Goal: Task Accomplishment & Management: Manage account settings

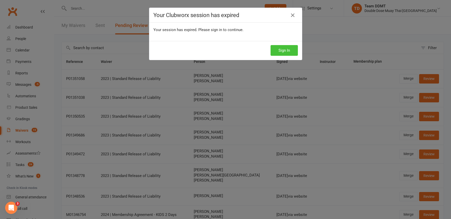
scroll to position [0, 0]
click at [281, 46] on button "Sign In" at bounding box center [283, 50] width 27 height 11
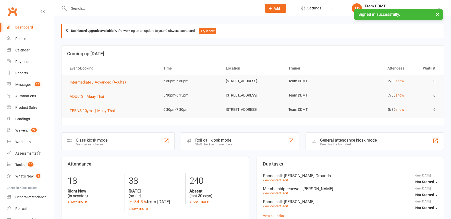
click at [19, 83] on div "Messages" at bounding box center [23, 85] width 16 height 4
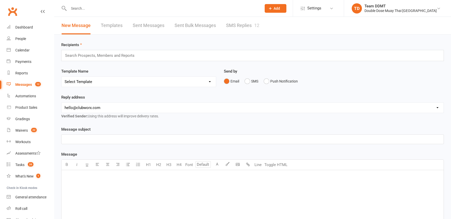
click at [241, 24] on link "SMS Replies 12" at bounding box center [242, 26] width 33 height 18
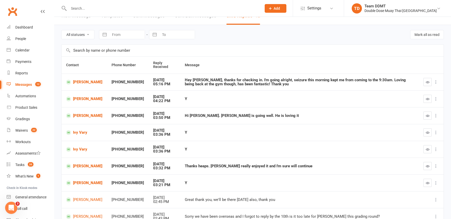
scroll to position [9, 0]
click at [78, 98] on link "[PERSON_NAME]" at bounding box center [84, 99] width 36 height 5
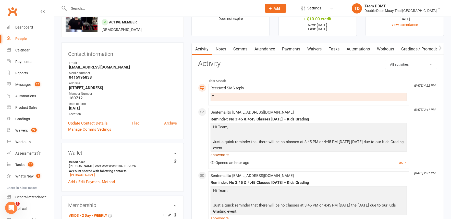
scroll to position [30, 0]
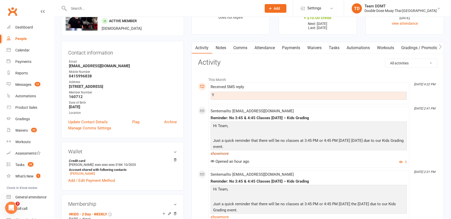
click at [223, 151] on link "show more" at bounding box center [308, 153] width 196 height 7
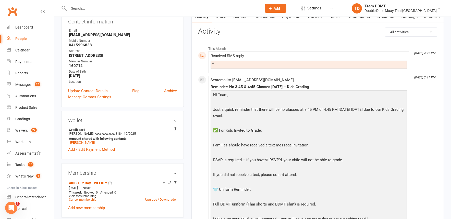
scroll to position [0, 0]
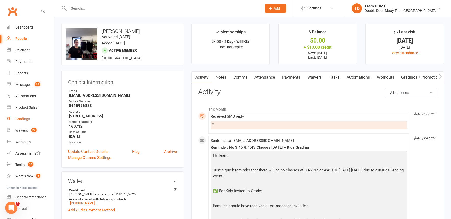
click at [22, 117] on div "Gradings" at bounding box center [22, 119] width 15 height 4
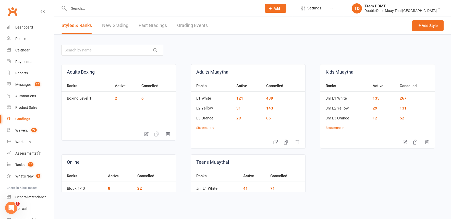
click at [189, 26] on link "Grading Events" at bounding box center [192, 26] width 31 height 18
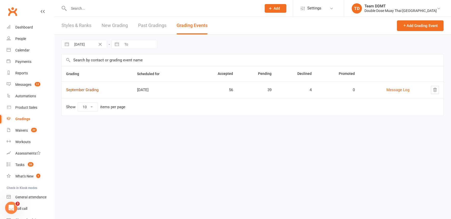
click at [82, 90] on link "September Grading" at bounding box center [82, 90] width 32 height 5
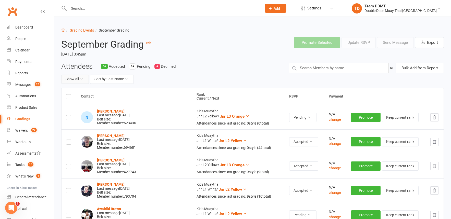
click at [85, 78] on button "Show all" at bounding box center [75, 79] width 28 height 9
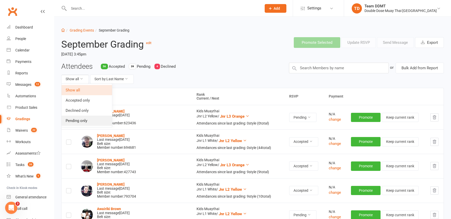
click at [87, 120] on link "Pending only" at bounding box center [86, 121] width 50 height 10
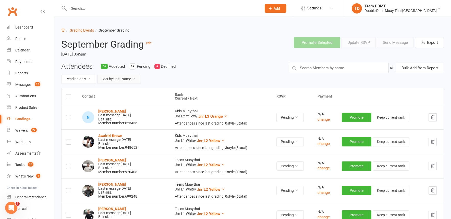
click at [124, 80] on button "Sort by: Last Name" at bounding box center [119, 79] width 44 height 9
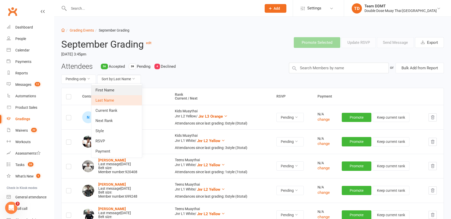
click at [116, 88] on link "First Name" at bounding box center [116, 90] width 50 height 10
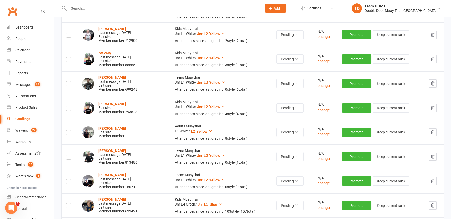
scroll to position [669, 0]
drag, startPoint x: 289, startPoint y: 165, endPoint x: 286, endPoint y: 169, distance: 5.6
click at [294, 179] on icon at bounding box center [296, 181] width 4 height 4
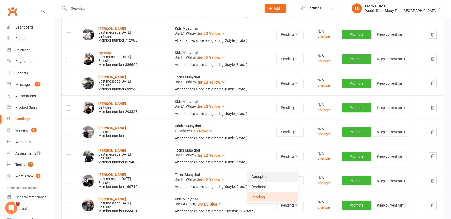
click at [270, 176] on link "Accepted" at bounding box center [272, 177] width 50 height 10
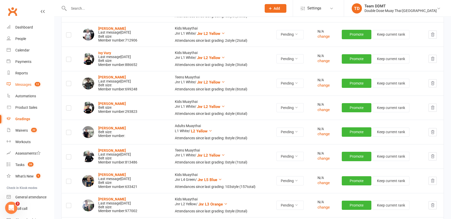
click at [26, 84] on div "Messages" at bounding box center [23, 85] width 16 height 4
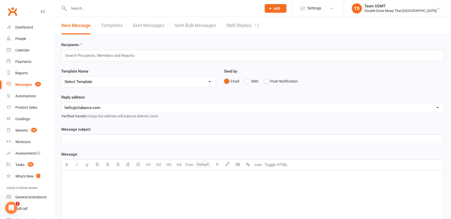
click at [241, 28] on link "SMS Replies 12" at bounding box center [242, 26] width 33 height 18
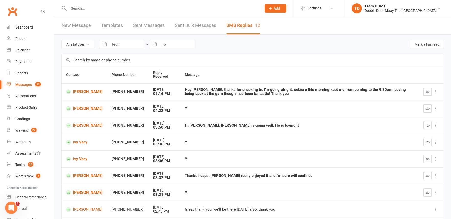
click at [428, 109] on icon "button" at bounding box center [427, 109] width 4 height 4
click at [428, 124] on icon "button" at bounding box center [427, 126] width 4 height 4
click at [24, 119] on div "Gradings" at bounding box center [22, 119] width 15 height 4
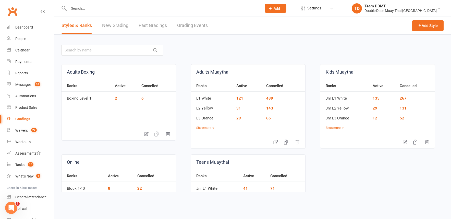
click at [193, 26] on link "Grading Events" at bounding box center [192, 26] width 31 height 18
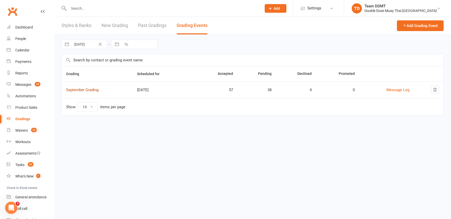
click at [79, 91] on link "September Grading" at bounding box center [82, 90] width 32 height 5
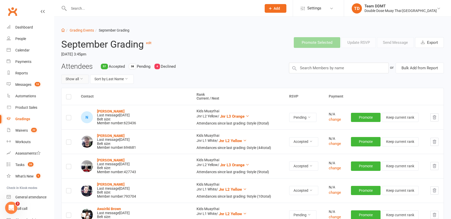
click at [77, 80] on button "Show all" at bounding box center [75, 79] width 28 height 9
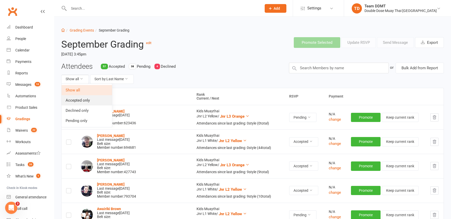
click at [82, 100] on link "Accepted only" at bounding box center [86, 100] width 50 height 10
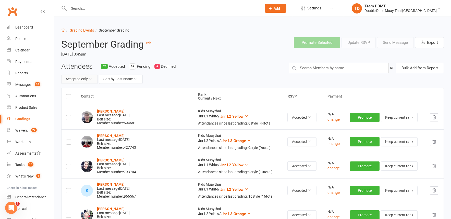
click at [81, 81] on button "Accepted only" at bounding box center [79, 79] width 36 height 9
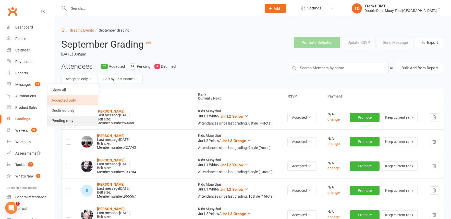
click at [71, 120] on link "Pending only" at bounding box center [72, 121] width 50 height 10
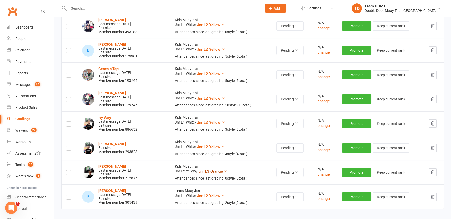
scroll to position [821, 0]
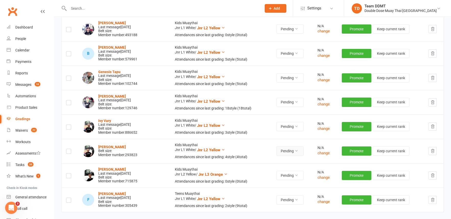
click at [281, 147] on button "Pending" at bounding box center [289, 151] width 27 height 9
click at [264, 145] on link "Accepted" at bounding box center [272, 145] width 50 height 10
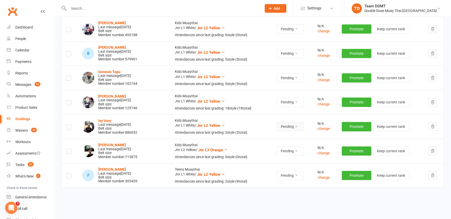
click at [285, 122] on button "Pending" at bounding box center [289, 126] width 27 height 9
click at [272, 119] on link "Accepted" at bounding box center [272, 121] width 50 height 10
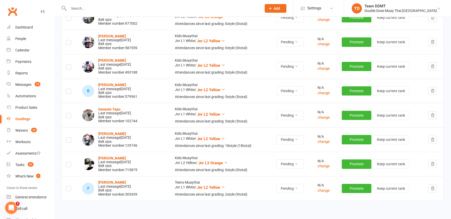
scroll to position [783, 0]
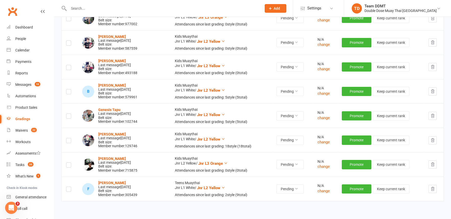
click at [22, 84] on div "Messages" at bounding box center [23, 85] width 16 height 4
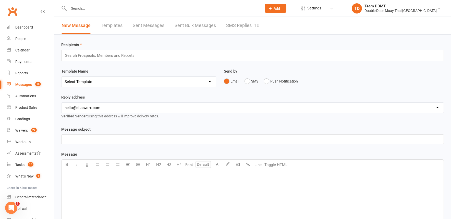
click at [246, 26] on link "SMS Replies 10" at bounding box center [242, 26] width 33 height 18
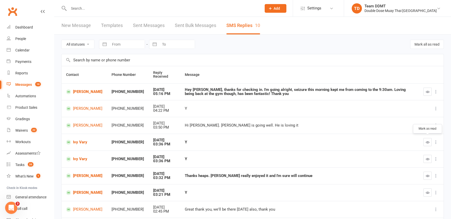
click at [425, 141] on icon "button" at bounding box center [427, 143] width 4 height 4
click at [425, 157] on button "button" at bounding box center [427, 159] width 8 height 8
click at [83, 142] on link "Ivy Vary" at bounding box center [84, 142] width 36 height 5
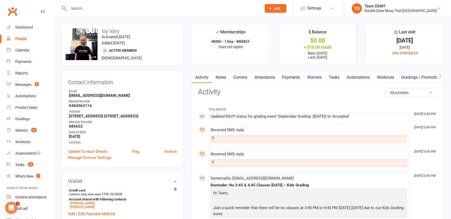
click at [286, 78] on link "Payments" at bounding box center [290, 78] width 25 height 12
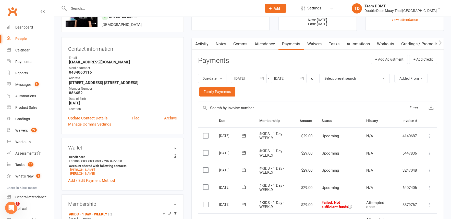
scroll to position [32, 0]
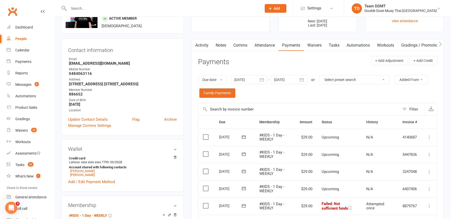
click at [243, 75] on div at bounding box center [249, 79] width 36 height 9
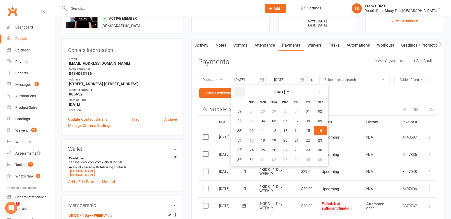
click at [239, 90] on icon "button" at bounding box center [239, 92] width 4 height 4
click at [292, 110] on button "05" at bounding box center [296, 111] width 11 height 9
type input "[DATE]"
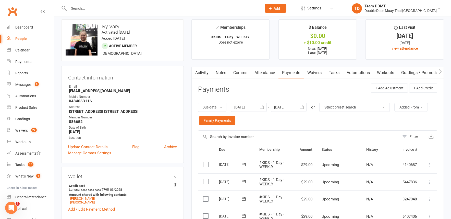
scroll to position [0, 0]
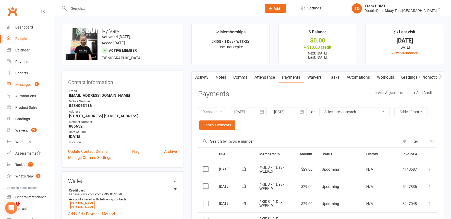
click at [24, 83] on div "Messages" at bounding box center [23, 85] width 16 height 4
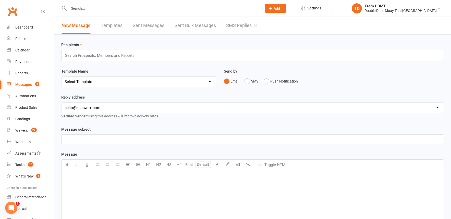
click at [240, 27] on link "SMS Replies 8" at bounding box center [241, 26] width 31 height 18
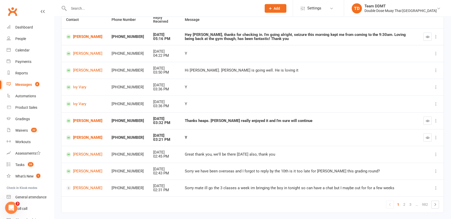
scroll to position [58, 0]
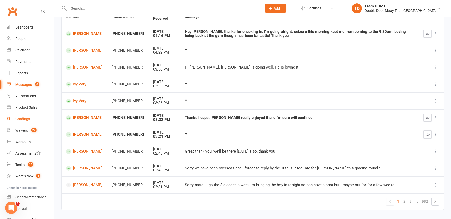
click at [21, 119] on div "Gradings" at bounding box center [22, 119] width 15 height 4
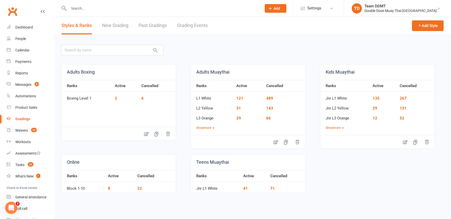
click at [198, 22] on link "Grading Events" at bounding box center [192, 26] width 31 height 18
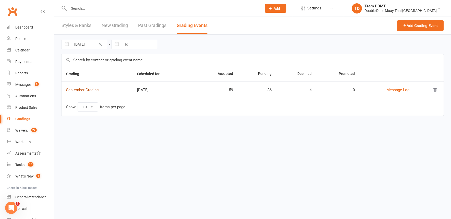
click at [87, 90] on link "September Grading" at bounding box center [82, 90] width 32 height 5
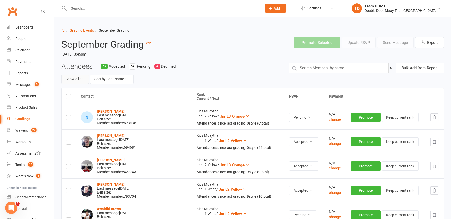
click at [78, 79] on button "Show all" at bounding box center [75, 79] width 28 height 9
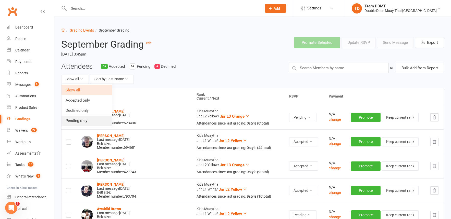
click at [87, 119] on link "Pending only" at bounding box center [86, 121] width 50 height 10
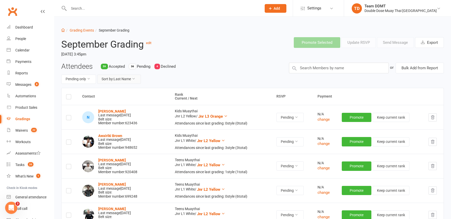
drag, startPoint x: 115, startPoint y: 80, endPoint x: 114, endPoint y: 83, distance: 3.0
click at [115, 80] on button "Sort by: Last Name" at bounding box center [119, 79] width 44 height 9
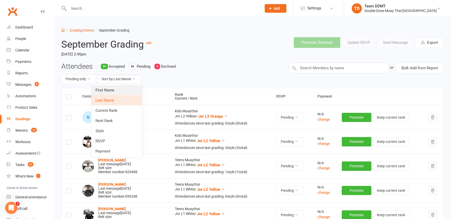
click at [112, 91] on link "First Name" at bounding box center [116, 90] width 50 height 10
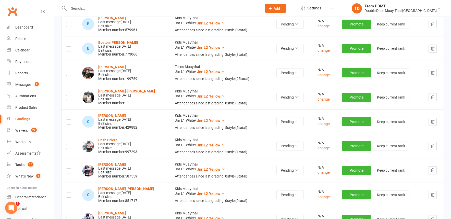
scroll to position [217, 0]
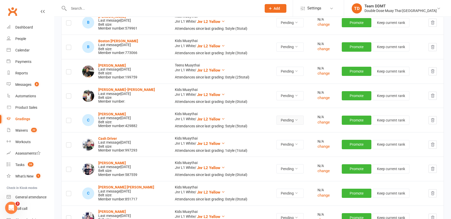
click at [294, 118] on icon at bounding box center [296, 120] width 4 height 4
click at [271, 128] on link "Accepted" at bounding box center [272, 126] width 50 height 10
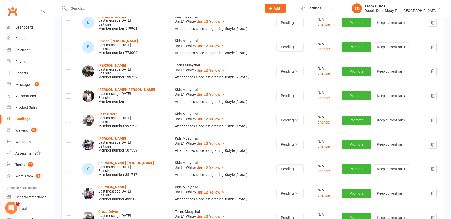
drag, startPoint x: 19, startPoint y: 84, endPoint x: 21, endPoint y: 84, distance: 2.8
click at [19, 84] on div "Messages" at bounding box center [23, 85] width 16 height 4
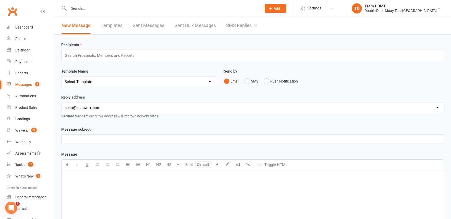
click at [248, 26] on link "SMS Replies 8" at bounding box center [241, 26] width 31 height 18
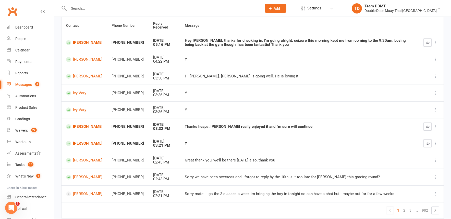
scroll to position [65, 0]
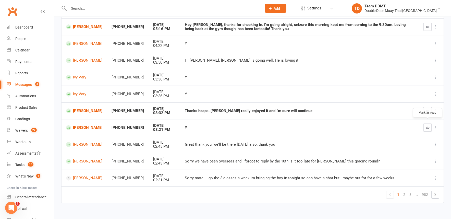
click at [428, 126] on icon "button" at bounding box center [427, 128] width 4 height 4
click at [403, 191] on link "2" at bounding box center [404, 194] width 6 height 7
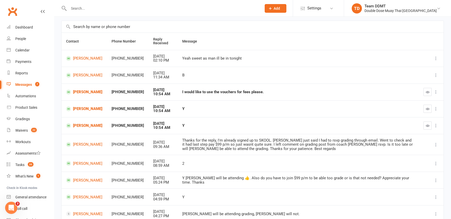
scroll to position [33, 0]
click at [21, 118] on div "Gradings" at bounding box center [22, 119] width 15 height 4
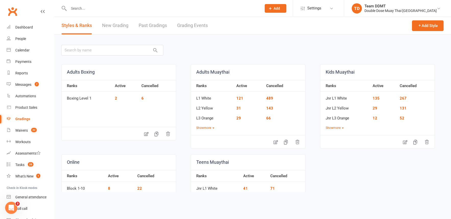
click at [191, 27] on link "Grading Events" at bounding box center [192, 26] width 31 height 18
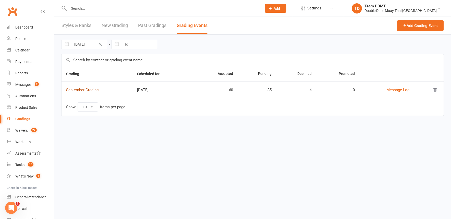
click at [75, 88] on link "September Grading" at bounding box center [82, 90] width 32 height 5
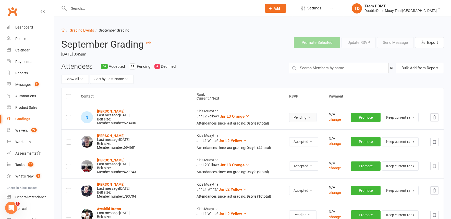
click at [289, 115] on button "Pending" at bounding box center [302, 117] width 27 height 9
click at [265, 129] on link "Accepted" at bounding box center [272, 128] width 50 height 10
click at [21, 84] on div "Messages" at bounding box center [23, 85] width 16 height 4
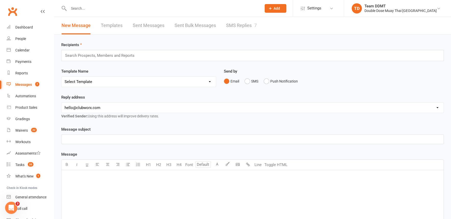
click at [235, 27] on link "SMS Replies 7" at bounding box center [241, 26] width 31 height 18
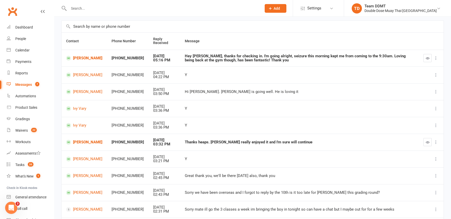
scroll to position [70, 0]
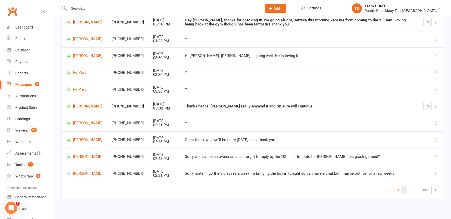
click at [404, 187] on link "2" at bounding box center [404, 190] width 6 height 7
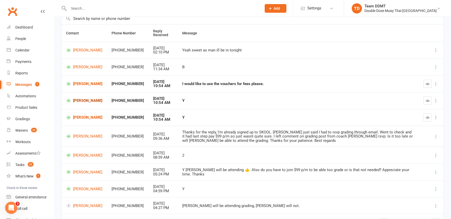
scroll to position [41, 0]
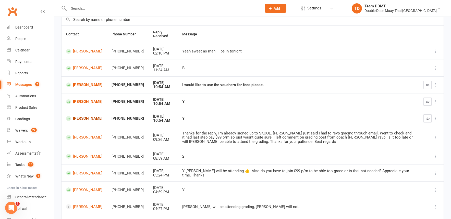
click at [78, 116] on link "[PERSON_NAME]" at bounding box center [84, 118] width 36 height 5
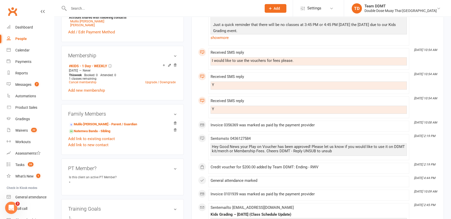
scroll to position [190, 0]
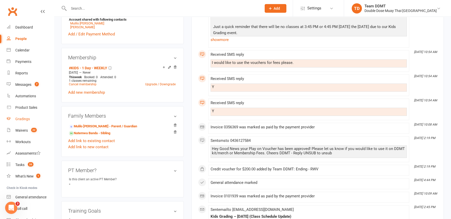
click at [20, 118] on div "Gradings" at bounding box center [22, 119] width 15 height 4
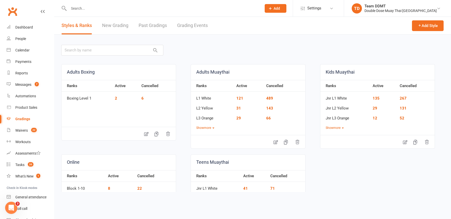
click at [181, 26] on link "Grading Events" at bounding box center [192, 26] width 31 height 18
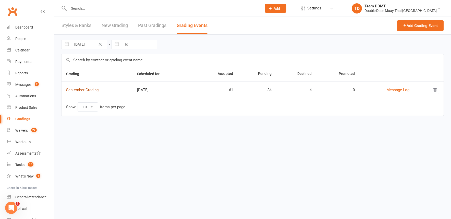
click at [83, 90] on link "September Grading" at bounding box center [82, 90] width 32 height 5
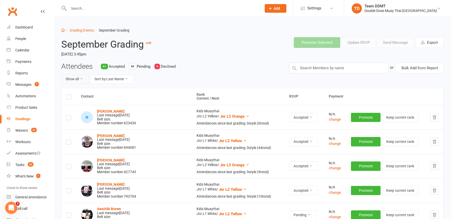
click at [82, 80] on button "Show all" at bounding box center [75, 79] width 28 height 9
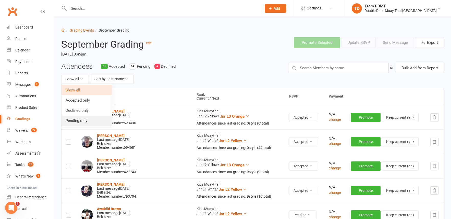
click at [88, 120] on link "Pending only" at bounding box center [86, 121] width 50 height 10
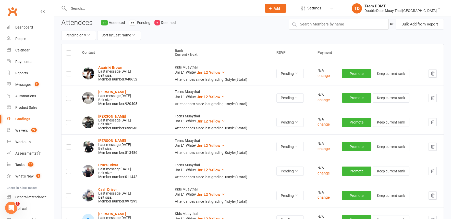
scroll to position [44, 0]
click at [30, 84] on div "Messages" at bounding box center [23, 85] width 16 height 4
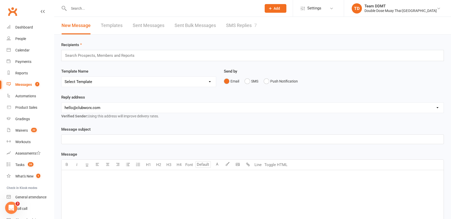
drag, startPoint x: 230, startPoint y: 24, endPoint x: 253, endPoint y: 55, distance: 38.8
click at [230, 24] on link "SMS Replies 7" at bounding box center [241, 26] width 31 height 18
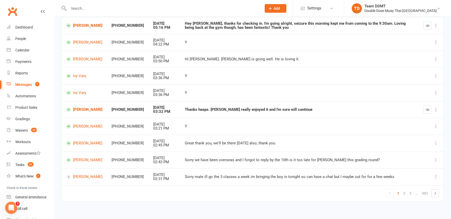
scroll to position [70, 0]
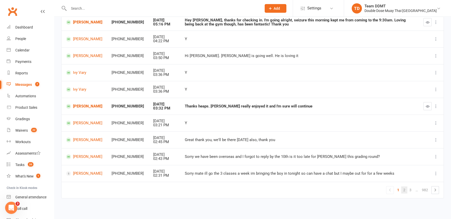
click at [404, 187] on link "2" at bounding box center [404, 190] width 6 height 7
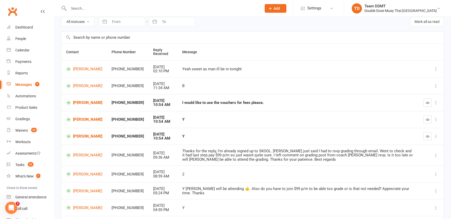
scroll to position [22, 0]
click at [427, 102] on icon "button" at bounding box center [427, 104] width 4 height 4
click at [427, 118] on icon "button" at bounding box center [427, 120] width 4 height 4
click at [430, 135] on button "button" at bounding box center [427, 137] width 8 height 8
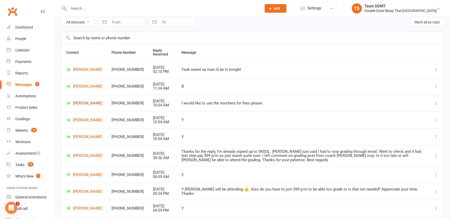
click at [81, 102] on link "[PERSON_NAME]" at bounding box center [84, 103] width 36 height 5
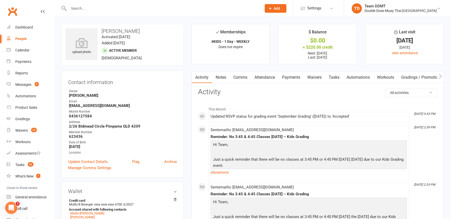
click at [289, 74] on link "Payments" at bounding box center [290, 78] width 25 height 12
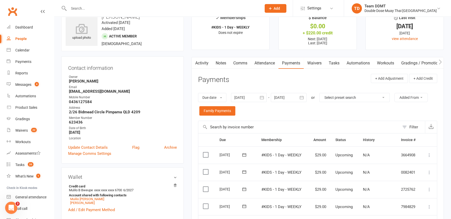
scroll to position [14, 0]
click at [306, 98] on button "button" at bounding box center [301, 98] width 9 height 9
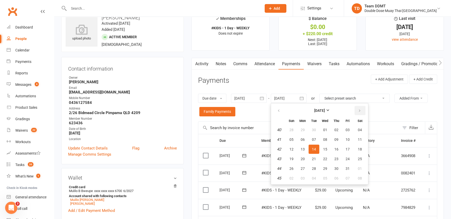
click at [358, 109] on icon "button" at bounding box center [360, 111] width 4 height 4
click at [304, 157] on span "22" at bounding box center [302, 159] width 4 height 4
type input "[DATE]"
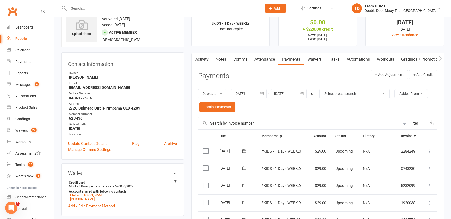
scroll to position [0, 0]
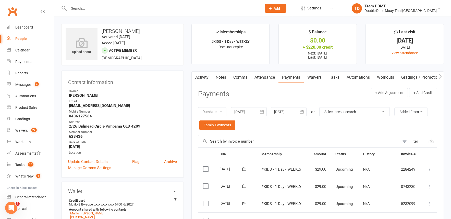
click at [320, 47] on div "+ $220.00 credit" at bounding box center [317, 47] width 69 height 5
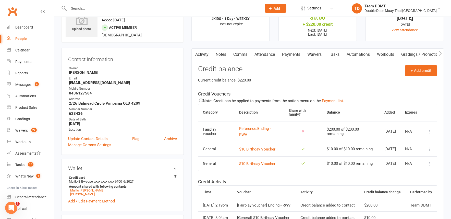
scroll to position [23, 0]
click at [429, 129] on icon at bounding box center [428, 131] width 5 height 5
click at [398, 148] on link "Apply credit" at bounding box center [407, 150] width 50 height 10
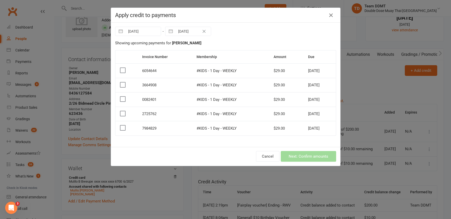
click at [189, 30] on input "[DATE]" at bounding box center [192, 31] width 35 height 9
select select "8"
select select "2025"
select select "9"
select select "2025"
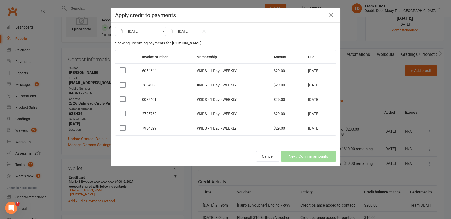
select select "10"
select select "2025"
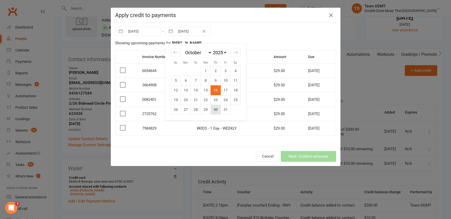
click at [214, 109] on td "30" at bounding box center [215, 110] width 10 height 10
type input "[DATE]"
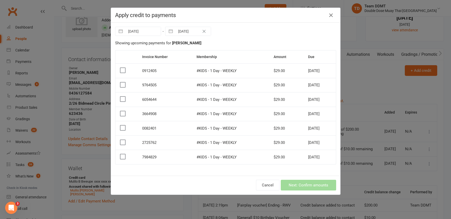
click at [122, 154] on label at bounding box center [122, 156] width 5 height 5
click at [122, 154] on input "checkbox" at bounding box center [122, 154] width 5 height 0
click at [122, 144] on td at bounding box center [126, 143] width 22 height 15
click at [122, 141] on label at bounding box center [122, 142] width 5 height 5
click at [122, 140] on input "checkbox" at bounding box center [122, 140] width 5 height 0
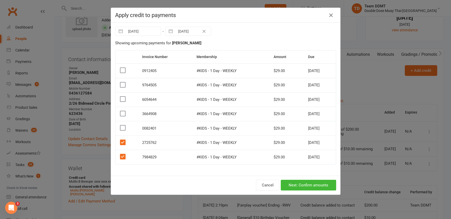
click at [124, 126] on label at bounding box center [122, 127] width 5 height 5
click at [124, 125] on input "checkbox" at bounding box center [122, 125] width 5 height 0
drag, startPoint x: 123, startPoint y: 112, endPoint x: 124, endPoint y: 101, distance: 11.3
click at [123, 112] on label at bounding box center [122, 113] width 5 height 5
click at [123, 111] on input "checkbox" at bounding box center [122, 111] width 5 height 0
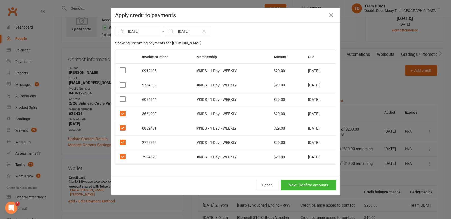
click at [124, 98] on label at bounding box center [122, 99] width 5 height 5
click at [124, 97] on input "checkbox" at bounding box center [122, 97] width 5 height 0
drag, startPoint x: 121, startPoint y: 84, endPoint x: 122, endPoint y: 75, distance: 9.6
click at [121, 83] on label at bounding box center [122, 84] width 5 height 5
click at [121, 82] on input "checkbox" at bounding box center [122, 82] width 5 height 0
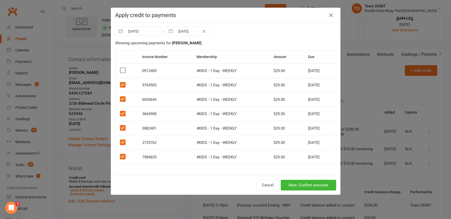
drag, startPoint x: 122, startPoint y: 71, endPoint x: 127, endPoint y: 79, distance: 9.9
click at [122, 71] on label at bounding box center [122, 70] width 5 height 5
click at [122, 68] on input "checkbox" at bounding box center [122, 68] width 5 height 0
click at [300, 184] on button "Next: Confirm amounts" at bounding box center [308, 185] width 55 height 11
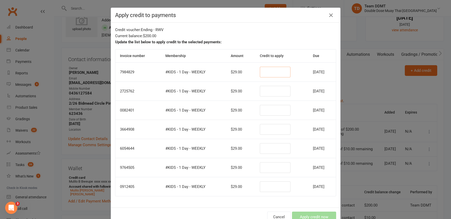
click at [260, 71] on input "number" at bounding box center [275, 72] width 31 height 11
type input "29"
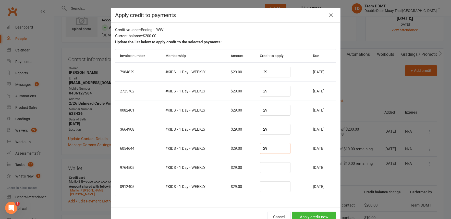
type input "29"
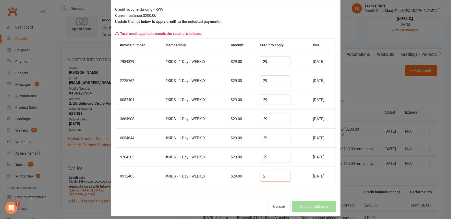
scroll to position [14, 0]
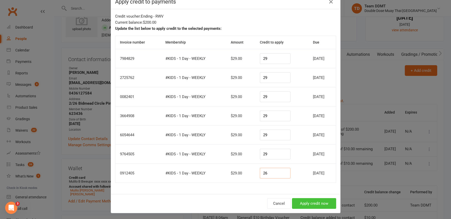
type input "26"
click at [306, 201] on button "Apply credit now" at bounding box center [314, 203] width 44 height 11
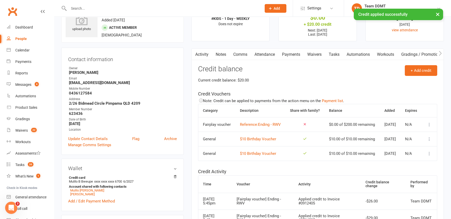
click at [223, 53] on link "Notes" at bounding box center [221, 55] width 18 height 12
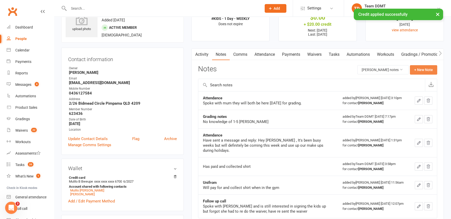
click at [415, 69] on button "+ New Note" at bounding box center [423, 69] width 27 height 9
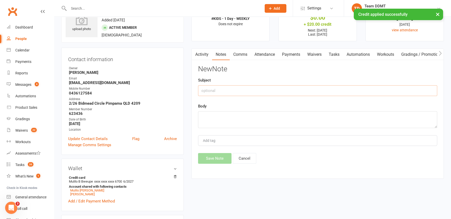
click at [297, 90] on input "text" at bounding box center [317, 90] width 239 height 11
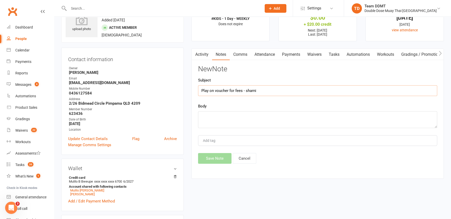
drag, startPoint x: 242, startPoint y: 90, endPoint x: 198, endPoint y: 90, distance: 43.6
click at [198, 90] on input "Play on voucher for fees - sharni" at bounding box center [317, 90] width 239 height 11
type input "Play on voucher for fees - sharni"
click at [212, 116] on textarea at bounding box center [317, 119] width 239 height 17
paste textarea "Play on voucher for fees"
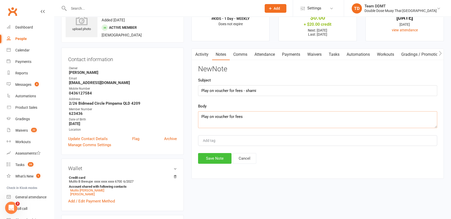
type textarea "Play on voucher for fees"
click at [213, 153] on button "Save Note" at bounding box center [214, 158] width 33 height 11
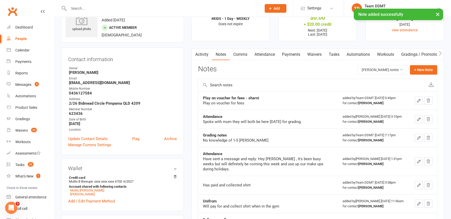
click at [25, 85] on div "Messages" at bounding box center [23, 85] width 16 height 4
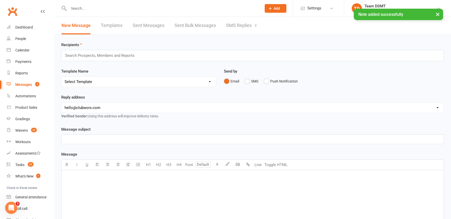
click at [237, 24] on link "SMS Replies 4" at bounding box center [241, 26] width 31 height 18
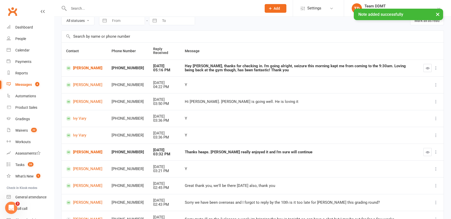
scroll to position [70, 0]
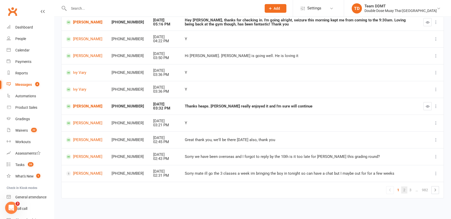
click at [404, 187] on link "2" at bounding box center [404, 190] width 6 height 7
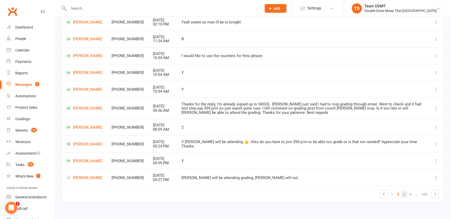
click at [405, 191] on link "3" at bounding box center [404, 194] width 6 height 7
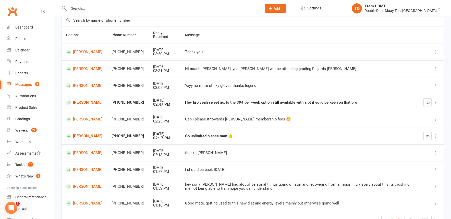
scroll to position [36, 0]
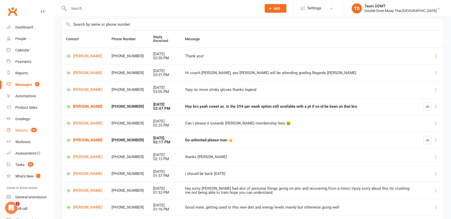
click at [20, 129] on div "Waivers" at bounding box center [21, 131] width 12 height 4
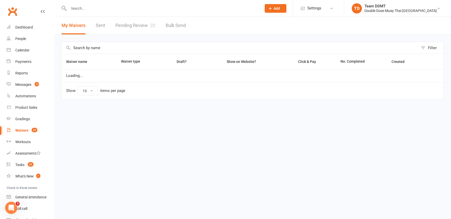
click at [134, 23] on link "Pending Review 22" at bounding box center [135, 26] width 40 height 18
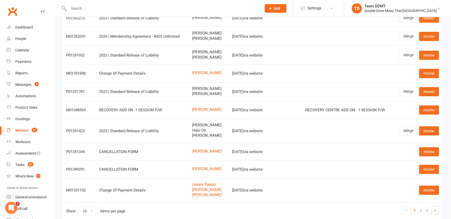
scroll to position [62, 0]
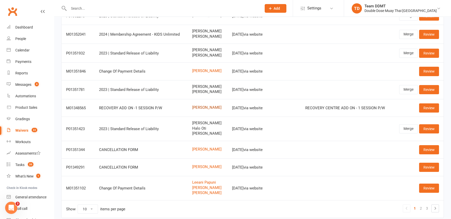
click at [194, 106] on link "[PERSON_NAME]" at bounding box center [207, 108] width 31 height 4
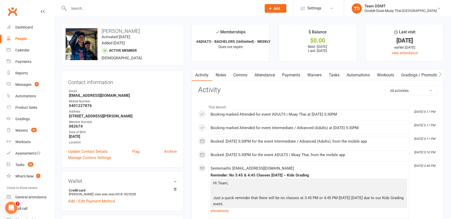
click at [288, 74] on link "Payments" at bounding box center [290, 75] width 25 height 12
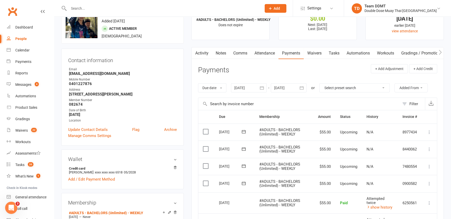
scroll to position [24, 0]
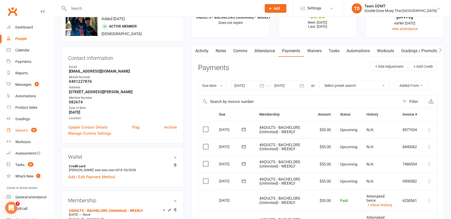
click at [28, 126] on link "Waivers 22" at bounding box center [30, 130] width 47 height 11
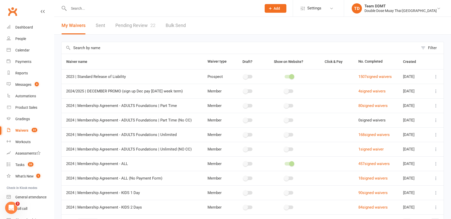
click at [146, 27] on link "Pending Review 22" at bounding box center [135, 26] width 40 height 18
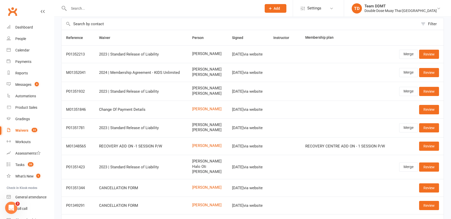
scroll to position [26, 0]
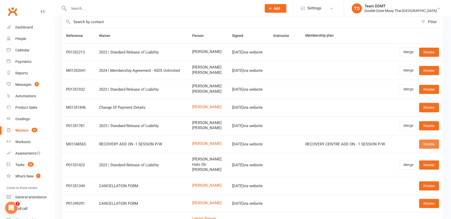
click at [432, 141] on link "Review" at bounding box center [429, 144] width 20 height 9
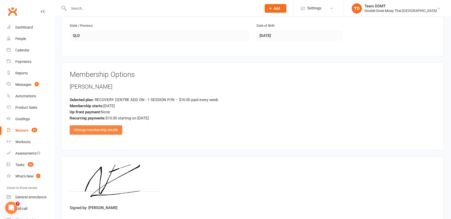
scroll to position [188, 0]
click at [96, 127] on div "Change membership details" at bounding box center [96, 130] width 53 height 9
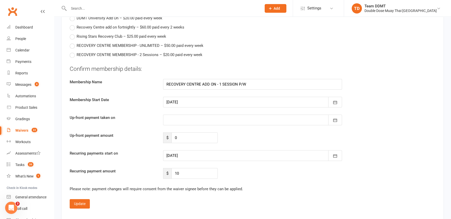
scroll to position [548, 0]
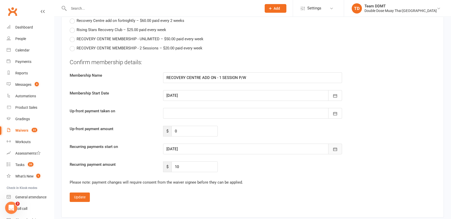
click at [329, 144] on button "button" at bounding box center [335, 149] width 14 height 11
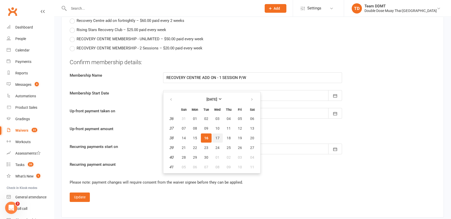
click at [217, 136] on span "17" at bounding box center [217, 138] width 4 height 4
type input "[DATE]"
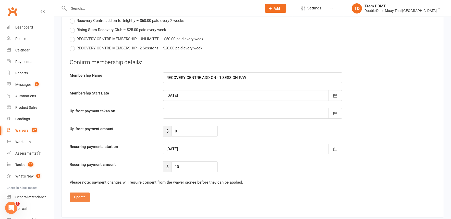
click at [79, 193] on button "Update" at bounding box center [80, 197] width 20 height 9
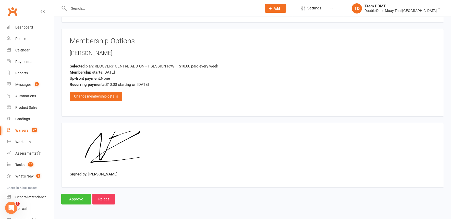
click at [80, 194] on input "Approve" at bounding box center [76, 199] width 30 height 11
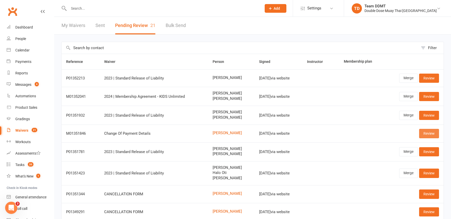
click at [428, 132] on link "Review" at bounding box center [429, 133] width 20 height 9
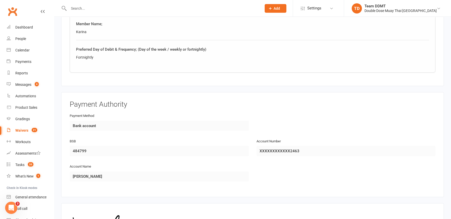
scroll to position [346, 0]
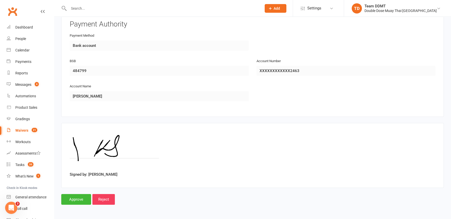
click at [80, 194] on input "Approve" at bounding box center [76, 199] width 30 height 11
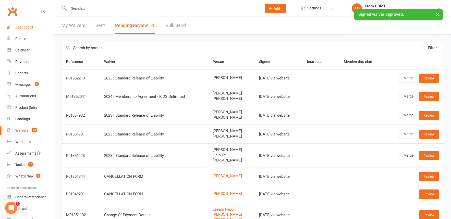
click at [20, 25] on div "Dashboard" at bounding box center [24, 27] width 18 height 4
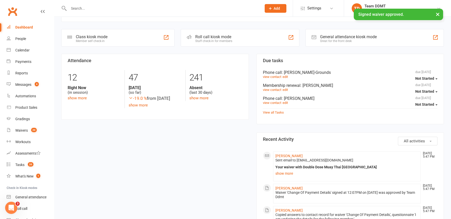
scroll to position [103, 0]
click at [287, 155] on link "[PERSON_NAME]" at bounding box center [288, 157] width 27 height 4
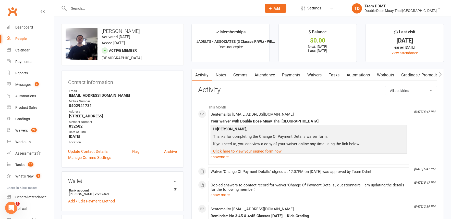
click at [291, 76] on link "Payments" at bounding box center [290, 75] width 25 height 12
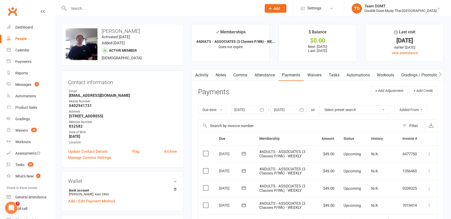
scroll to position [0, 0]
click at [241, 72] on link "Comms" at bounding box center [240, 75] width 21 height 12
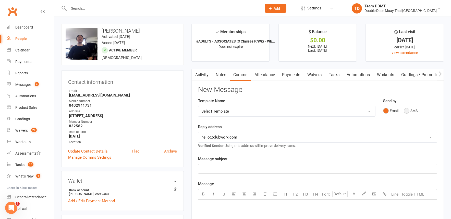
click at [410, 109] on button "SMS" at bounding box center [410, 111] width 14 height 10
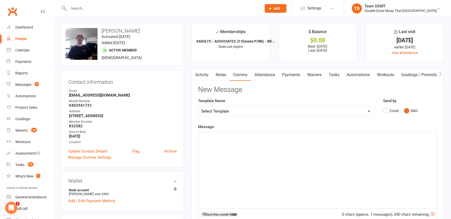
click at [323, 155] on div "﻿" at bounding box center [317, 170] width 238 height 77
click at [350, 136] on span "Hey [PERSON_NAME], Thank you for updating your payment method. I can see that y…" at bounding box center [294, 137] width 186 height 5
click at [374, 135] on p "Hey [PERSON_NAME], Thank you for updating your payment method. I can see that y…" at bounding box center [317, 137] width 232 height 6
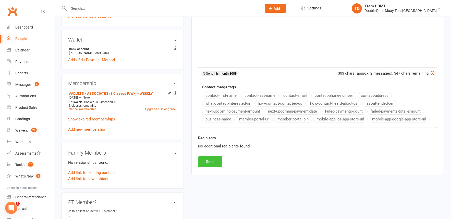
click at [211, 157] on button "Send" at bounding box center [210, 162] width 24 height 11
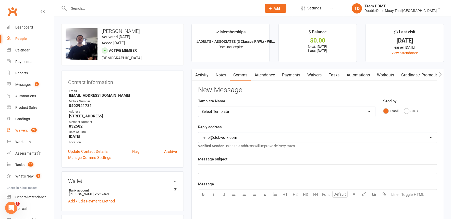
click at [27, 126] on link "Waivers 20" at bounding box center [30, 130] width 47 height 11
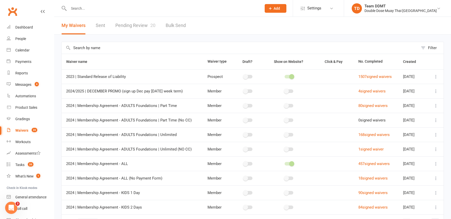
click at [140, 23] on link "Pending Review 20" at bounding box center [135, 26] width 40 height 18
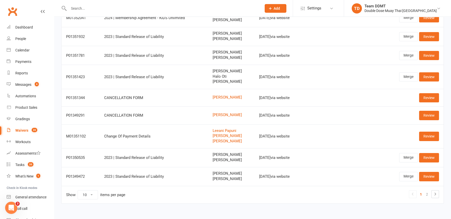
scroll to position [80, 0]
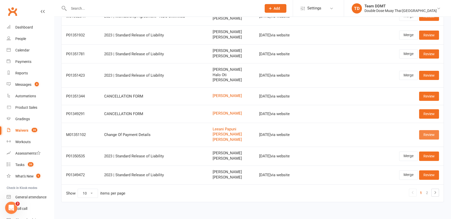
click at [426, 131] on link "Review" at bounding box center [429, 134] width 20 height 9
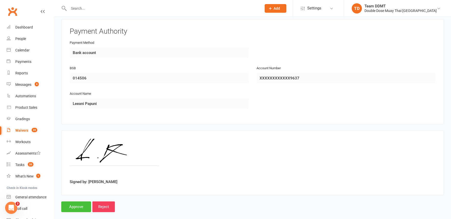
scroll to position [700, 0]
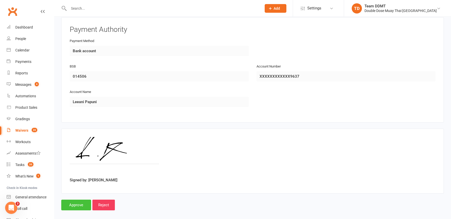
click at [76, 200] on input "Approve" at bounding box center [76, 205] width 30 height 11
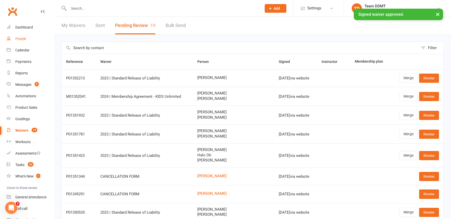
drag, startPoint x: 21, startPoint y: 29, endPoint x: 45, endPoint y: 41, distance: 27.4
click at [21, 29] on div "Dashboard" at bounding box center [24, 27] width 18 height 4
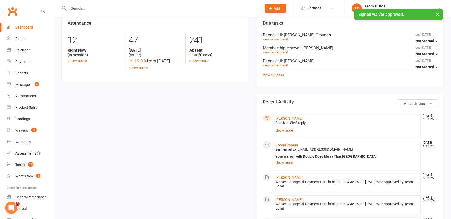
scroll to position [143, 0]
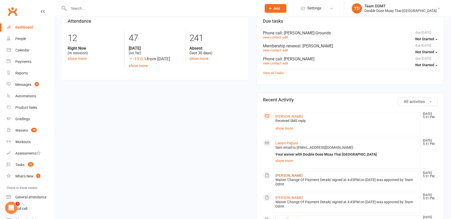
click at [286, 174] on link "[PERSON_NAME]" at bounding box center [288, 176] width 27 height 4
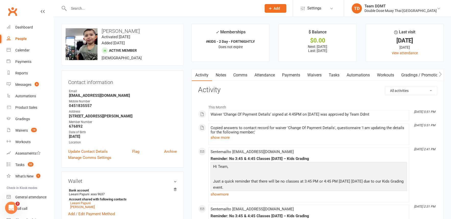
click at [284, 73] on link "Payments" at bounding box center [290, 75] width 25 height 12
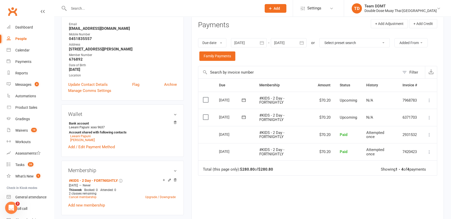
scroll to position [67, 0]
click at [243, 41] on div at bounding box center [249, 42] width 36 height 9
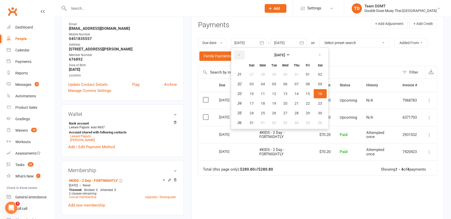
click at [236, 53] on button "button" at bounding box center [239, 54] width 11 height 9
click at [268, 71] on button "28" at bounding box center [262, 74] width 11 height 9
type input "[DATE]"
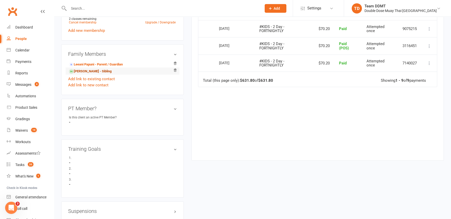
scroll to position [242, 0]
drag, startPoint x: 101, startPoint y: 71, endPoint x: 113, endPoint y: 76, distance: 12.4
click at [101, 71] on link "[PERSON_NAME] - Sibling" at bounding box center [90, 71] width 43 height 5
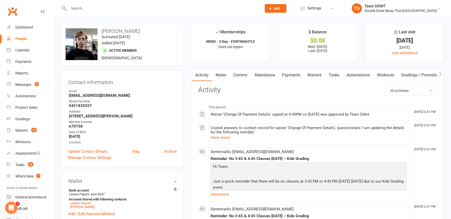
click at [293, 74] on link "Payments" at bounding box center [290, 75] width 25 height 12
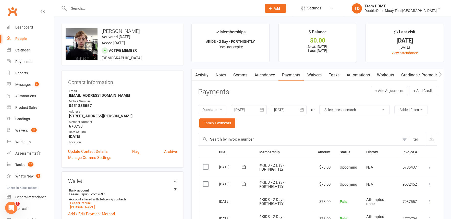
click at [240, 107] on div at bounding box center [249, 109] width 36 height 9
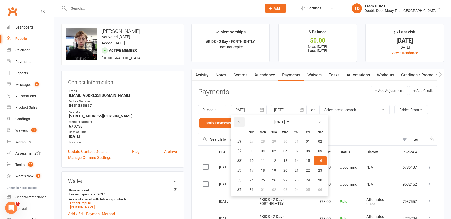
click at [242, 121] on button "button" at bounding box center [239, 122] width 11 height 9
drag, startPoint x: 242, startPoint y: 121, endPoint x: 271, endPoint y: 132, distance: 31.6
click at [242, 121] on button "button" at bounding box center [239, 122] width 11 height 9
click at [240, 122] on icon "button" at bounding box center [239, 122] width 4 height 4
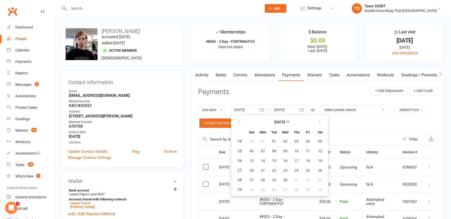
click at [270, 135] on th "Tue" at bounding box center [274, 132] width 11 height 8
click at [274, 140] on span "01" at bounding box center [274, 142] width 4 height 4
type input "[DATE]"
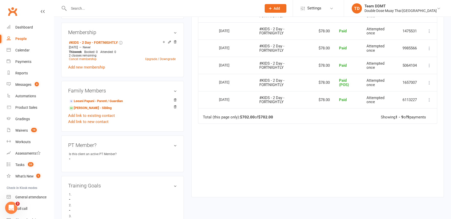
scroll to position [206, 0]
click at [24, 85] on div "Messages" at bounding box center [23, 85] width 16 height 4
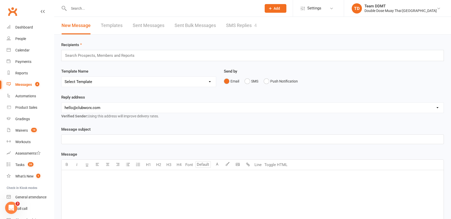
click at [251, 23] on link "SMS Replies 4" at bounding box center [241, 26] width 31 height 18
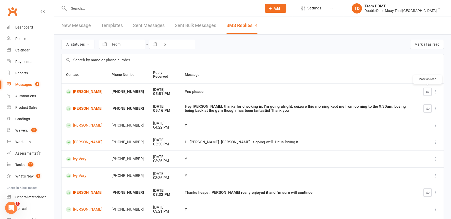
click at [428, 90] on icon "button" at bounding box center [427, 92] width 4 height 4
click at [83, 93] on link "[PERSON_NAME]" at bounding box center [84, 92] width 36 height 5
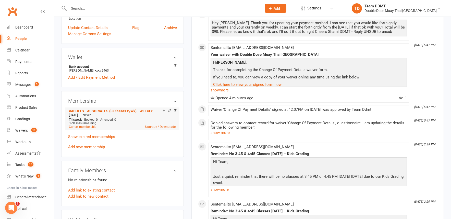
scroll to position [122, 0]
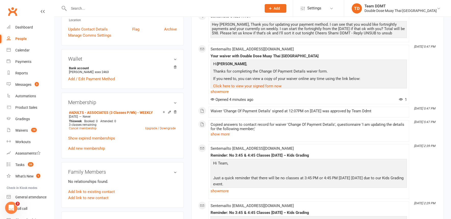
click at [168, 111] on icon at bounding box center [169, 112] width 2 height 2
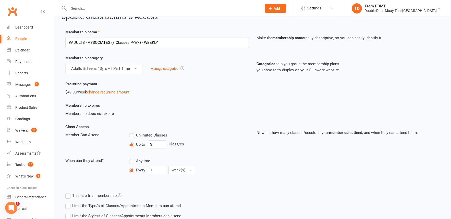
scroll to position [12, 0]
click at [119, 90] on link "change recurring amount" at bounding box center [108, 91] width 42 height 5
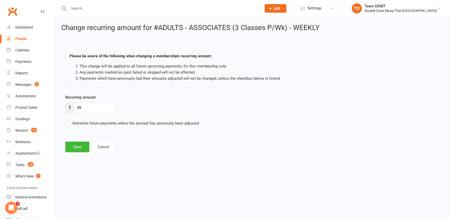
click at [98, 143] on button "Cancel" at bounding box center [103, 147] width 23 height 11
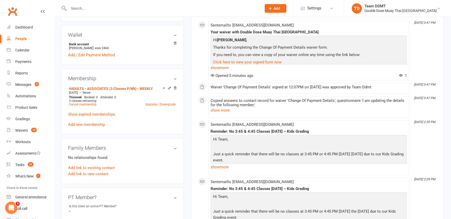
scroll to position [148, 0]
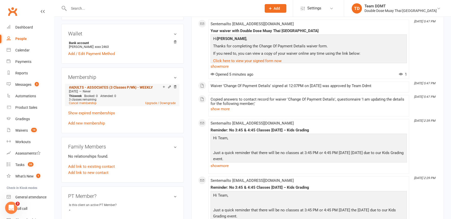
click at [117, 85] on link "#ADULTS - ASSOCIATES (3 Classes P/Wk) - WEEKLY" at bounding box center [111, 87] width 84 height 4
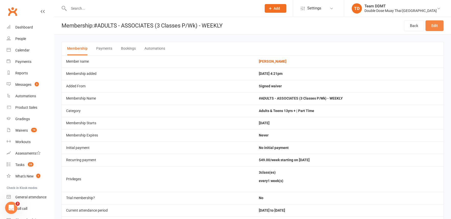
click at [431, 28] on link "Edit" at bounding box center [434, 25] width 18 height 11
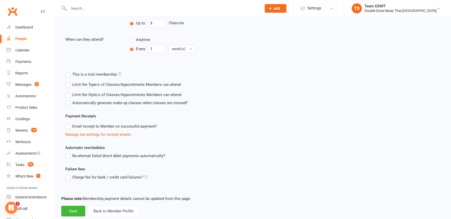
scroll to position [145, 0]
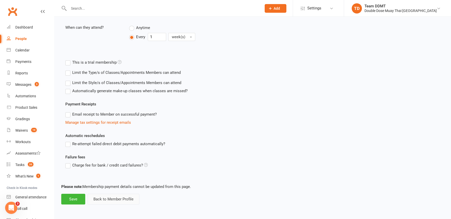
click at [117, 197] on button "Back to Member Profile" at bounding box center [113, 199] width 52 height 11
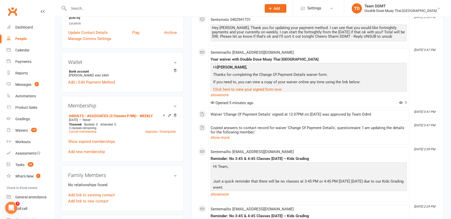
scroll to position [123, 0]
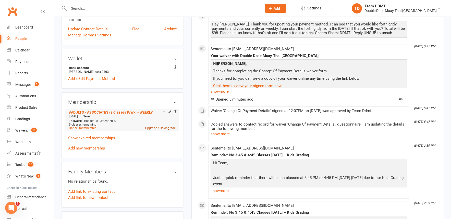
click at [154, 126] on link "Upgrade / Downgrade" at bounding box center [160, 128] width 30 height 4
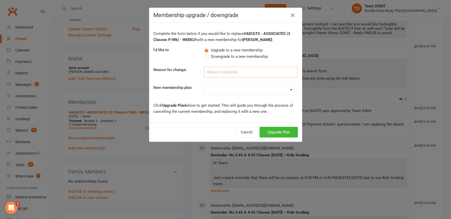
click at [256, 73] on input at bounding box center [251, 72] width 94 height 11
type input "Payments to fortnightly"
select select "10"
click at [279, 130] on button "Upgrade Plan" at bounding box center [278, 132] width 38 height 11
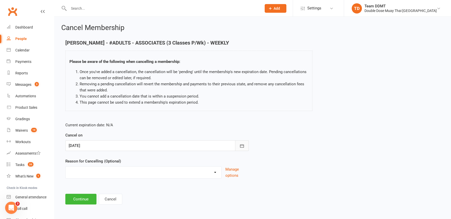
click at [243, 145] on icon "button" at bounding box center [242, 145] width 4 height 3
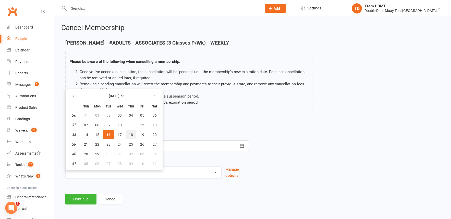
click at [132, 134] on span "18" at bounding box center [131, 135] width 4 height 4
type input "[DATE]"
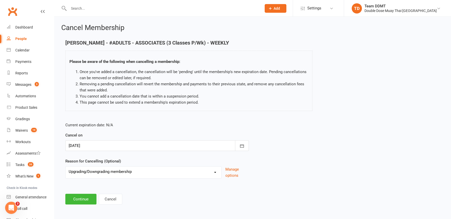
select select "5"
click at [133, 195] on input at bounding box center [156, 199] width 183 height 11
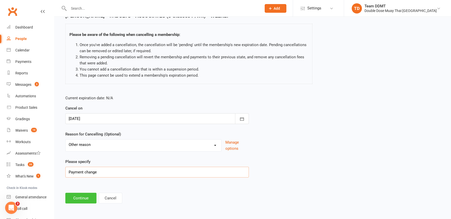
type input "Payment change"
click at [75, 193] on button "Continue" at bounding box center [80, 198] width 31 height 11
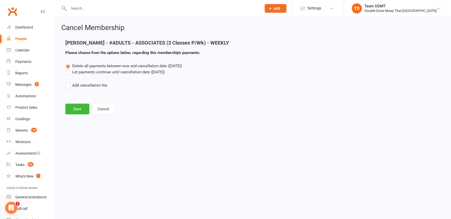
click at [114, 72] on label "Let payments continue until cancellation date ([DATE])" at bounding box center [114, 72] width 99 height 6
click at [69, 69] on input "Let payments continue until cancellation date ([DATE])" at bounding box center [66, 69] width 3 height 0
drag, startPoint x: 79, startPoint y: 109, endPoint x: 87, endPoint y: 107, distance: 7.7
click at [79, 109] on button "Save" at bounding box center [77, 109] width 24 height 11
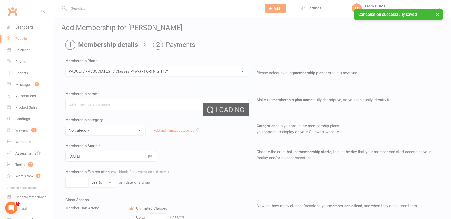
type input "#ADULTS - ASSOCIATES (3 Classes P/Wk) - FORTNIGHTLY"
select select "1"
type input "0"
type input "3"
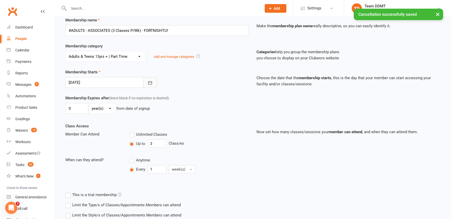
scroll to position [74, 0]
click at [152, 85] on button "button" at bounding box center [150, 82] width 14 height 11
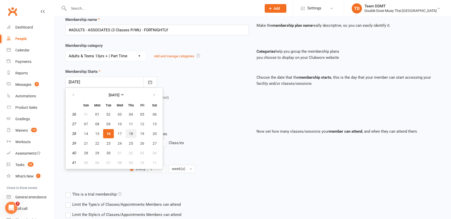
click at [132, 134] on span "18" at bounding box center [131, 134] width 4 height 4
type input "[DATE]"
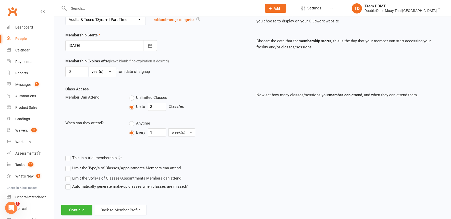
scroll to position [123, 0]
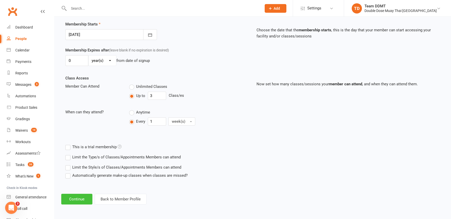
click at [75, 196] on button "Continue" at bounding box center [76, 199] width 31 height 11
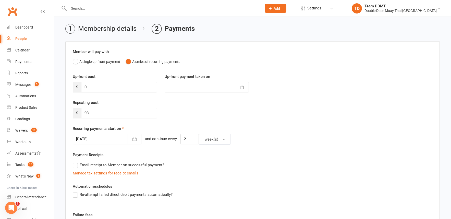
scroll to position [17, 0]
click at [133, 137] on icon "button" at bounding box center [135, 138] width 4 height 3
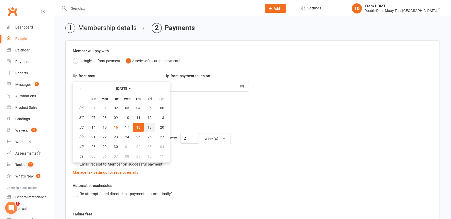
click at [150, 127] on span "19" at bounding box center [149, 127] width 4 height 4
type input "[DATE]"
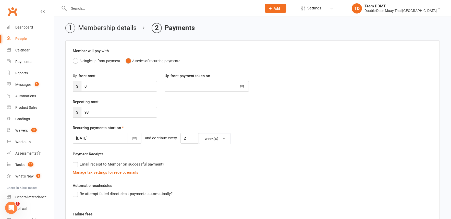
click at [218, 170] on div "Manage tax settings for receipt emails" at bounding box center [252, 173] width 359 height 6
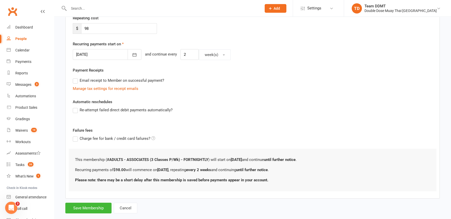
scroll to position [112, 0]
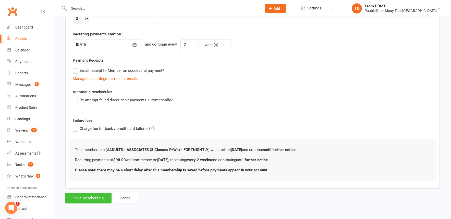
click at [96, 193] on button "Save Membership" at bounding box center [88, 198] width 46 height 11
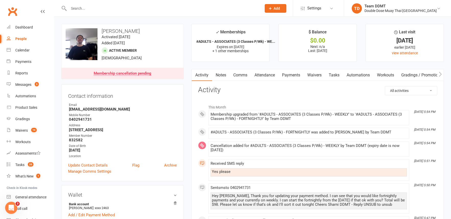
click at [222, 76] on link "Notes" at bounding box center [221, 75] width 18 height 12
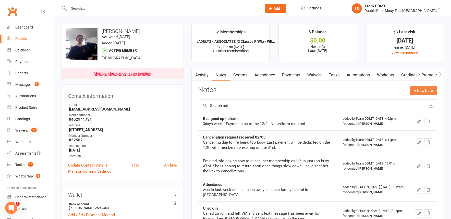
click at [427, 90] on button "+ New Note" at bounding box center [423, 90] width 27 height 9
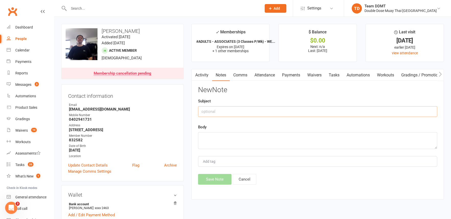
click at [401, 108] on input "text" at bounding box center [317, 111] width 239 height 11
type input "P"
type input "Membership update - sharni"
type textarea "Change to fortnightly payments as of the 19/9"
click at [207, 178] on button "Save Note" at bounding box center [214, 179] width 33 height 11
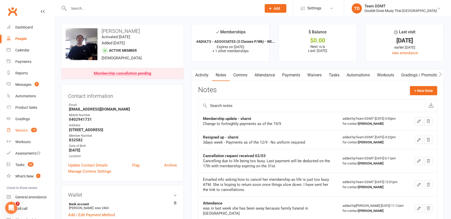
click at [27, 129] on div "Waivers" at bounding box center [21, 131] width 12 height 4
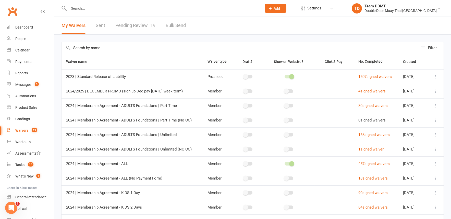
click at [138, 28] on link "Pending Review 19" at bounding box center [135, 26] width 40 height 18
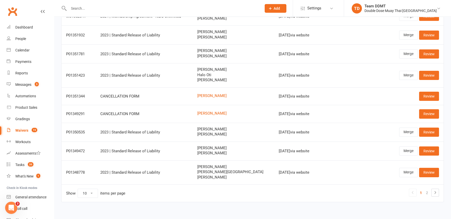
scroll to position [85, 0]
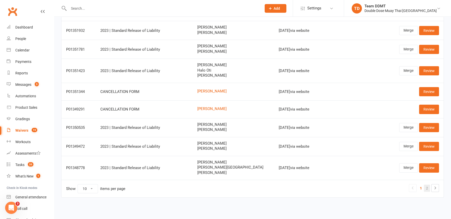
click at [425, 185] on link "2" at bounding box center [427, 188] width 6 height 7
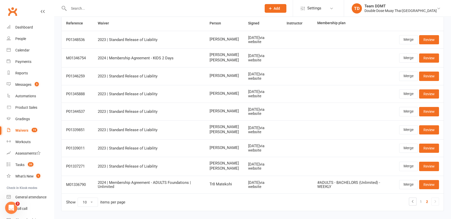
scroll to position [39, 0]
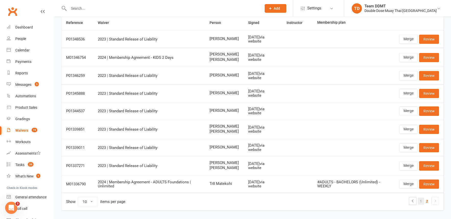
click at [419, 205] on link "1" at bounding box center [420, 201] width 6 height 7
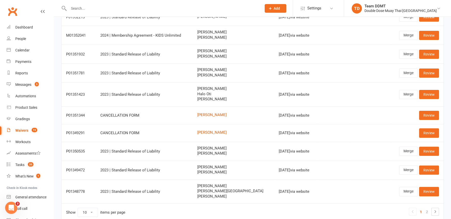
scroll to position [0, 0]
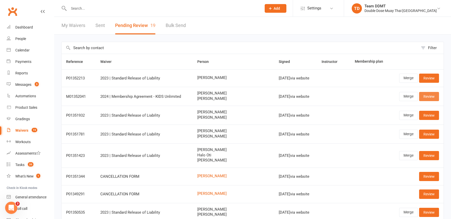
click at [427, 96] on link "Review" at bounding box center [429, 96] width 20 height 9
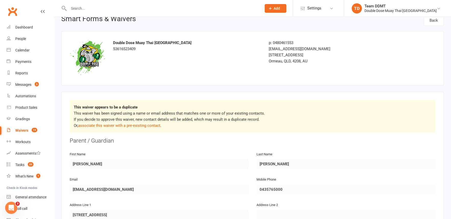
scroll to position [15, 0]
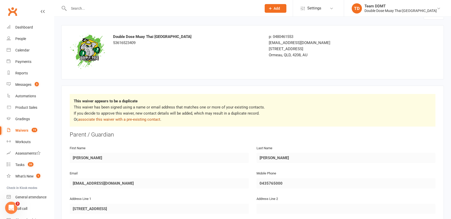
click at [136, 118] on link "associate this waiver with a pre-existing contact" at bounding box center [119, 119] width 82 height 5
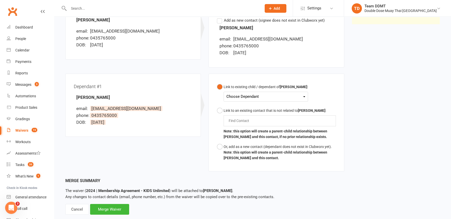
scroll to position [84, 0]
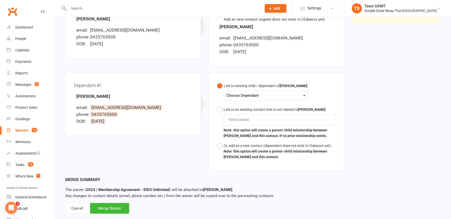
click at [264, 94] on div "Choose Dependant" at bounding box center [265, 95] width 79 height 7
click at [255, 104] on link "[PERSON_NAME]" at bounding box center [251, 107] width 50 height 11
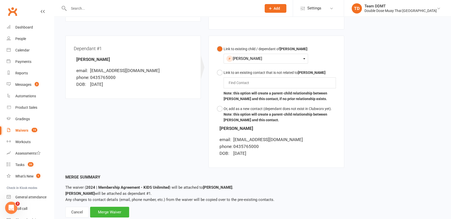
scroll to position [136, 0]
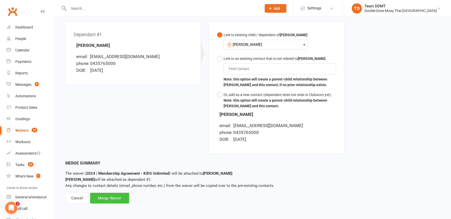
click at [119, 195] on div "Merge Waiver" at bounding box center [109, 198] width 39 height 11
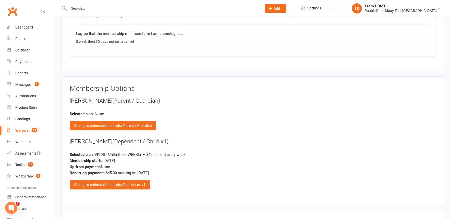
scroll to position [559, 0]
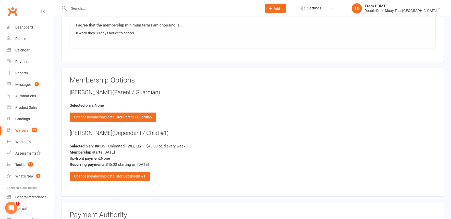
drag, startPoint x: 106, startPoint y: 126, endPoint x: 70, endPoint y: 127, distance: 36.2
click at [70, 129] on div "[PERSON_NAME] (Dependent / Child #1)" at bounding box center [252, 133] width 365 height 8
copy div "[PERSON_NAME]"
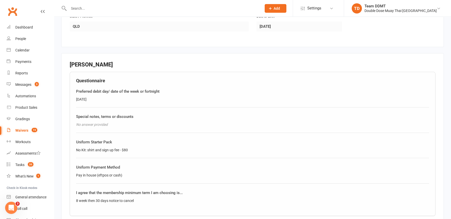
scroll to position [391, 0]
click at [24, 132] on link "Waivers 19" at bounding box center [30, 130] width 47 height 11
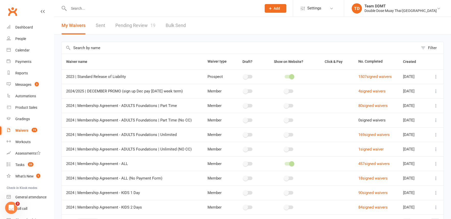
click at [137, 24] on link "Pending Review 19" at bounding box center [135, 26] width 40 height 18
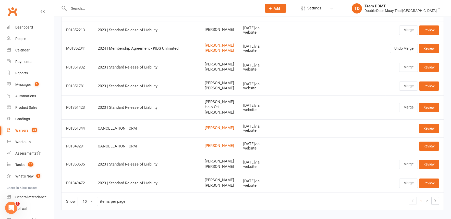
scroll to position [83, 0]
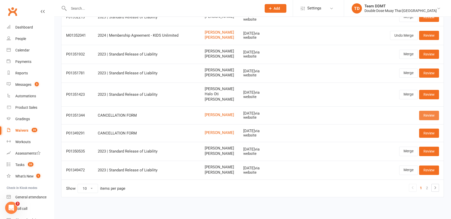
click at [434, 112] on link "Review" at bounding box center [429, 115] width 20 height 9
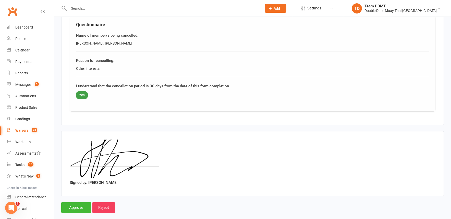
scroll to position [262, 0]
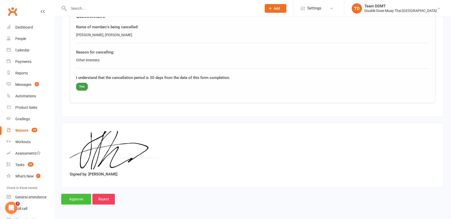
click at [72, 194] on input "Approve" at bounding box center [76, 199] width 30 height 11
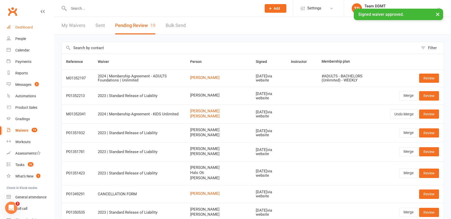
click at [21, 26] on div "Dashboard" at bounding box center [24, 27] width 18 height 4
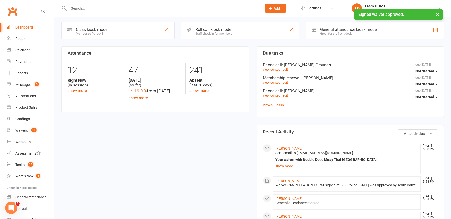
scroll to position [113, 0]
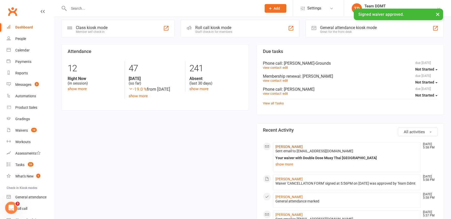
click at [285, 145] on link "[PERSON_NAME]" at bounding box center [288, 147] width 27 height 4
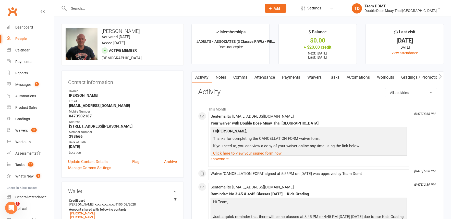
click at [292, 77] on link "Payments" at bounding box center [290, 78] width 25 height 12
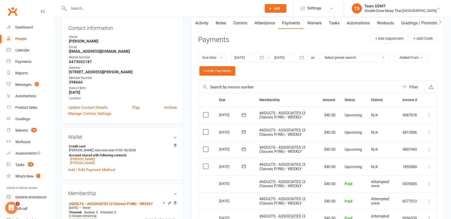
scroll to position [55, 0]
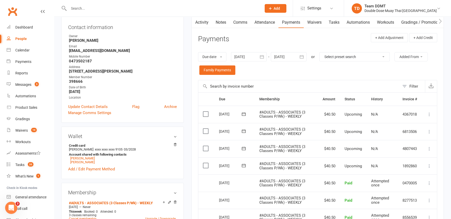
click at [296, 59] on div at bounding box center [289, 56] width 36 height 9
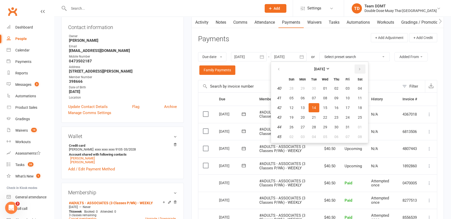
click at [360, 70] on icon "button" at bounding box center [360, 69] width 4 height 4
click at [320, 115] on button "19" at bounding box center [325, 117] width 11 height 9
type input "[DATE]"
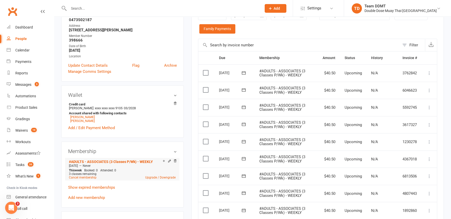
scroll to position [96, 0]
click at [82, 177] on link "Cancel membership" at bounding box center [83, 179] width 28 height 4
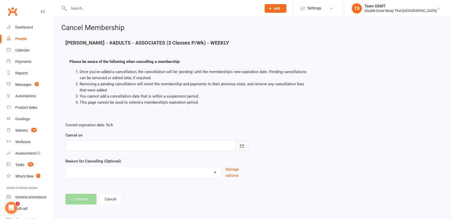
click at [244, 144] on icon "button" at bounding box center [241, 146] width 5 height 5
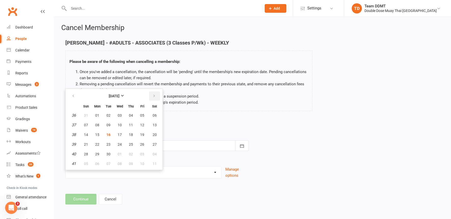
click at [154, 96] on icon "button" at bounding box center [154, 96] width 4 height 4
click at [129, 133] on span "16" at bounding box center [131, 135] width 4 height 4
type input "[DATE]"
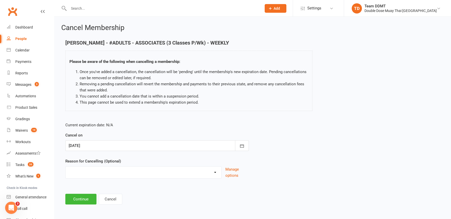
select select "5"
click at [134, 196] on input at bounding box center [156, 199] width 183 height 11
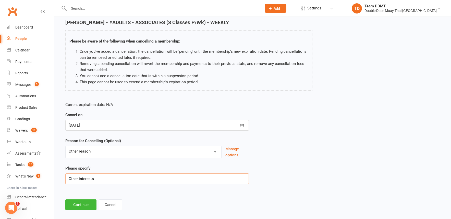
scroll to position [29, 0]
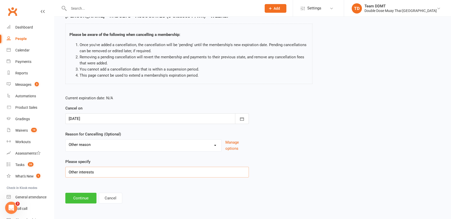
type input "Other interests"
click at [83, 193] on button "Continue" at bounding box center [80, 198] width 31 height 11
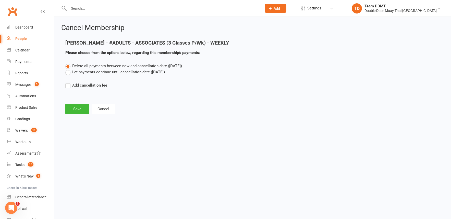
scroll to position [0, 0]
click at [93, 71] on label "Let payments continue until cancellation date ([DATE])" at bounding box center [114, 72] width 99 height 6
click at [69, 69] on input "Let payments continue until cancellation date ([DATE])" at bounding box center [66, 69] width 3 height 0
click at [78, 107] on button "Save" at bounding box center [77, 109] width 24 height 11
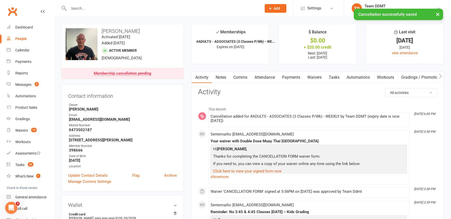
click at [225, 78] on link "Notes" at bounding box center [221, 78] width 18 height 12
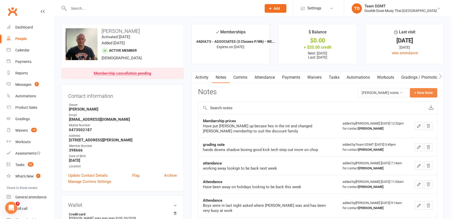
click at [419, 93] on button "+ New Note" at bounding box center [423, 92] width 27 height 9
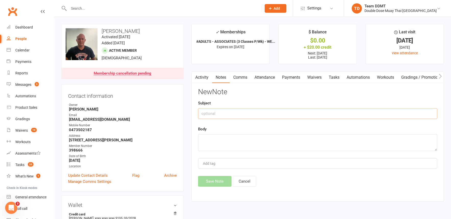
click at [286, 114] on input "text" at bounding box center [317, 113] width 239 height 11
type input "Cancellation - sharni"
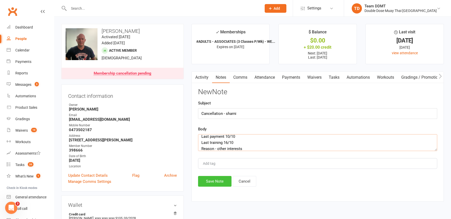
type textarea "Last payment 10/10 Last training 16/10 Reason - other interests"
click at [218, 178] on button "Save Note" at bounding box center [214, 181] width 33 height 11
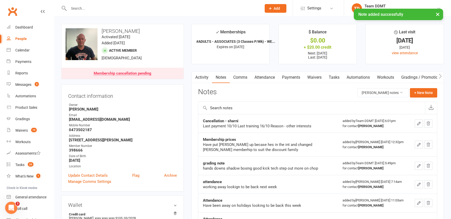
click at [240, 75] on link "Comms" at bounding box center [240, 78] width 21 height 12
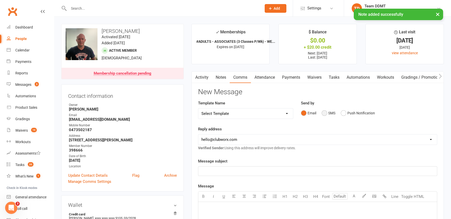
click at [326, 112] on button "SMS" at bounding box center [328, 113] width 14 height 10
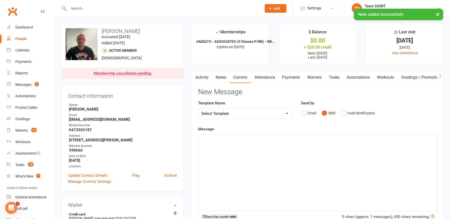
select select "1"
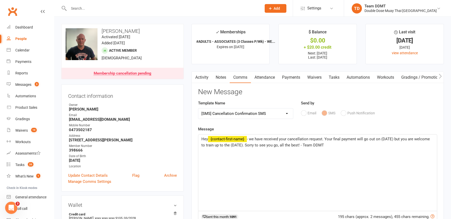
drag, startPoint x: 393, startPoint y: 138, endPoint x: 411, endPoint y: 145, distance: 19.5
click at [393, 138] on span "- we have received your cancellation request. Your final payment will go out on…" at bounding box center [315, 142] width 229 height 11
click at [242, 144] on span "- we have received your cancellation request. Your final payment will go out on…" at bounding box center [317, 142] width 233 height 11
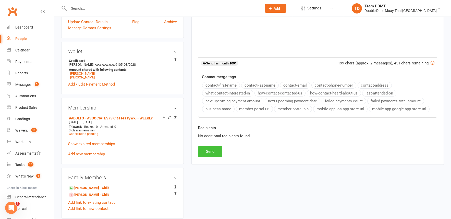
scroll to position [157, 0]
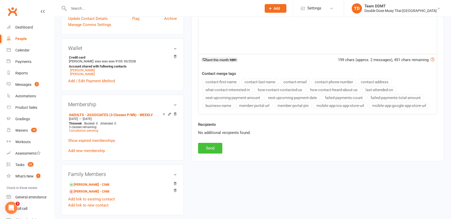
click at [207, 148] on button "Send" at bounding box center [210, 148] width 24 height 11
select select
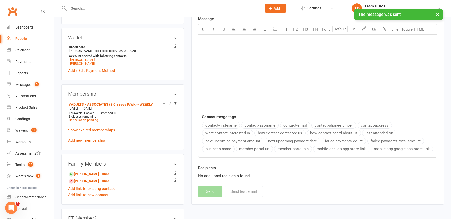
scroll to position [168, 0]
click at [88, 171] on link "[PERSON_NAME] - Child" at bounding box center [89, 173] width 40 height 5
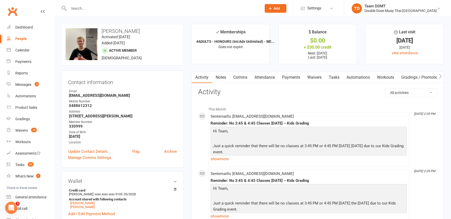
click at [291, 78] on link "Payments" at bounding box center [290, 78] width 25 height 12
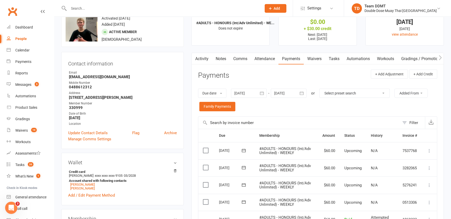
scroll to position [21, 0]
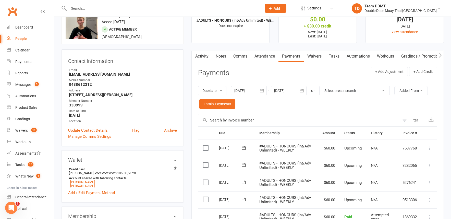
click at [302, 91] on icon "button" at bounding box center [301, 90] width 5 height 5
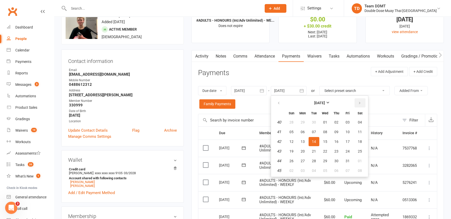
click at [359, 103] on icon "button" at bounding box center [360, 103] width 4 height 4
click at [313, 155] on table "[DATE] Sun Mon Tue Wed Thu Fri Sat 44 26 27 28 29 30 31 01 45 02 03 04 05 06 07…" at bounding box center [319, 136] width 95 height 79
click at [314, 153] on button "18" at bounding box center [313, 151] width 11 height 9
type input "[DATE]"
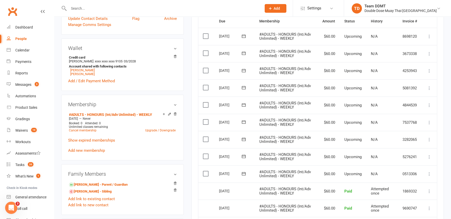
scroll to position [134, 0]
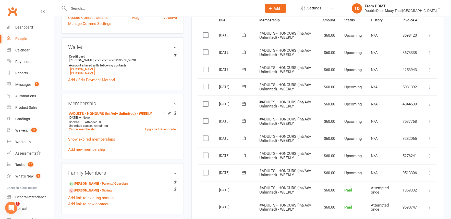
click at [85, 128] on link "Cancel membership" at bounding box center [83, 130] width 28 height 4
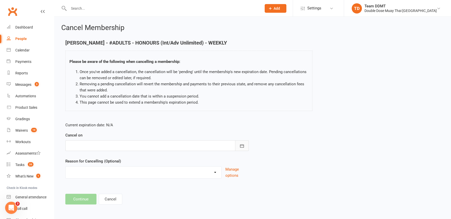
click at [244, 144] on icon "button" at bounding box center [241, 146] width 5 height 5
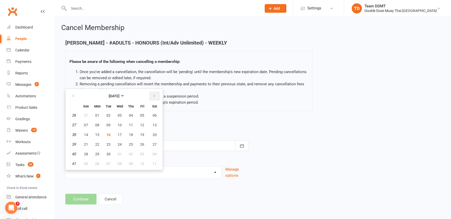
click at [155, 95] on icon "button" at bounding box center [154, 96] width 4 height 4
click at [129, 133] on span "16" at bounding box center [131, 135] width 4 height 4
type input "[DATE]"
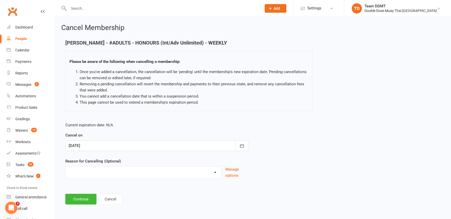
select select "5"
click at [101, 196] on input at bounding box center [156, 199] width 183 height 11
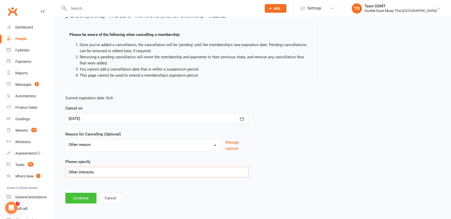
scroll to position [29, 0]
type input "Other Interests"
click at [82, 194] on button "Continue" at bounding box center [80, 198] width 31 height 11
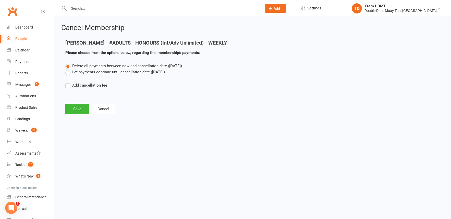
click at [106, 71] on label "Let payments continue until cancellation date ([DATE])" at bounding box center [114, 72] width 99 height 6
click at [69, 69] on input "Let payments continue until cancellation date ([DATE])" at bounding box center [66, 69] width 3 height 0
click at [77, 105] on button "Save" at bounding box center [77, 109] width 24 height 11
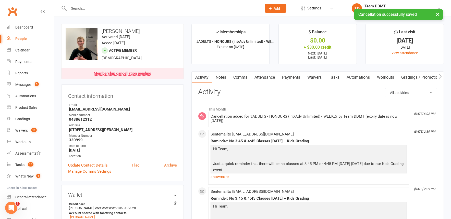
click at [218, 77] on link "Notes" at bounding box center [221, 78] width 18 height 12
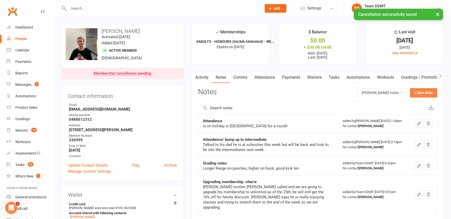
click at [425, 91] on button "+ New Note" at bounding box center [423, 92] width 27 height 9
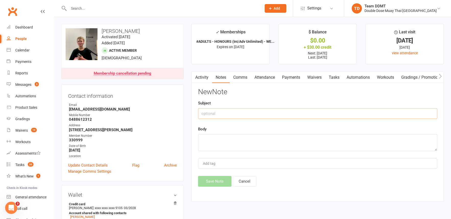
click at [349, 111] on input "text" at bounding box center [317, 113] width 239 height 11
type input "Cancellation - sharni"
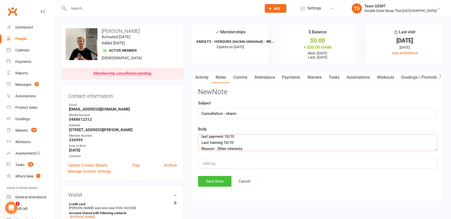
type textarea "last payment 10/10 Last training 16/10 Reason - Other interests"
click at [221, 177] on button "Save Note" at bounding box center [214, 181] width 33 height 11
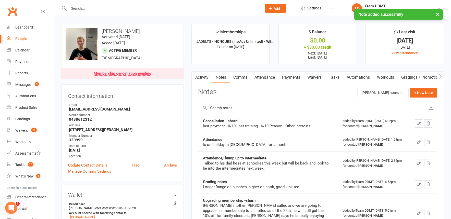
drag, startPoint x: 240, startPoint y: 78, endPoint x: 240, endPoint y: 82, distance: 3.8
click at [240, 78] on link "Comms" at bounding box center [240, 78] width 21 height 12
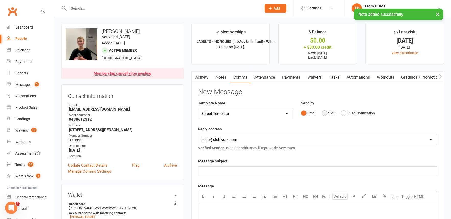
click at [324, 113] on button "SMS" at bounding box center [328, 113] width 14 height 10
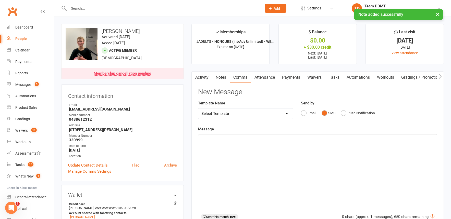
select select "1"
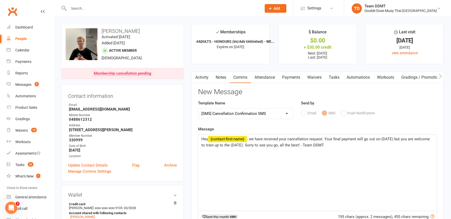
click at [392, 138] on span "- we have received your cancellation request. Your final payment will go out on…" at bounding box center [315, 142] width 229 height 11
click at [241, 144] on span "- we have received your cancellation request. Your final payment will go out on…" at bounding box center [317, 142] width 233 height 11
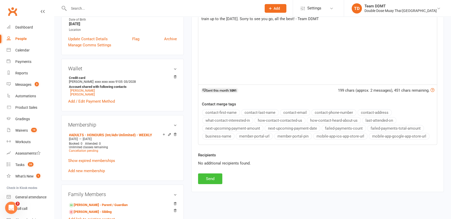
scroll to position [127, 0]
click at [207, 175] on button "Send" at bounding box center [210, 178] width 24 height 11
select select
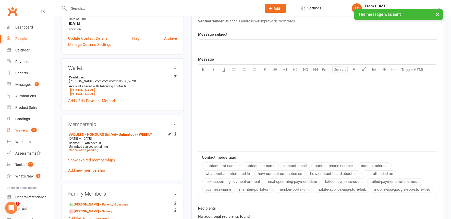
click at [22, 130] on div "Waivers" at bounding box center [21, 131] width 12 height 4
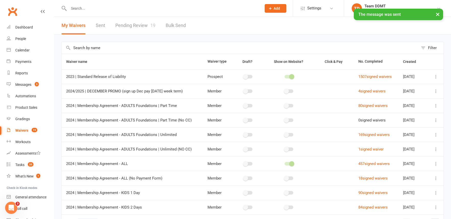
click at [138, 26] on link "Pending Review 19" at bounding box center [135, 26] width 40 height 18
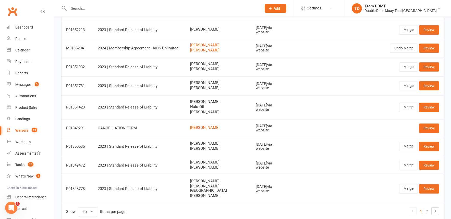
scroll to position [71, 0]
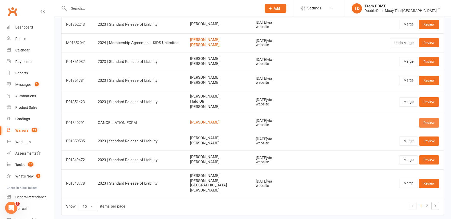
click at [430, 125] on link "Review" at bounding box center [429, 122] width 20 height 9
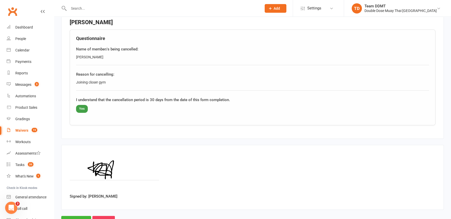
scroll to position [262, 0]
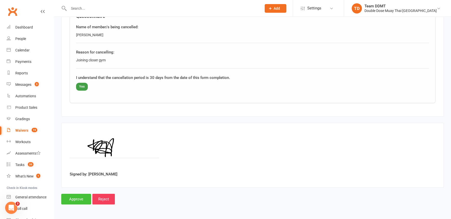
click at [76, 198] on input "Approve" at bounding box center [76, 199] width 30 height 11
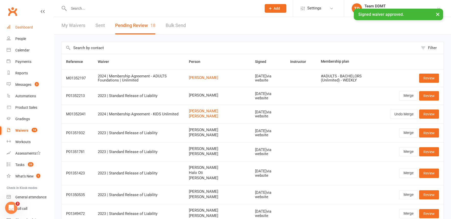
click at [26, 28] on div "Dashboard" at bounding box center [24, 27] width 18 height 4
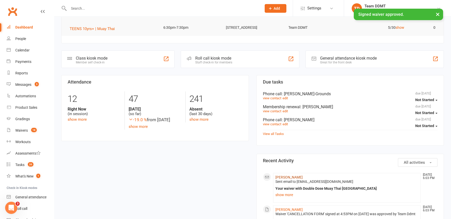
scroll to position [82, 0]
click at [289, 175] on link "[PERSON_NAME]" at bounding box center [288, 177] width 27 height 4
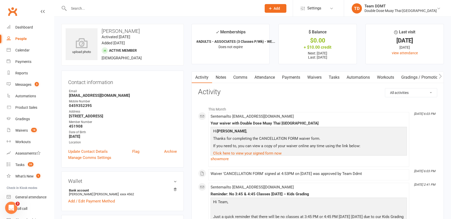
click at [284, 77] on link "Payments" at bounding box center [290, 78] width 25 height 12
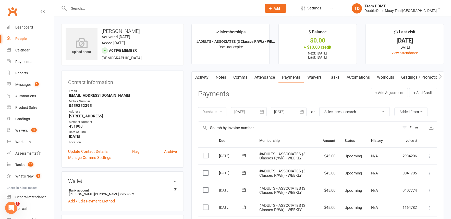
click at [302, 110] on icon "button" at bounding box center [301, 111] width 5 height 5
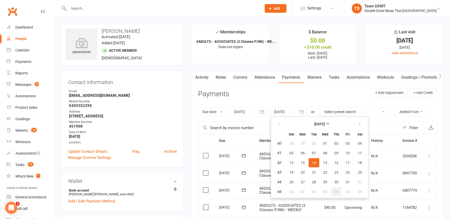
click at [336, 190] on span "06" at bounding box center [336, 192] width 4 height 4
type input "[DATE]"
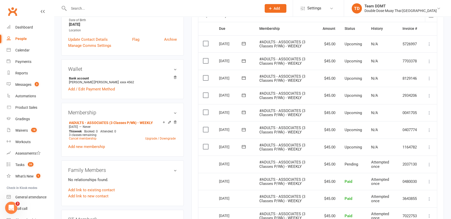
scroll to position [110, 0]
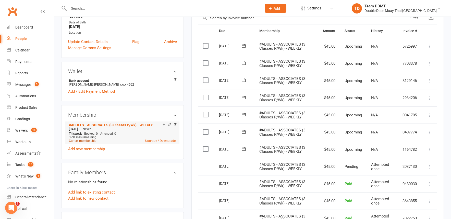
click at [85, 140] on link "Cancel membership" at bounding box center [83, 141] width 28 height 4
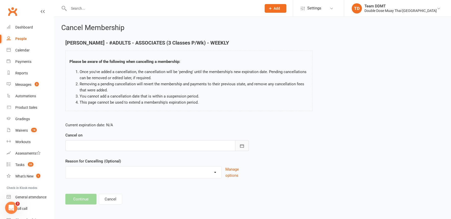
click at [240, 144] on icon "button" at bounding box center [241, 146] width 5 height 5
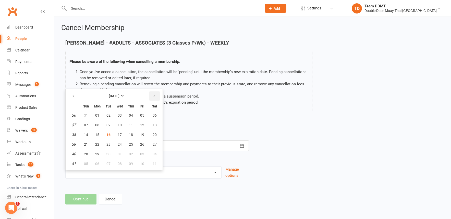
click at [155, 95] on icon "button" at bounding box center [154, 96] width 4 height 4
click at [107, 134] on span "14" at bounding box center [108, 135] width 4 height 4
type input "[DATE]"
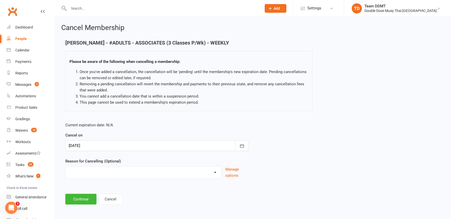
select select "5"
click at [96, 197] on input at bounding box center [156, 199] width 183 height 11
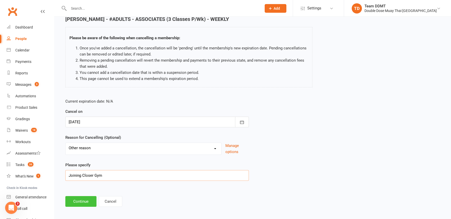
scroll to position [29, 0]
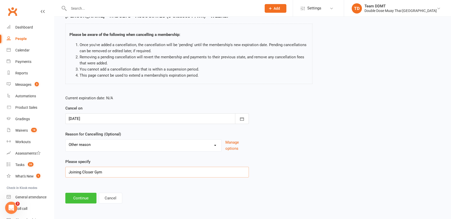
type input "Joining Closer Gym"
click at [83, 193] on button "Continue" at bounding box center [80, 198] width 31 height 11
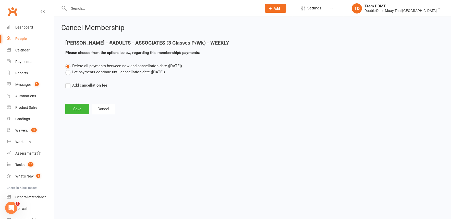
scroll to position [0, 0]
click at [137, 71] on label "Let payments continue until cancellation date ([DATE])" at bounding box center [114, 72] width 99 height 6
click at [69, 69] on input "Let payments continue until cancellation date ([DATE])" at bounding box center [66, 69] width 3 height 0
click at [82, 108] on button "Save" at bounding box center [77, 109] width 24 height 11
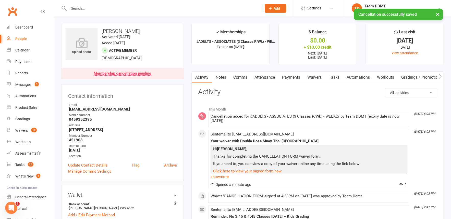
click at [289, 73] on link "Payments" at bounding box center [290, 78] width 25 height 12
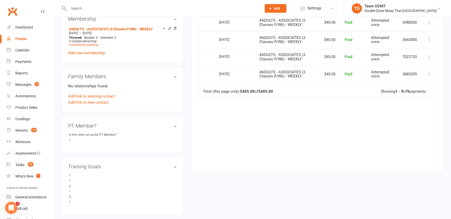
scroll to position [221, 0]
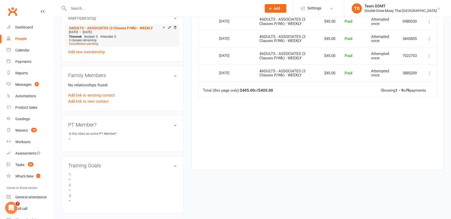
click at [94, 42] on span "Cancellation pending" at bounding box center [83, 44] width 29 height 4
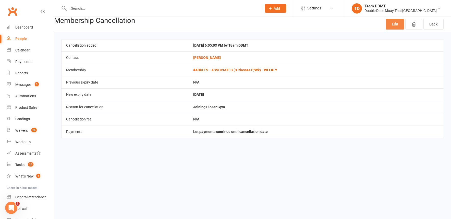
click at [399, 26] on link "Edit" at bounding box center [395, 24] width 18 height 11
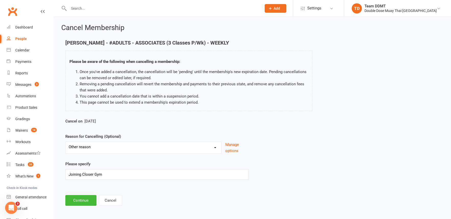
scroll to position [5, 0]
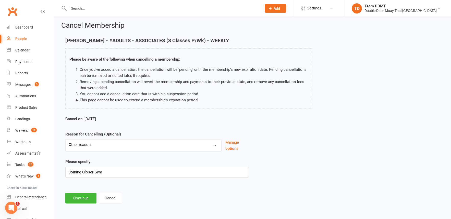
click at [111, 193] on button "Cancel" at bounding box center [110, 198] width 23 height 11
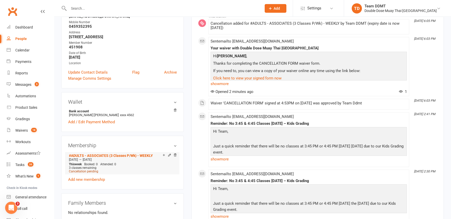
scroll to position [93, 0]
click at [90, 170] on span "Cancellation pending" at bounding box center [83, 172] width 29 height 4
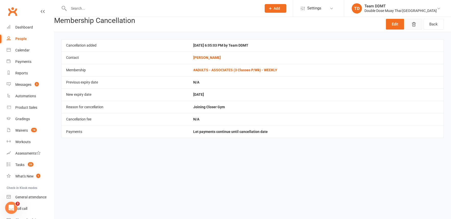
click at [418, 23] on button "button" at bounding box center [413, 24] width 17 height 11
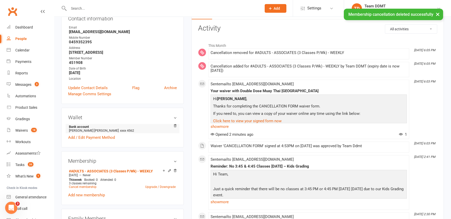
scroll to position [68, 0]
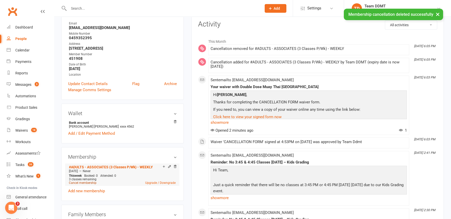
click at [90, 181] on link "Cancel membership" at bounding box center [83, 183] width 28 height 4
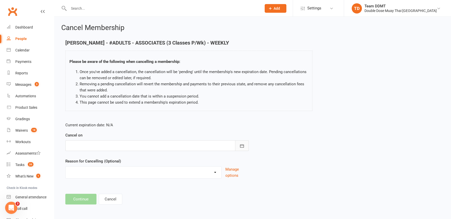
click at [242, 144] on icon "button" at bounding box center [241, 146] width 5 height 5
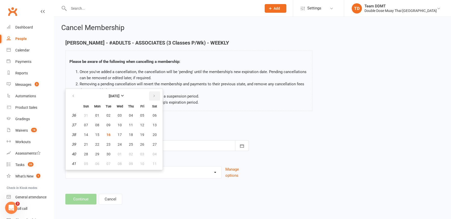
click at [152, 94] on icon "button" at bounding box center [154, 96] width 4 height 4
click at [87, 135] on span "12" at bounding box center [86, 135] width 4 height 4
type input "[DATE]"
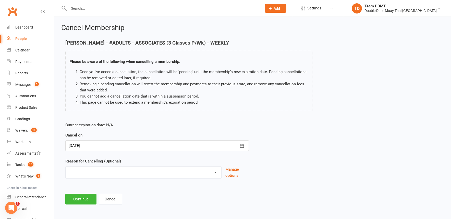
select select "5"
click at [108, 196] on input at bounding box center [156, 199] width 183 height 11
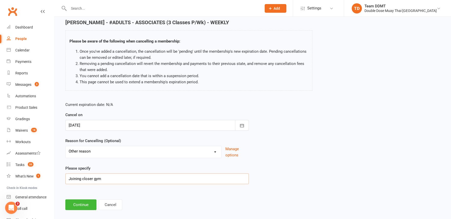
scroll to position [29, 0]
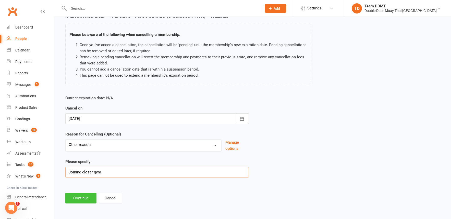
type input "Joining closer gym"
click at [77, 193] on button "Continue" at bounding box center [80, 198] width 31 height 11
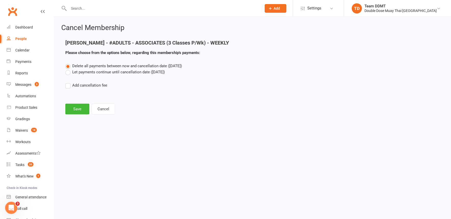
click at [94, 70] on label "Let payments continue until cancellation date ([DATE])" at bounding box center [114, 72] width 99 height 6
click at [69, 69] on input "Let payments continue until cancellation date ([DATE])" at bounding box center [66, 69] width 3 height 0
click at [79, 104] on button "Save" at bounding box center [77, 109] width 24 height 11
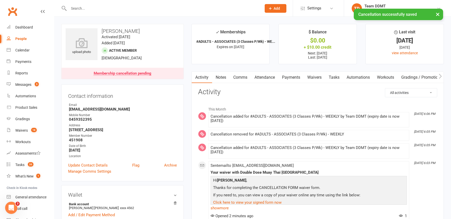
click at [295, 78] on link "Payments" at bounding box center [290, 78] width 25 height 12
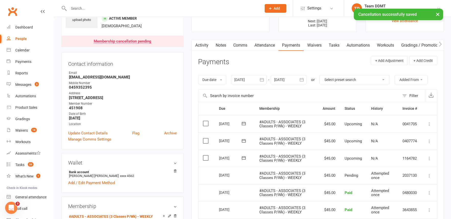
scroll to position [34, 0]
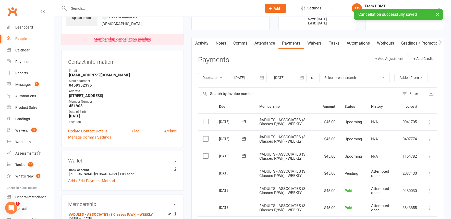
click at [289, 78] on div at bounding box center [289, 77] width 36 height 9
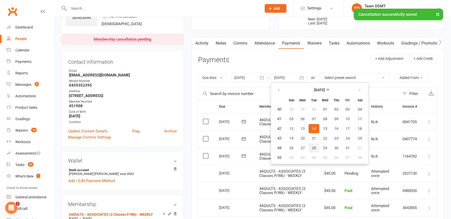
click at [312, 146] on button "28" at bounding box center [313, 148] width 11 height 9
type input "[DATE]"
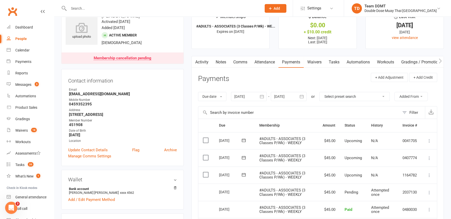
scroll to position [0, 0]
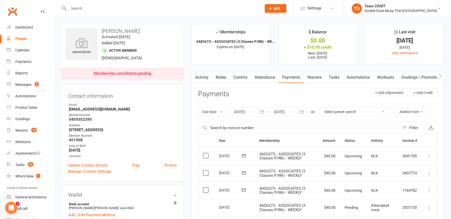
click at [219, 77] on link "Notes" at bounding box center [221, 78] width 18 height 12
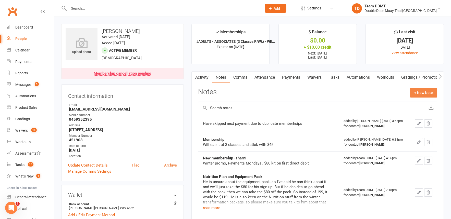
click at [421, 95] on button "+ New Note" at bounding box center [423, 92] width 27 height 9
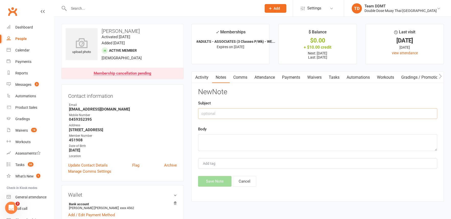
click at [379, 114] on input "text" at bounding box center [317, 113] width 239 height 11
type input "Cancellation - sharni"
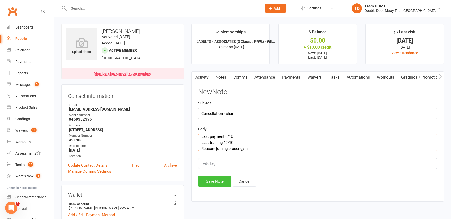
type textarea "Last payment 6/10 Last training 12/10 Reason- joining closer gym"
click at [209, 179] on button "Save Note" at bounding box center [214, 181] width 33 height 11
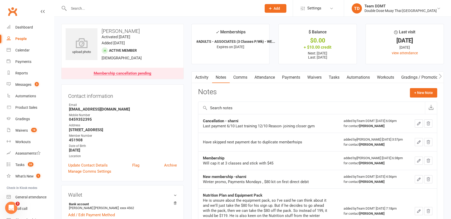
click at [291, 77] on link "Payments" at bounding box center [290, 78] width 25 height 12
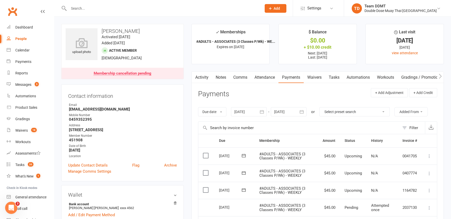
click at [235, 75] on link "Comms" at bounding box center [240, 78] width 21 height 12
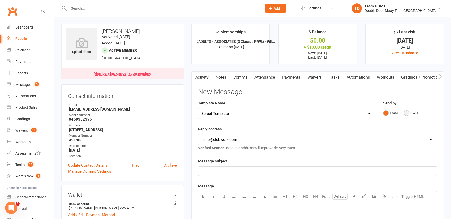
click at [412, 114] on button "SMS" at bounding box center [410, 113] width 14 height 10
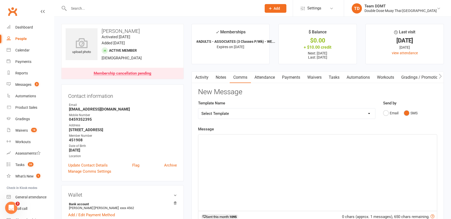
select select "1"
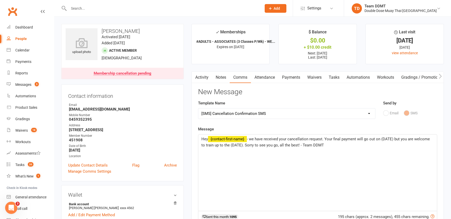
click at [393, 138] on span "- we have received your cancellation request. Your final payment will go out on…" at bounding box center [315, 142] width 229 height 11
click at [241, 144] on span "- we have received your cancellation request. Your final payment will go out on…" at bounding box center [317, 142] width 233 height 11
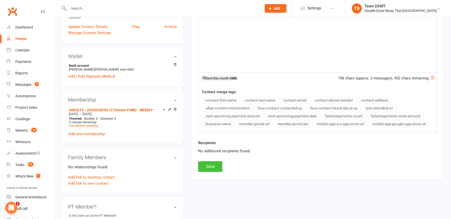
scroll to position [139, 0]
click at [214, 161] on button "Send" at bounding box center [210, 166] width 24 height 11
select select
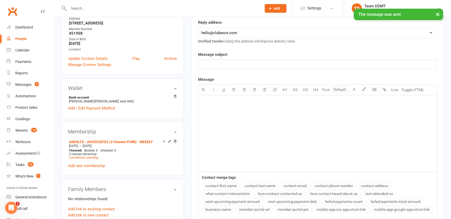
scroll to position [0, 0]
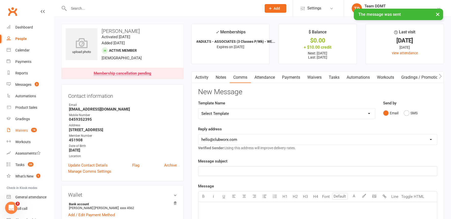
click at [25, 129] on div "Waivers" at bounding box center [21, 131] width 12 height 4
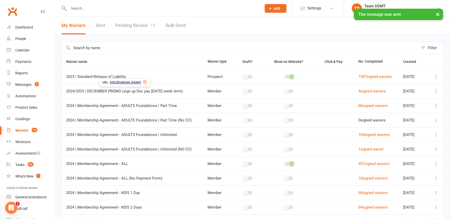
click at [132, 23] on link "Pending Review 18" at bounding box center [135, 26] width 40 height 18
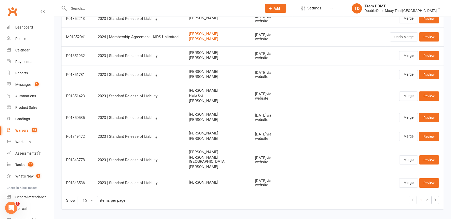
scroll to position [89, 0]
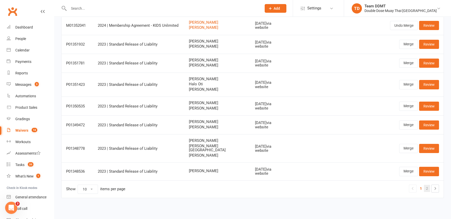
click at [427, 185] on link "2" at bounding box center [427, 188] width 6 height 7
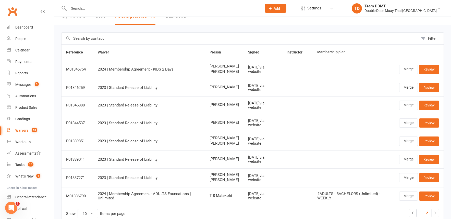
scroll to position [10, 0]
click at [77, 7] on input "text" at bounding box center [162, 8] width 191 height 7
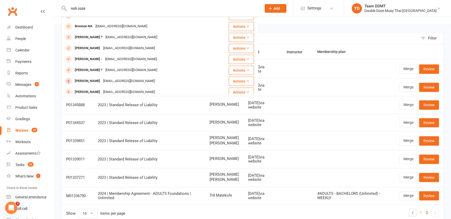
scroll to position [51, 0]
click at [75, 8] on input "noh coze" at bounding box center [162, 8] width 191 height 7
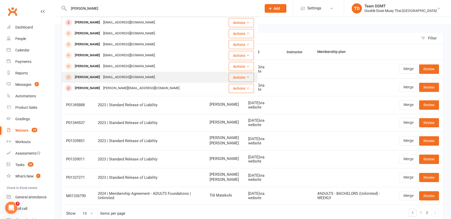
scroll to position [0, 0]
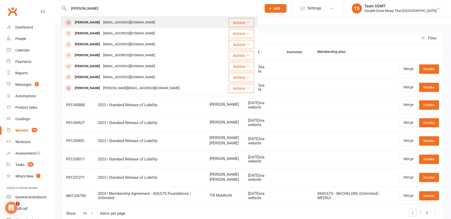
type input "[PERSON_NAME]"
click at [90, 22] on div "[PERSON_NAME]" at bounding box center [87, 22] width 28 height 7
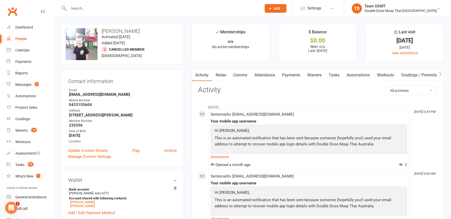
click at [223, 76] on link "Notes" at bounding box center [221, 75] width 18 height 12
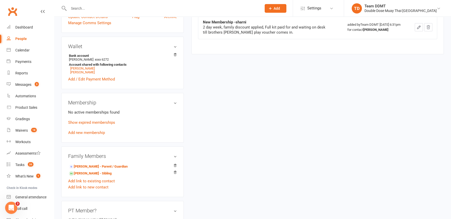
scroll to position [140, 0]
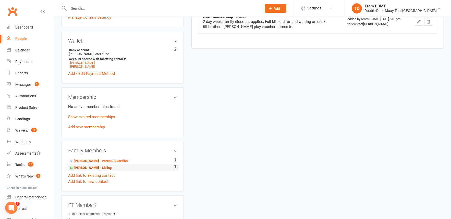
click at [92, 166] on link "[PERSON_NAME] - Sibling" at bounding box center [90, 168] width 43 height 5
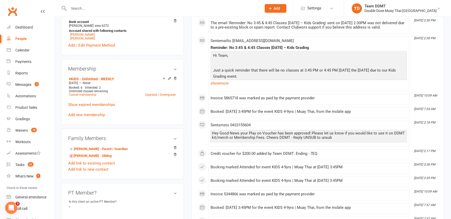
scroll to position [172, 0]
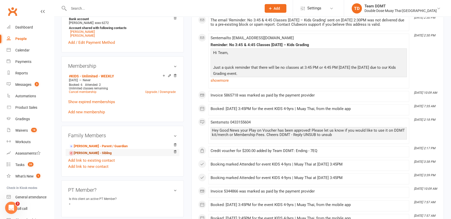
click at [100, 152] on link "[PERSON_NAME] - Sibling" at bounding box center [90, 153] width 43 height 5
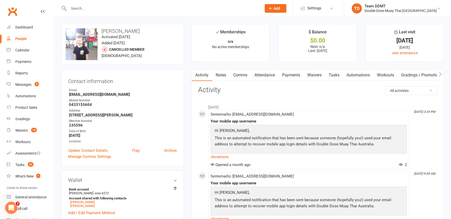
click at [218, 80] on link "Notes" at bounding box center [221, 75] width 18 height 12
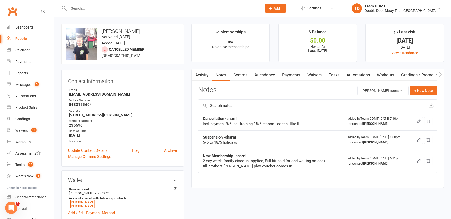
click at [244, 74] on link "Comms" at bounding box center [240, 75] width 21 height 12
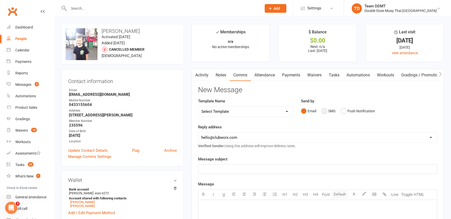
click at [327, 111] on button "SMS" at bounding box center [328, 111] width 14 height 10
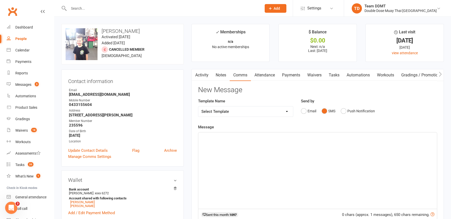
click at [314, 144] on div "﻿" at bounding box center [317, 171] width 238 height 77
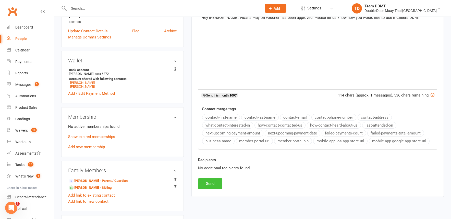
click at [202, 182] on button "Send" at bounding box center [210, 184] width 24 height 11
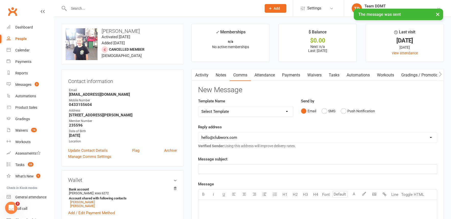
click at [224, 78] on link "Notes" at bounding box center [221, 75] width 18 height 12
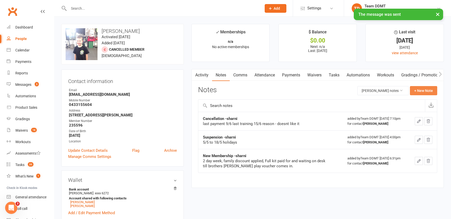
click at [417, 91] on button "+ New Note" at bounding box center [423, 90] width 27 height 9
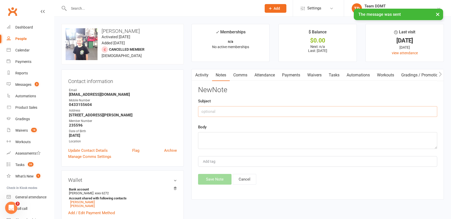
click at [371, 106] on input "text" at bounding box center [317, 111] width 239 height 11
type input "{"
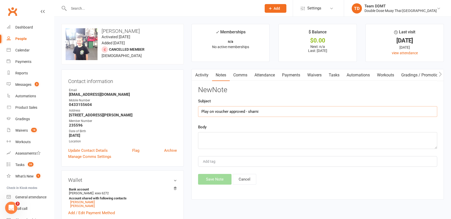
type input "Play on voucher approved - sharni"
type textarea "Ending in FWV - $200"
click at [217, 175] on button "Save Note" at bounding box center [214, 179] width 33 height 11
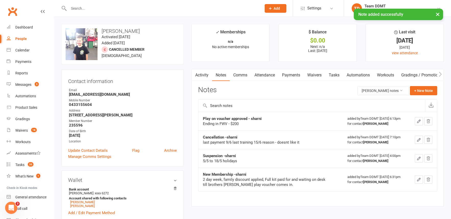
click at [89, 8] on input "text" at bounding box center [162, 8] width 191 height 7
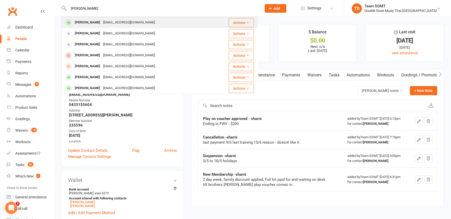
type input "[PERSON_NAME]"
click at [94, 22] on div "[PERSON_NAME]" at bounding box center [87, 22] width 28 height 7
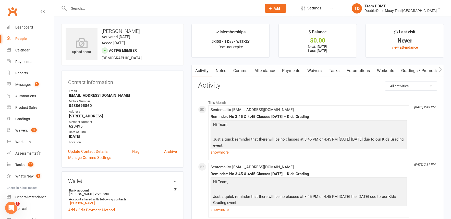
click at [441, 69] on icon "button" at bounding box center [440, 69] width 3 height 5
click at [421, 69] on link "Credit balance" at bounding box center [426, 71] width 33 height 12
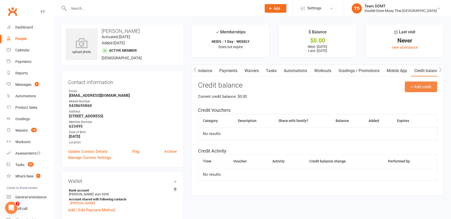
click at [411, 84] on button "+ Add credit" at bounding box center [420, 87] width 32 height 11
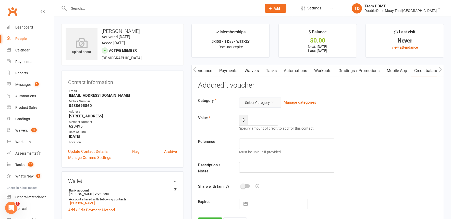
click at [267, 100] on button "Select Category" at bounding box center [260, 103] width 42 height 10
click at [256, 135] on link "Fairplay voucher" at bounding box center [256, 134] width 50 height 10
click at [262, 121] on input "number" at bounding box center [262, 120] width 31 height 11
type input "200"
type input "Ending - PVG"
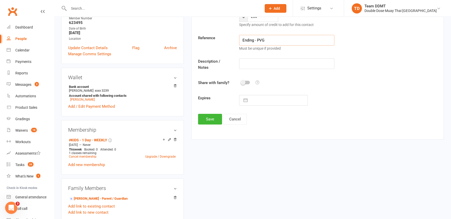
scroll to position [107, 0]
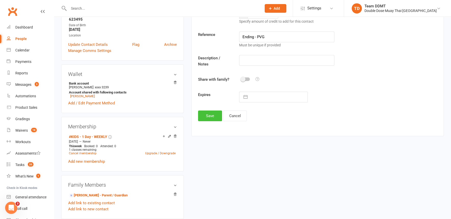
click at [209, 113] on button "Save" at bounding box center [210, 116] width 24 height 11
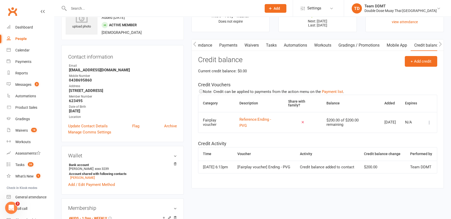
scroll to position [0, 0]
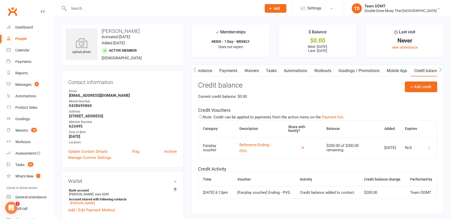
click at [194, 69] on icon "button" at bounding box center [194, 69] width 3 height 5
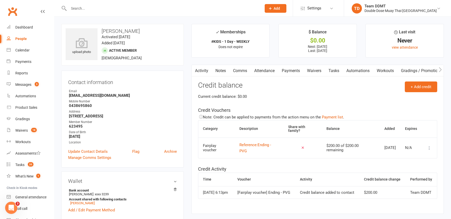
scroll to position [0, 0]
click at [225, 70] on link "Notes" at bounding box center [221, 71] width 18 height 12
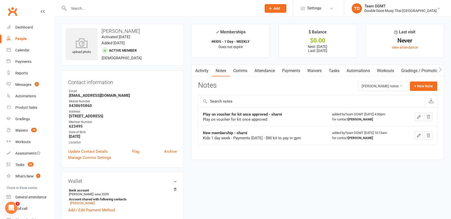
click at [245, 70] on link "Comms" at bounding box center [240, 71] width 21 height 12
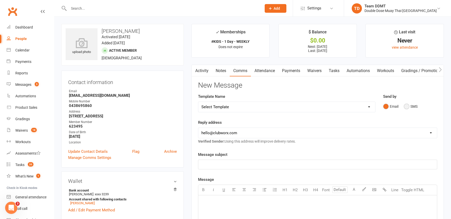
click at [410, 105] on button "SMS" at bounding box center [410, 107] width 14 height 10
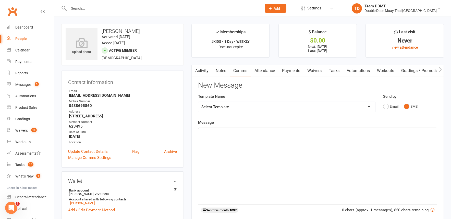
click at [347, 146] on div "﻿" at bounding box center [317, 166] width 238 height 77
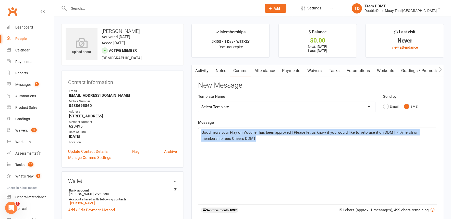
drag, startPoint x: 250, startPoint y: 135, endPoint x: 200, endPoint y: 131, distance: 49.9
click at [200, 131] on div "Good news your Play on Voucher has been approved ! Please let us know if you wo…" at bounding box center [317, 166] width 238 height 77
copy span "Good news your Play on Voucher has been approved ! Please let us know if you wo…"
click at [242, 142] on div "Good news your Play on Voucher has been approved ! Please let us know if you wo…" at bounding box center [317, 166] width 238 height 77
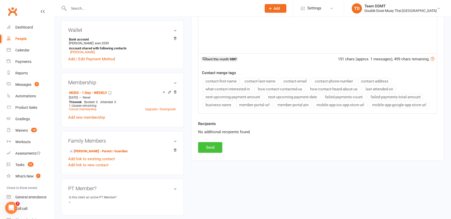
scroll to position [151, 0]
click at [208, 148] on button "Send" at bounding box center [210, 147] width 24 height 11
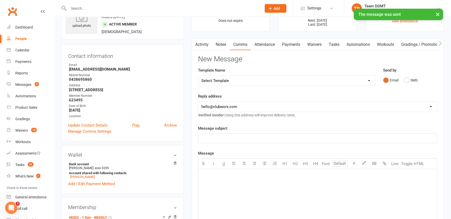
scroll to position [0, 0]
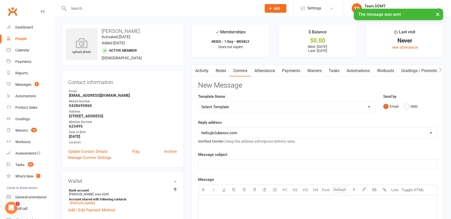
click at [80, 7] on input "text" at bounding box center [162, 8] width 191 height 7
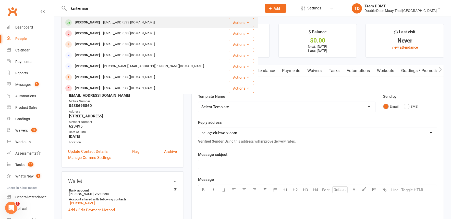
type input "kartier mar"
click at [92, 22] on div "[PERSON_NAME]" at bounding box center [87, 22] width 28 height 7
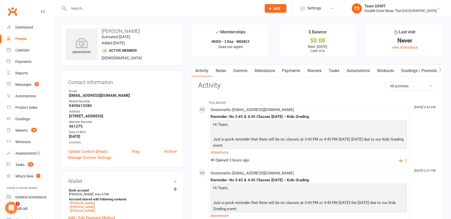
click at [440, 70] on icon "button" at bounding box center [440, 69] width 3 height 5
click at [430, 70] on link "Credit balance" at bounding box center [426, 71] width 33 height 12
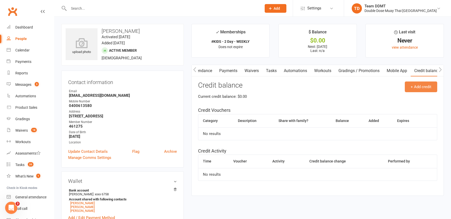
click at [419, 86] on button "+ Add credit" at bounding box center [420, 87] width 32 height 11
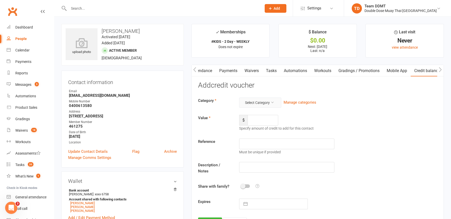
click at [266, 101] on button "Select Category" at bounding box center [260, 103] width 42 height 10
click at [258, 133] on link "Fairplay voucher" at bounding box center [256, 134] width 50 height 10
click at [262, 123] on input "number" at bounding box center [262, 120] width 31 height 11
type input "200"
click at [263, 141] on input "text" at bounding box center [286, 144] width 95 height 11
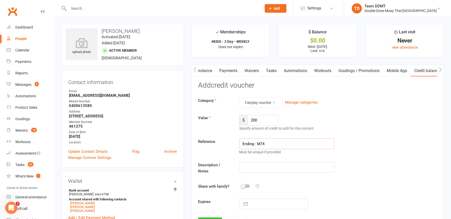
type input "Ending - M74"
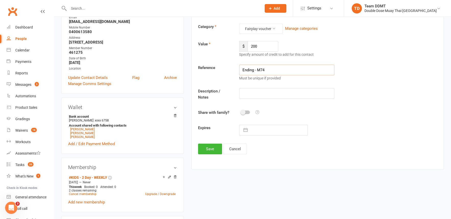
scroll to position [74, 0]
click at [208, 149] on div "Activity Notes Comms Attendance Payments Waivers Tasks Automations Workouts Gra…" at bounding box center [317, 79] width 252 height 179
click at [209, 143] on button "Save" at bounding box center [210, 148] width 24 height 11
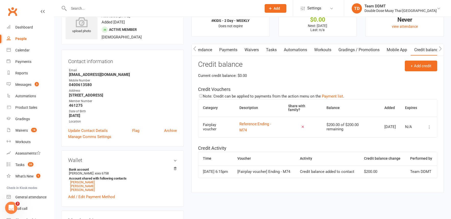
scroll to position [0, 0]
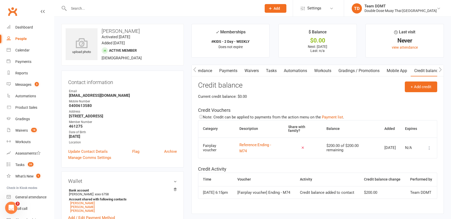
click at [194, 69] on icon "button" at bounding box center [194, 69] width 3 height 5
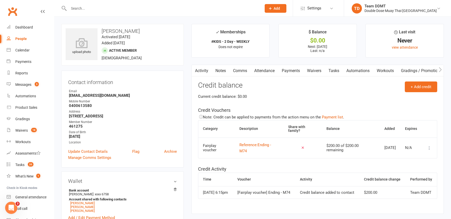
scroll to position [0, 0]
drag, startPoint x: 242, startPoint y: 71, endPoint x: 244, endPoint y: 73, distance: 2.6
click at [242, 71] on link "Comms" at bounding box center [240, 71] width 21 height 12
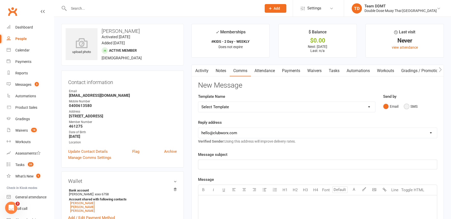
click at [408, 105] on button "SMS" at bounding box center [410, 107] width 14 height 10
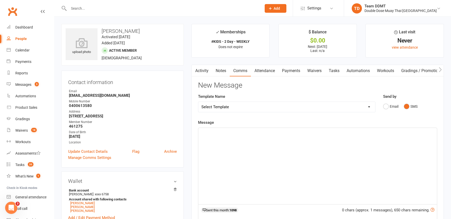
click at [371, 140] on div "﻿" at bounding box center [317, 166] width 238 height 77
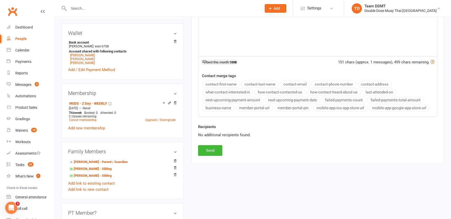
scroll to position [149, 0]
click at [207, 145] on button "Send" at bounding box center [210, 150] width 24 height 11
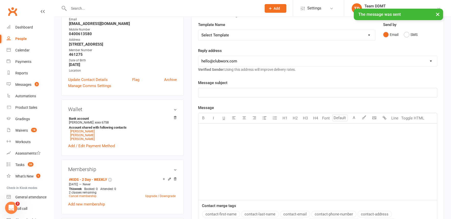
scroll to position [0, 0]
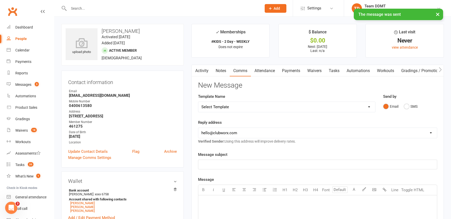
click at [97, 7] on input "text" at bounding box center [162, 8] width 191 height 7
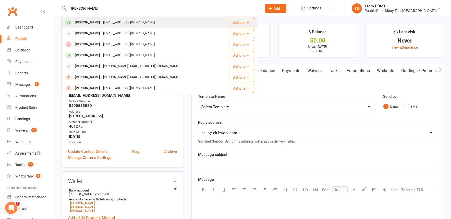
type input "[PERSON_NAME]"
click at [93, 21] on div "[PERSON_NAME]" at bounding box center [87, 22] width 28 height 7
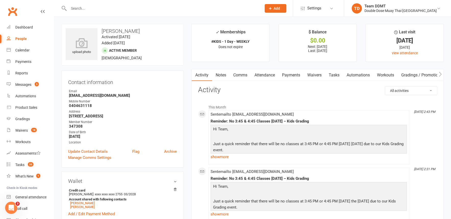
click at [440, 73] on icon "button" at bounding box center [440, 74] width 3 height 5
click at [416, 75] on link "Credit balance" at bounding box center [426, 75] width 33 height 12
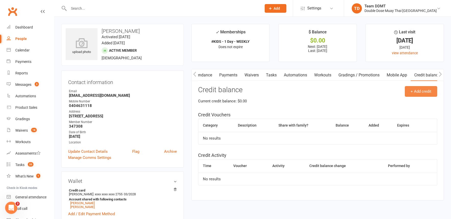
click at [418, 90] on button "+ Add credit" at bounding box center [420, 91] width 32 height 11
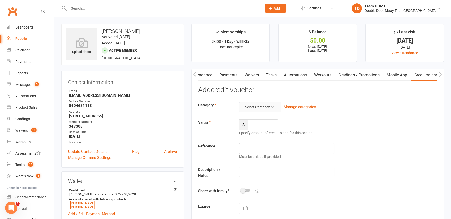
click at [263, 107] on button "Select Category" at bounding box center [260, 107] width 42 height 10
click at [264, 137] on link "Fairplay voucher" at bounding box center [256, 139] width 50 height 10
click at [262, 125] on input "number" at bounding box center [262, 125] width 31 height 11
type input "200"
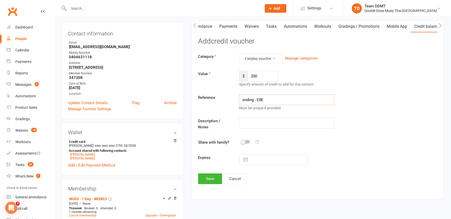
scroll to position [52, 0]
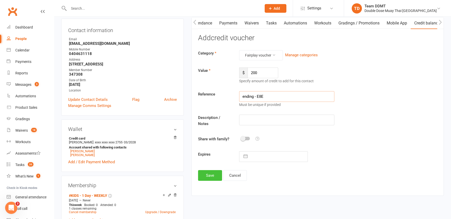
type input "ending - E8E"
click at [206, 170] on button "Save" at bounding box center [210, 175] width 24 height 11
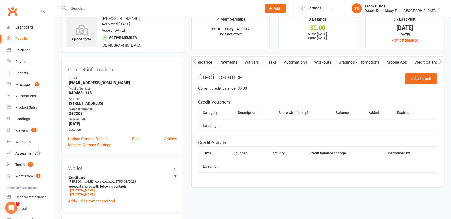
scroll to position [0, 0]
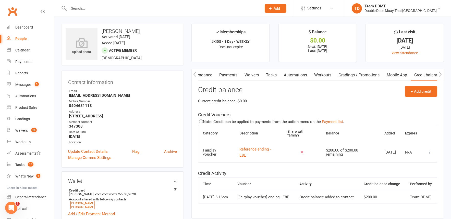
click at [196, 74] on button "button" at bounding box center [195, 74] width 6 height 11
click at [194, 74] on icon "button" at bounding box center [194, 74] width 3 height 5
click at [240, 74] on link "Comms" at bounding box center [240, 75] width 21 height 12
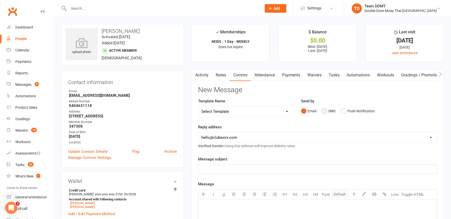
click at [328, 111] on button "SMS" at bounding box center [328, 111] width 14 height 10
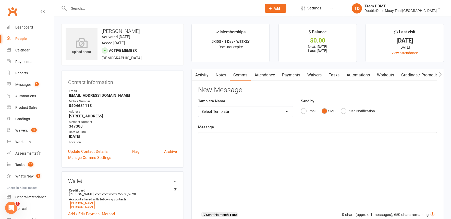
click at [324, 136] on p "﻿" at bounding box center [317, 137] width 232 height 6
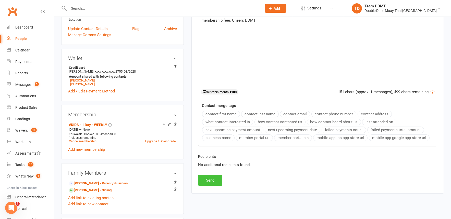
scroll to position [128, 0]
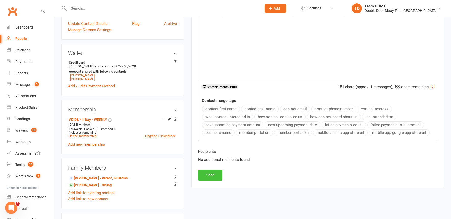
click at [206, 170] on button "Send" at bounding box center [210, 175] width 24 height 11
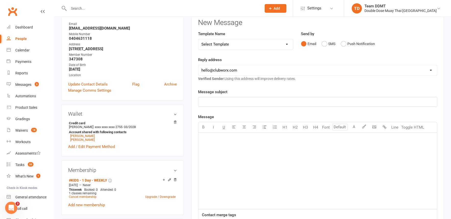
scroll to position [67, 0]
click at [17, 129] on div "Waivers" at bounding box center [21, 131] width 12 height 4
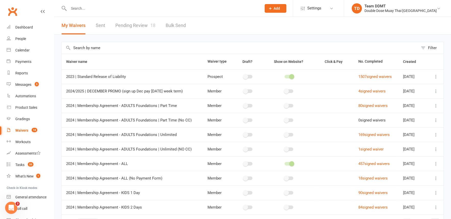
click at [138, 26] on link "Pending Review 18" at bounding box center [135, 26] width 40 height 18
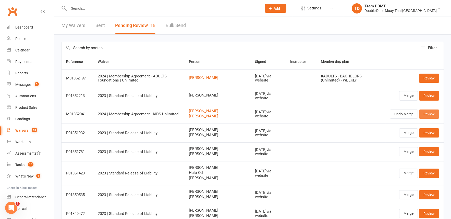
click at [429, 114] on link "Review" at bounding box center [429, 114] width 20 height 9
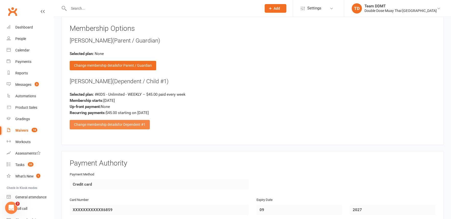
scroll to position [612, 0]
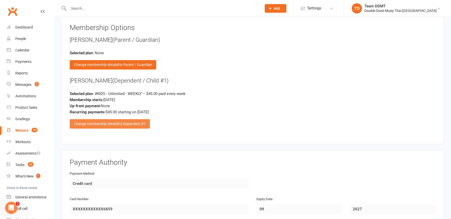
click at [115, 119] on div "Change membership details for Dependent #1" at bounding box center [110, 123] width 80 height 9
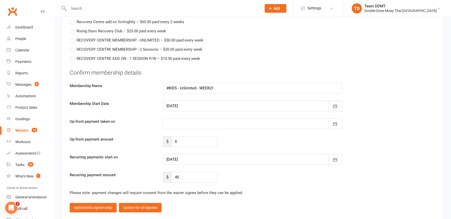
scroll to position [921, 0]
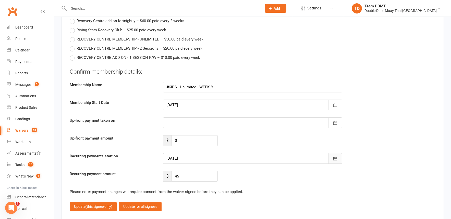
click at [332, 153] on button "button" at bounding box center [335, 158] width 14 height 11
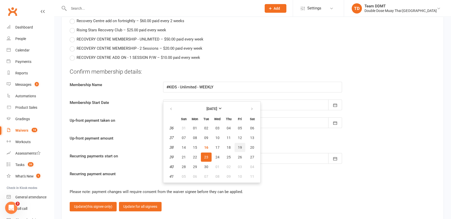
click at [238, 146] on span "19" at bounding box center [240, 148] width 4 height 4
type input "[DATE]"
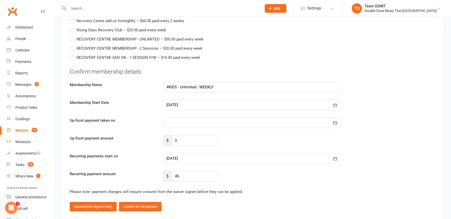
click at [240, 171] on div "Recurring payment amount $ 45" at bounding box center [252, 176] width 373 height 11
click at [93, 205] on span "(this signee only)" at bounding box center [98, 207] width 27 height 4
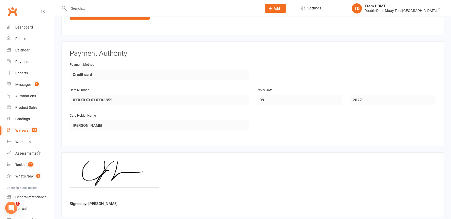
scroll to position [746, 0]
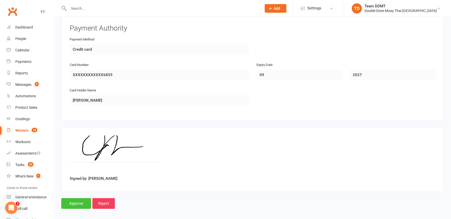
click at [77, 198] on input "Approve" at bounding box center [76, 203] width 30 height 11
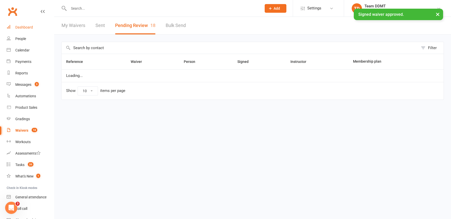
click at [24, 26] on div "Dashboard" at bounding box center [24, 27] width 18 height 4
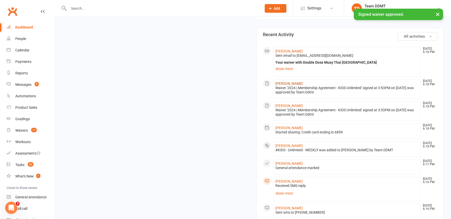
scroll to position [195, 0]
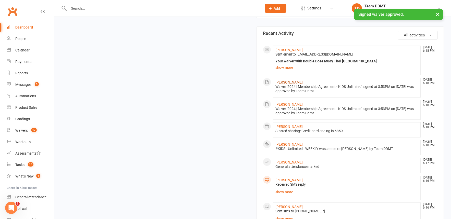
click at [282, 82] on link "[PERSON_NAME]" at bounding box center [288, 82] width 27 height 4
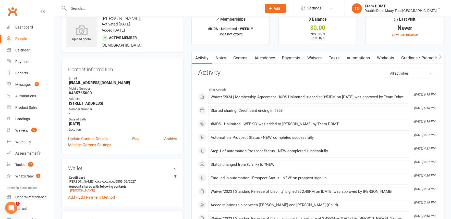
scroll to position [13, 0]
click at [227, 58] on link "Notes" at bounding box center [221, 58] width 18 height 12
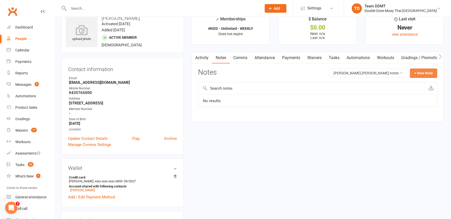
click at [414, 73] on button "+ New Note" at bounding box center [423, 73] width 27 height 9
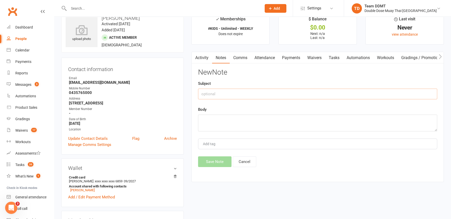
click at [373, 92] on input "text" at bounding box center [317, 94] width 239 height 11
type input "New membership - sharni"
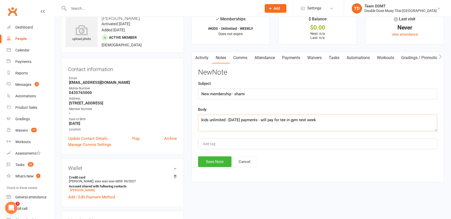
type textarea "kids unlimited - [DATE] payments - will pay for tee in gym next week"
click at [215, 155] on div "New Note Subject New membership - sharni Body kids unlimited - [DATE] payments …" at bounding box center [317, 118] width 239 height 99
click at [222, 159] on button "Save Note" at bounding box center [214, 162] width 33 height 11
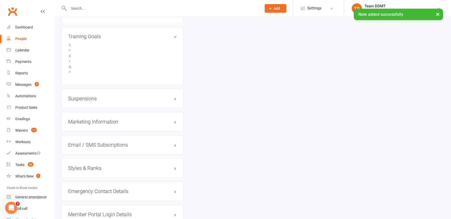
scroll to position [349, 0]
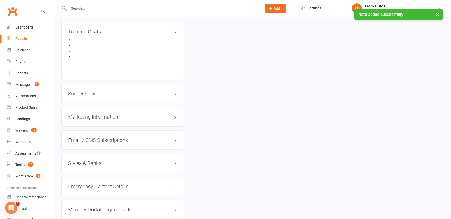
click at [86, 161] on h3 "Styles & Ranks" at bounding box center [122, 164] width 109 height 6
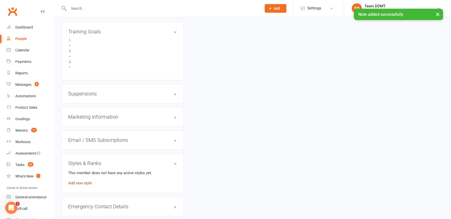
click at [84, 181] on link "Add new style" at bounding box center [80, 183] width 24 height 5
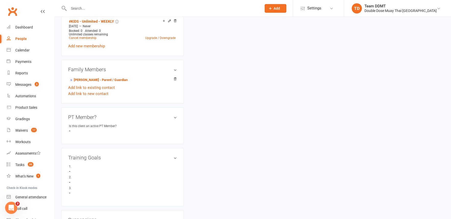
scroll to position [38, 0]
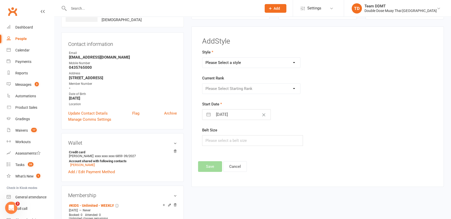
select select "1450"
select select "14224"
click at [214, 165] on button "Save" at bounding box center [210, 166] width 24 height 11
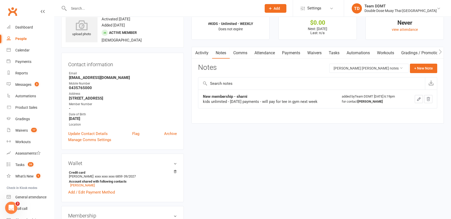
scroll to position [0, 0]
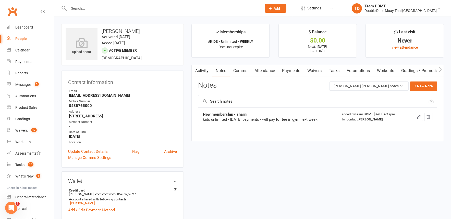
click at [289, 70] on link "Payments" at bounding box center [290, 71] width 25 height 12
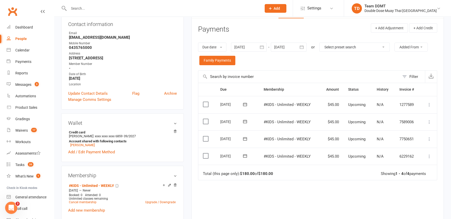
scroll to position [62, 0]
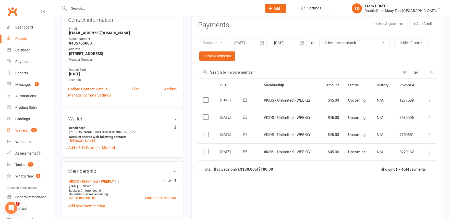
click at [23, 126] on link "Waivers 17" at bounding box center [30, 130] width 47 height 11
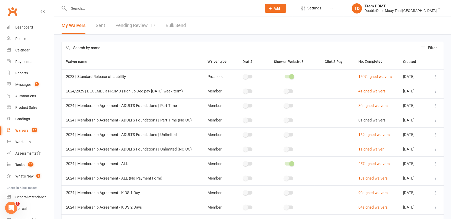
click at [139, 21] on link "Pending Review 17" at bounding box center [135, 26] width 40 height 18
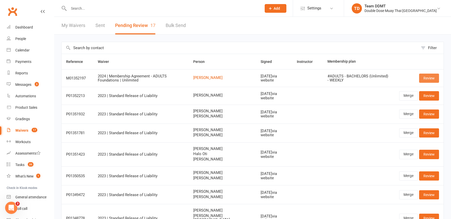
click at [431, 78] on link "Review" at bounding box center [429, 78] width 20 height 9
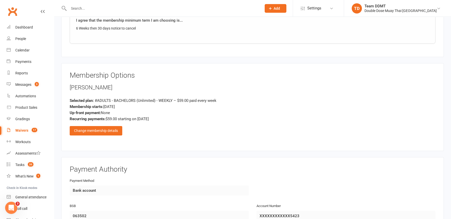
scroll to position [371, 0]
click at [105, 126] on div "Change membership details" at bounding box center [96, 130] width 53 height 9
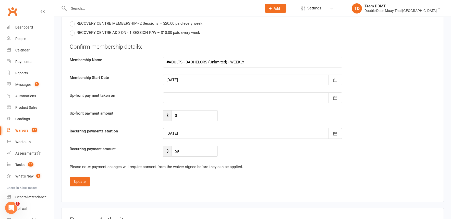
scroll to position [746, 0]
click at [184, 145] on input "59" at bounding box center [194, 150] width 46 height 11
type input "49"
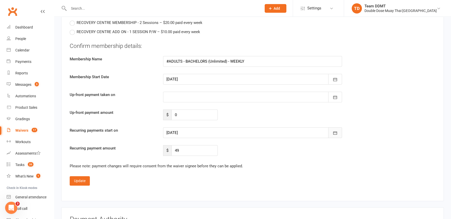
click at [338, 128] on button "button" at bounding box center [335, 133] width 14 height 11
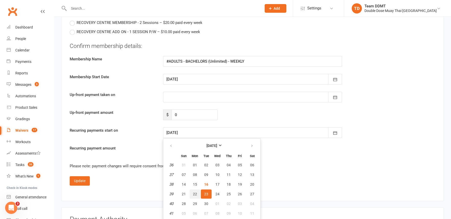
click at [194, 192] on span "22" at bounding box center [195, 194] width 4 height 4
type input "[DATE]"
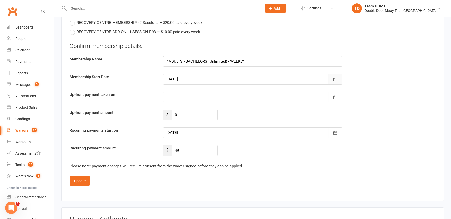
click at [332, 74] on button "button" at bounding box center [335, 79] width 14 height 11
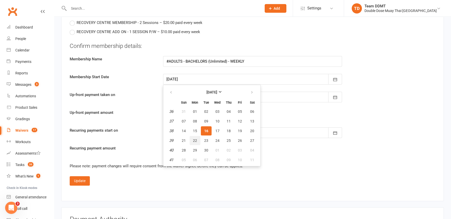
click at [194, 139] on span "22" at bounding box center [195, 141] width 4 height 4
type input "[DATE]"
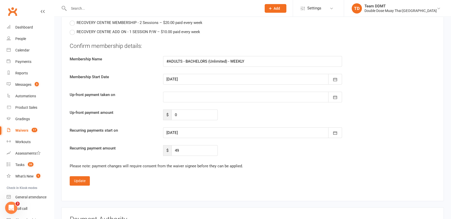
click at [241, 145] on div "Recurring payment amount $ 49" at bounding box center [252, 150] width 373 height 11
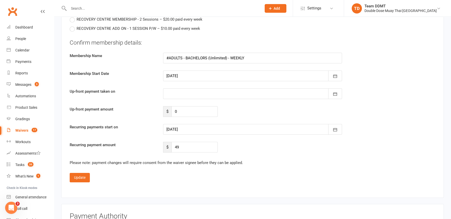
scroll to position [751, 0]
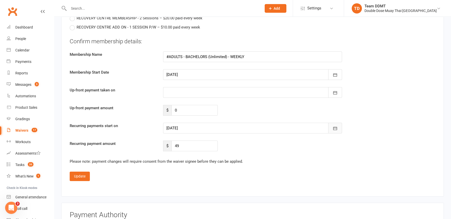
click at [337, 123] on button "button" at bounding box center [335, 128] width 14 height 11
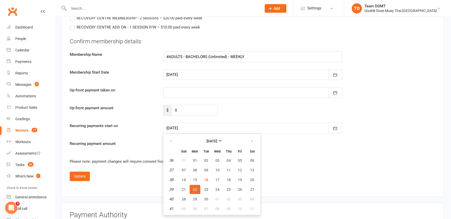
click at [331, 142] on div "Recurring payment amount $ 49" at bounding box center [252, 146] width 373 height 11
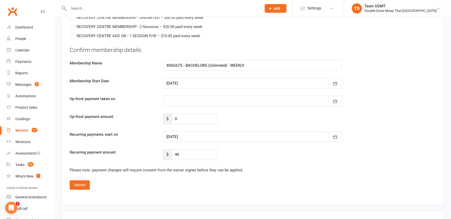
scroll to position [743, 0]
click at [333, 134] on icon "button" at bounding box center [334, 136] width 5 height 5
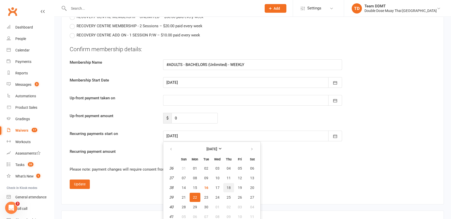
click at [230, 183] on button "18" at bounding box center [228, 187] width 11 height 9
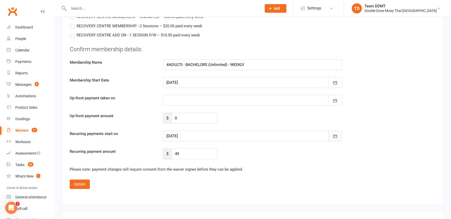
click at [333, 135] on icon "button" at bounding box center [335, 136] width 4 height 3
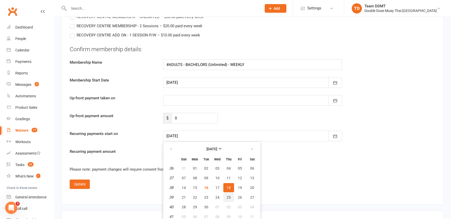
click at [227, 196] on span "25" at bounding box center [228, 198] width 4 height 4
type input "[DATE]"
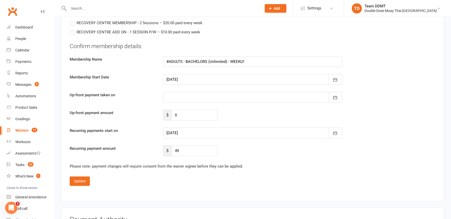
scroll to position [746, 0]
click at [78, 177] on button "Update" at bounding box center [80, 181] width 20 height 9
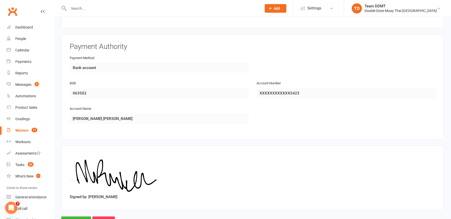
scroll to position [514, 0]
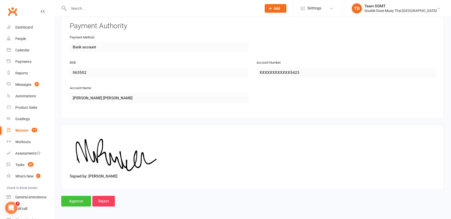
click at [82, 196] on input "Approve" at bounding box center [76, 201] width 30 height 11
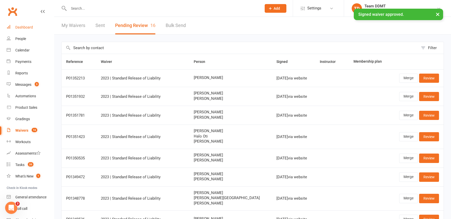
click at [29, 29] on div "Dashboard" at bounding box center [24, 27] width 18 height 4
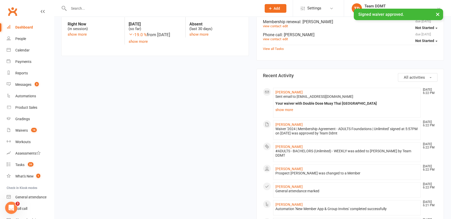
scroll to position [153, 0]
click at [289, 90] on link "[PERSON_NAME]" at bounding box center [288, 92] width 27 height 4
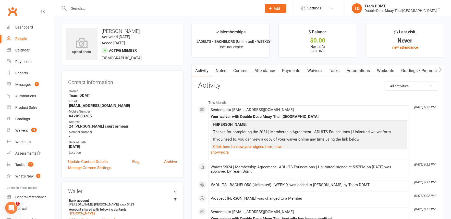
click at [227, 71] on link "Notes" at bounding box center [221, 71] width 18 height 12
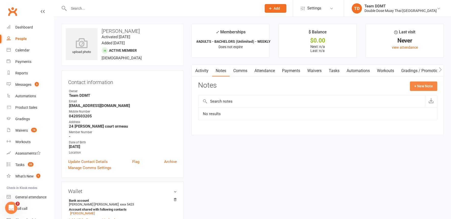
click at [410, 87] on button "+ New Note" at bounding box center [423, 86] width 27 height 9
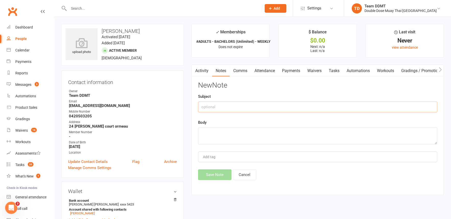
click at [378, 105] on input "text" at bounding box center [317, 107] width 239 height 11
type input "New membership -sharni"
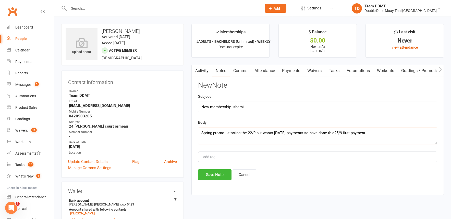
click at [338, 133] on textarea "Spring promo - starting the 22/9 but wants [DATE] payments so have done th e25/…" at bounding box center [317, 136] width 239 height 17
click at [369, 131] on textarea "Spring promo - starting the 22/9 but wants [DATE] payments so have done the 25/…" at bounding box center [317, 136] width 239 height 17
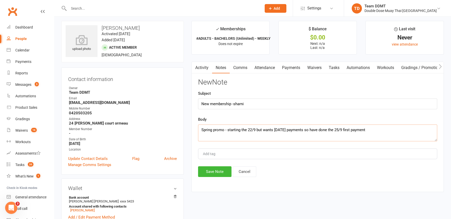
click at [384, 134] on textarea "Spring promo - starting the 22/9 but wants [DATE] payments so have done the 25/…" at bounding box center [317, 133] width 239 height 17
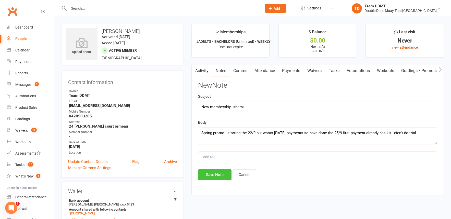
type textarea "Spring promo - starting the 22/9 but wants [DATE] payments so have done the 25/…"
click at [209, 170] on button "Save Note" at bounding box center [214, 175] width 33 height 11
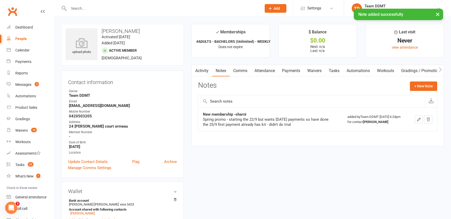
click at [337, 68] on link "Tasks" at bounding box center [334, 71] width 18 height 12
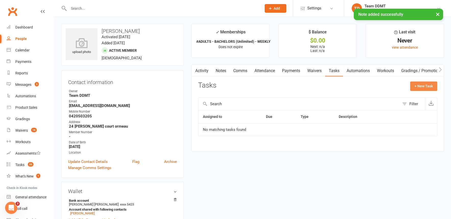
click at [420, 82] on button "+ New Task" at bounding box center [423, 86] width 27 height 9
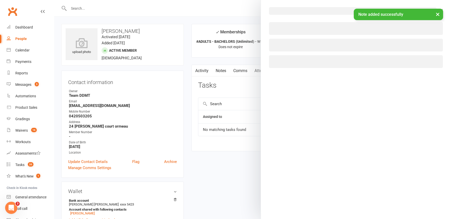
select select "44670"
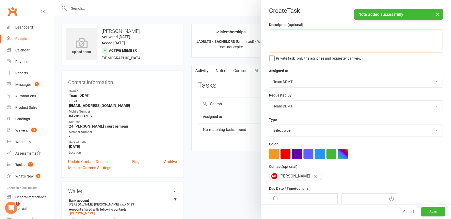
click at [320, 48] on textarea at bounding box center [356, 41] width 174 height 23
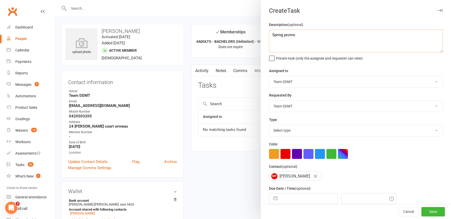
type textarea "Spring promo"
select select "46103"
select select "23924"
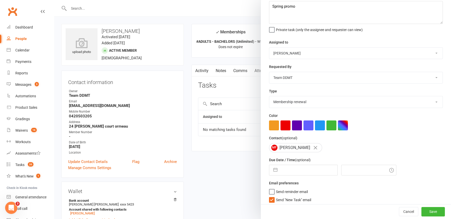
click at [285, 166] on input "text" at bounding box center [308, 170] width 57 height 10
select select "7"
select select "2025"
select select "8"
select select "2025"
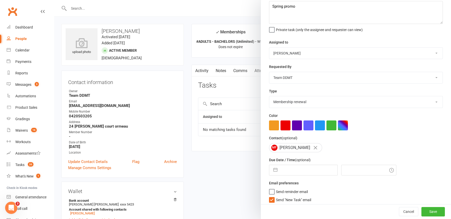
select select "9"
select select "2025"
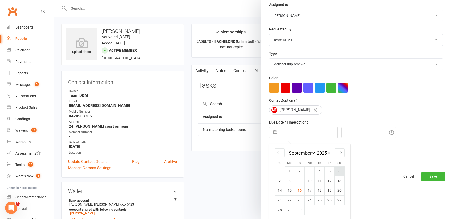
scroll to position [66, 0]
click at [340, 151] on icon "Move forward to switch to the next month." at bounding box center [339, 152] width 4 height 3
select select "10"
select select "2025"
click at [320, 206] on td "30" at bounding box center [319, 210] width 10 height 10
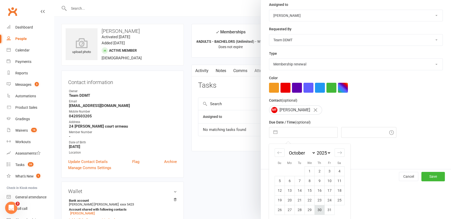
type input "[DATE]"
type input "6:30pm"
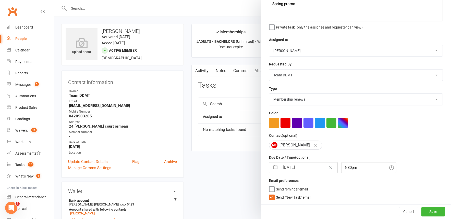
scroll to position [29, 0]
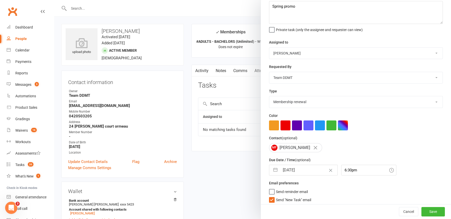
click at [279, 199] on span "Send "New Task" email" at bounding box center [293, 199] width 35 height 6
click at [279, 196] on input "Send "New Task" email" at bounding box center [290, 196] width 42 height 0
click at [427, 209] on button "Save" at bounding box center [432, 212] width 23 height 9
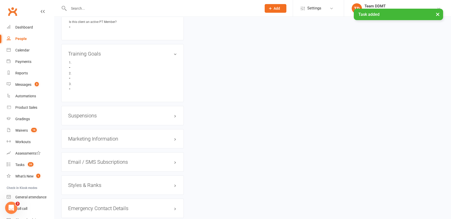
scroll to position [339, 0]
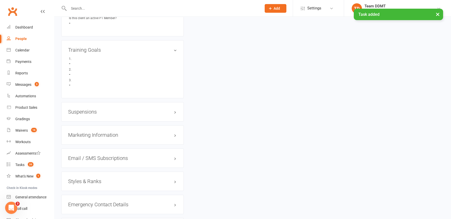
click at [82, 179] on h3 "Styles & Ranks" at bounding box center [122, 182] width 109 height 6
click at [83, 199] on link "Add new style" at bounding box center [80, 201] width 24 height 5
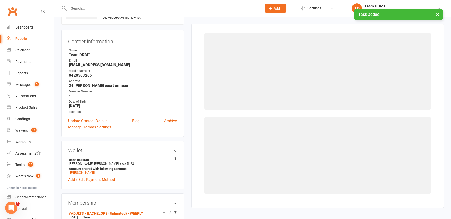
scroll to position [38, 0]
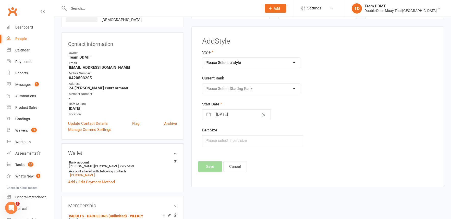
select select "1451"
select select "14233"
click at [211, 170] on button "Save" at bounding box center [210, 166] width 24 height 11
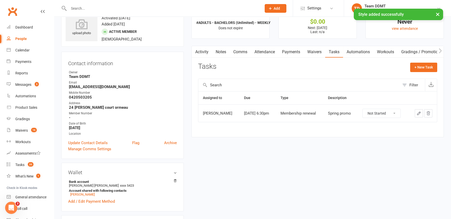
scroll to position [0, 0]
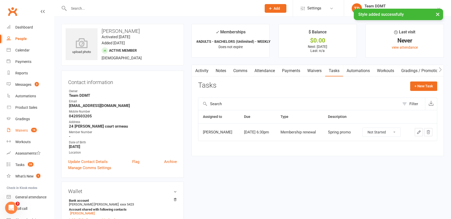
click at [24, 130] on div "Waivers" at bounding box center [21, 131] width 12 height 4
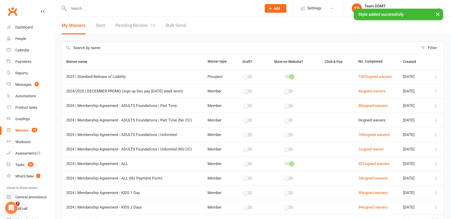
click at [137, 24] on link "Pending Review 16" at bounding box center [135, 26] width 40 height 18
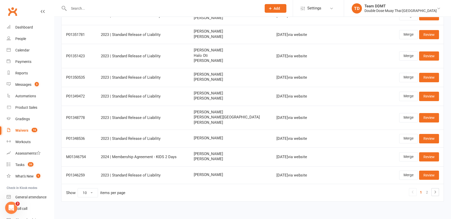
scroll to position [85, 0]
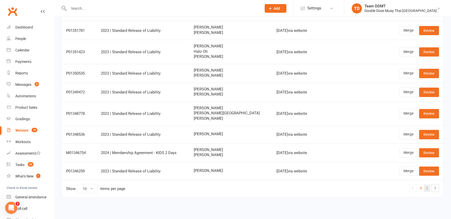
click at [428, 185] on link "2" at bounding box center [427, 188] width 6 height 7
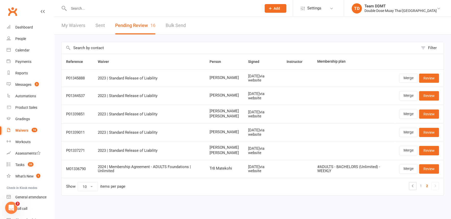
scroll to position [8, 0]
drag, startPoint x: 27, startPoint y: 86, endPoint x: 33, endPoint y: 86, distance: 6.1
click at [27, 86] on link "Messages 3" at bounding box center [30, 84] width 47 height 11
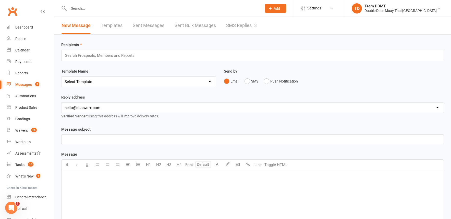
click at [251, 25] on link "SMS Replies 3" at bounding box center [241, 26] width 31 height 18
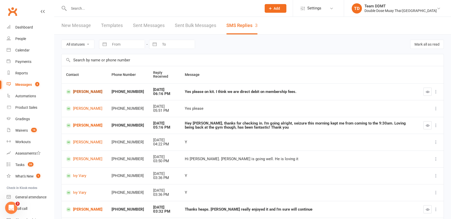
click at [86, 92] on link "[PERSON_NAME]" at bounding box center [84, 92] width 36 height 5
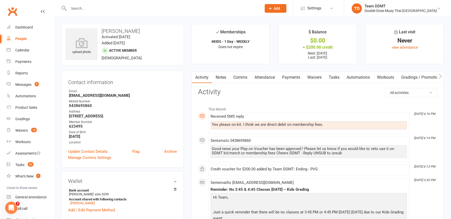
click at [221, 77] on link "Notes" at bounding box center [221, 78] width 18 height 12
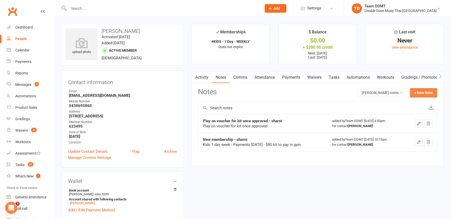
click at [415, 92] on button "+ New Note" at bounding box center [423, 92] width 27 height 9
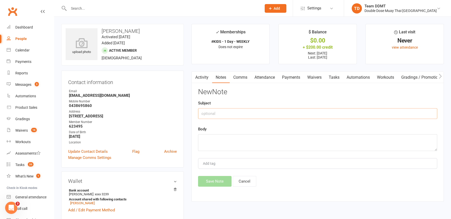
click at [353, 110] on input "text" at bounding box center [317, 113] width 239 height 11
type input "Play on voucher for kit - sharni"
type textarea "m"
type textarea "needs to collect when in next"
click at [216, 185] on button "Save Note" at bounding box center [214, 181] width 33 height 11
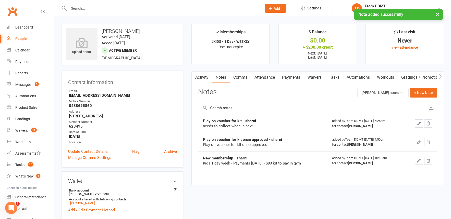
click at [29, 87] on link "Messages 3" at bounding box center [30, 84] width 47 height 11
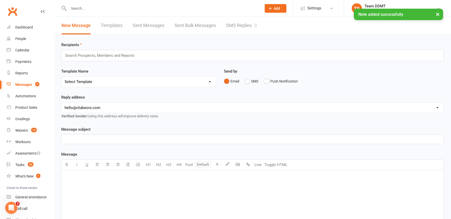
click at [245, 27] on link "SMS Replies 3" at bounding box center [241, 26] width 31 height 18
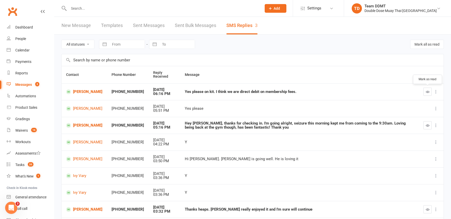
click at [428, 91] on icon "button" at bounding box center [427, 92] width 4 height 4
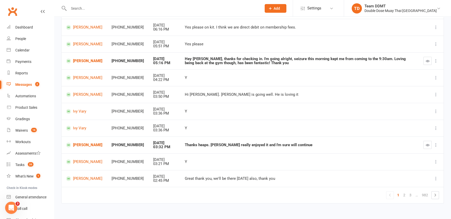
scroll to position [70, 0]
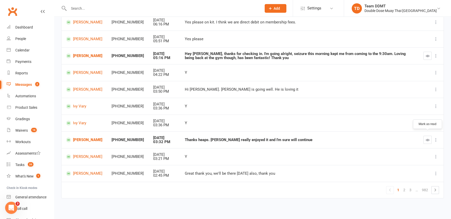
click at [424, 136] on button "button" at bounding box center [427, 140] width 8 height 8
click at [403, 187] on link "2" at bounding box center [404, 190] width 6 height 7
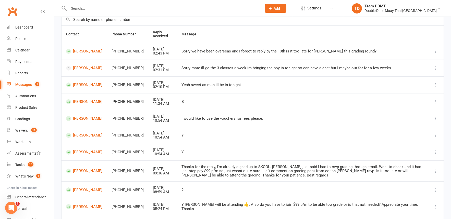
scroll to position [73, 0]
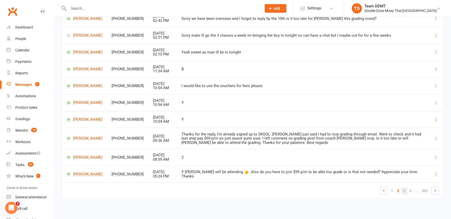
click at [403, 187] on link "3" at bounding box center [404, 190] width 6 height 7
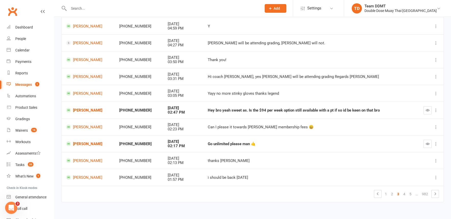
scroll to position [66, 0]
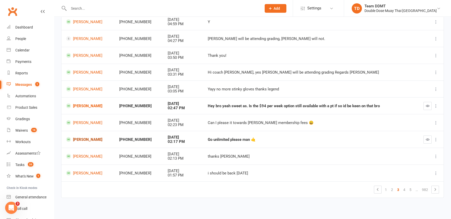
click at [99, 137] on link "[PERSON_NAME]" at bounding box center [88, 139] width 44 height 5
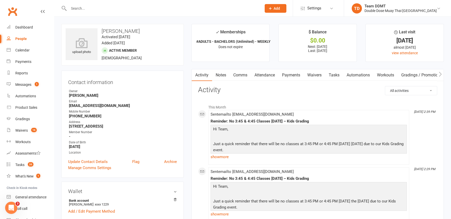
click at [287, 73] on link "Payments" at bounding box center [290, 75] width 25 height 12
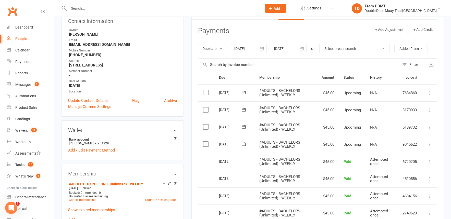
scroll to position [60, 0]
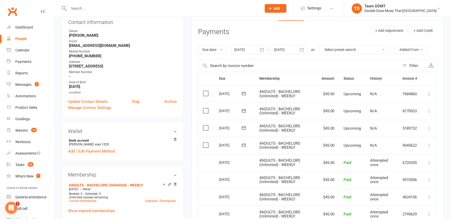
click at [246, 46] on div at bounding box center [249, 49] width 36 height 9
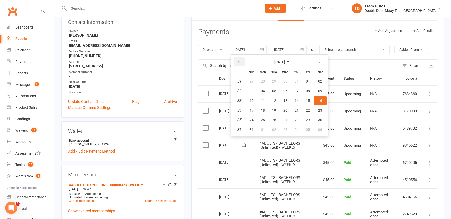
click at [240, 61] on icon "button" at bounding box center [239, 62] width 4 height 4
click at [283, 78] on button "30" at bounding box center [285, 81] width 11 height 9
type input "[DATE]"
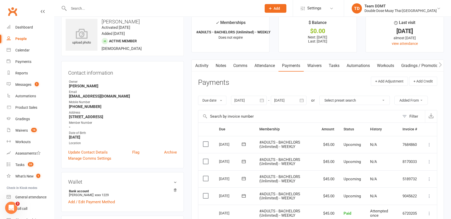
scroll to position [0, 0]
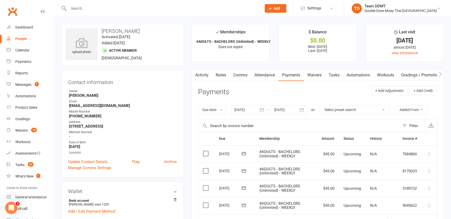
click at [219, 77] on link "Notes" at bounding box center [221, 75] width 18 height 12
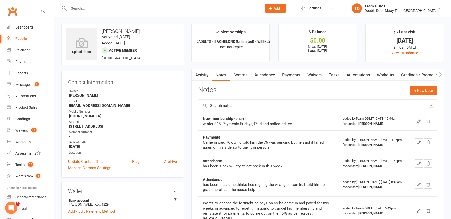
click at [332, 71] on link "Tasks" at bounding box center [334, 75] width 18 height 12
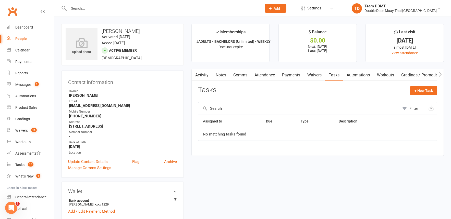
click at [291, 75] on link "Payments" at bounding box center [290, 75] width 25 height 12
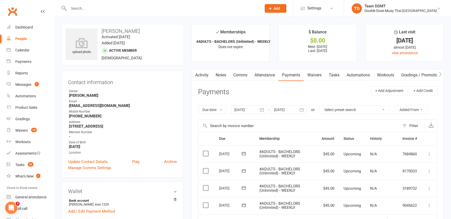
click at [209, 75] on link "Activity" at bounding box center [202, 75] width 20 height 12
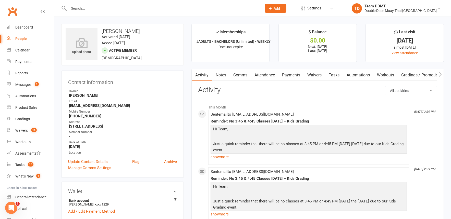
click at [286, 71] on link "Payments" at bounding box center [290, 75] width 25 height 12
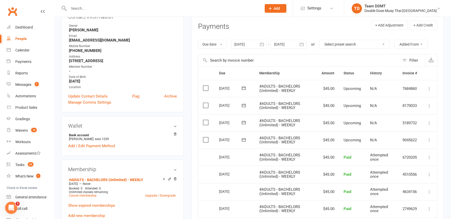
scroll to position [66, 0]
click at [170, 177] on icon at bounding box center [170, 179] width 4 height 4
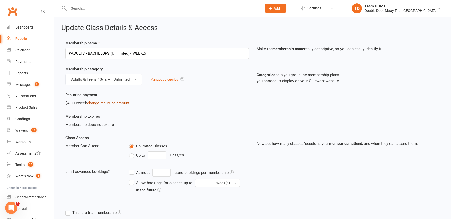
click at [105, 103] on link "change recurring amount" at bounding box center [108, 103] width 42 height 5
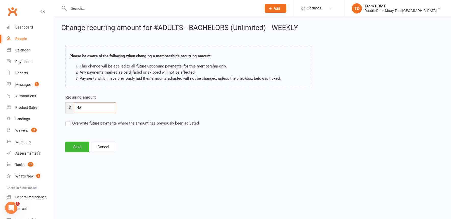
click at [94, 109] on input "45" at bounding box center [95, 108] width 43 height 11
type input "59"
click at [70, 124] on label "Overwrite future payments where the amount has previously been adjusted" at bounding box center [131, 123] width 133 height 6
click at [70, 120] on input "Overwrite future payments where the amount has previously been adjusted" at bounding box center [131, 120] width 133 height 0
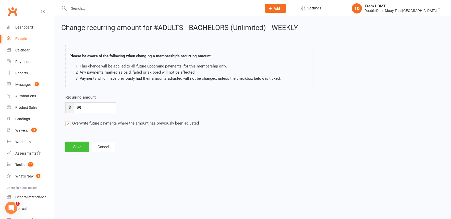
click at [80, 146] on button "Save" at bounding box center [77, 147] width 24 height 11
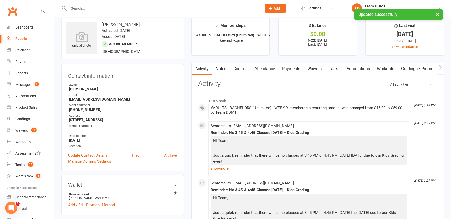
scroll to position [0, 1]
click at [222, 71] on link "Notes" at bounding box center [220, 69] width 18 height 12
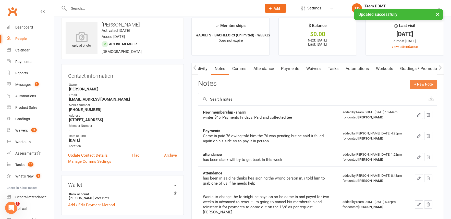
click at [422, 85] on button "+ New Note" at bounding box center [423, 84] width 27 height 9
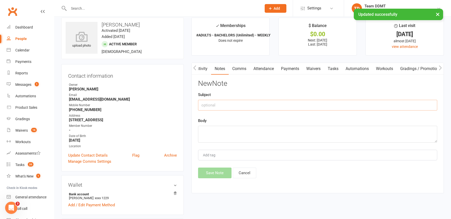
click at [331, 105] on input "text" at bounding box center [317, 105] width 239 height 11
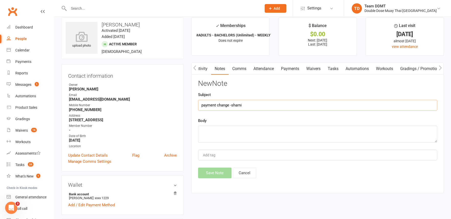
type input "payment change -sharni"
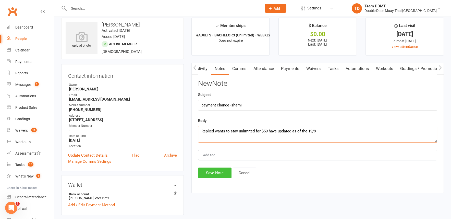
type textarea "Replied wants to stay unlimited for $59 have updated as of the 19/9"
click at [214, 175] on button "Save Note" at bounding box center [214, 173] width 33 height 11
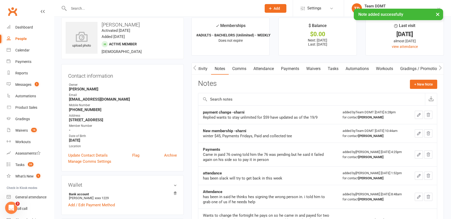
click at [288, 65] on link "Payments" at bounding box center [289, 69] width 25 height 12
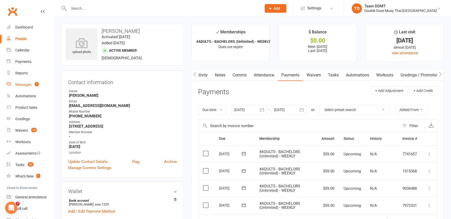
click at [22, 84] on div "Messages" at bounding box center [23, 85] width 16 height 4
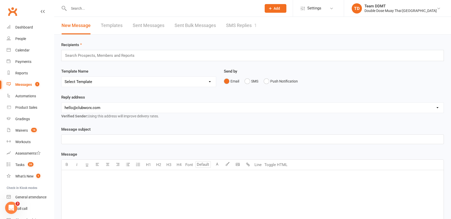
click at [243, 27] on link "SMS Replies 1" at bounding box center [241, 26] width 31 height 18
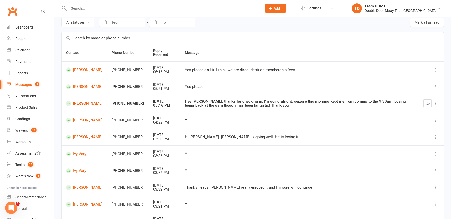
scroll to position [70, 0]
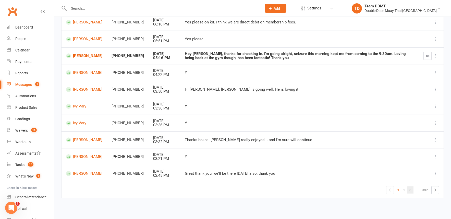
click at [410, 187] on link "3" at bounding box center [410, 190] width 6 height 7
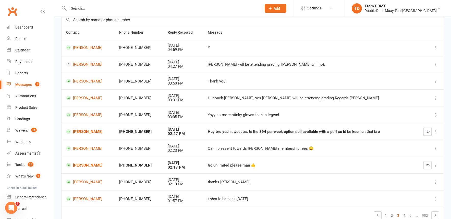
scroll to position [38, 0]
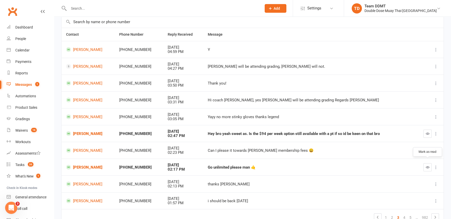
click at [424, 165] on button "button" at bounding box center [427, 167] width 8 height 8
click at [89, 131] on link "[PERSON_NAME]" at bounding box center [88, 133] width 44 height 5
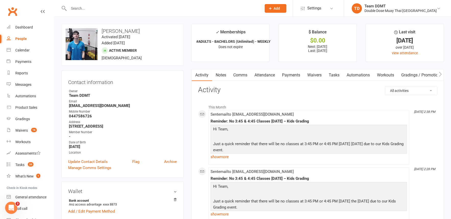
click at [220, 74] on link "Notes" at bounding box center [221, 75] width 18 height 12
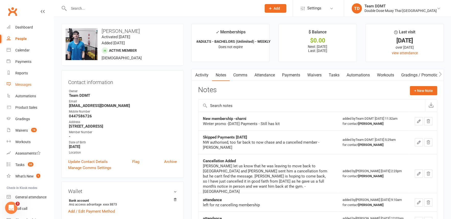
click at [21, 85] on div "Messages" at bounding box center [23, 85] width 16 height 4
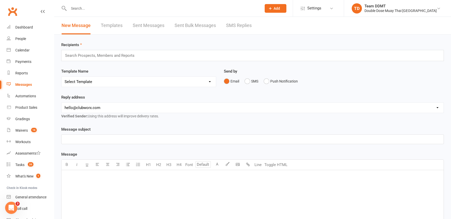
click at [245, 26] on link "SMS Replies" at bounding box center [239, 26] width 26 height 18
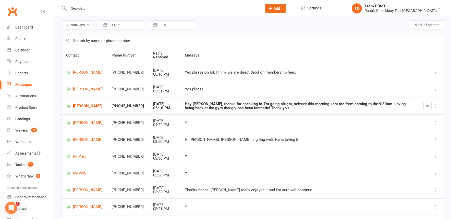
scroll to position [70, 0]
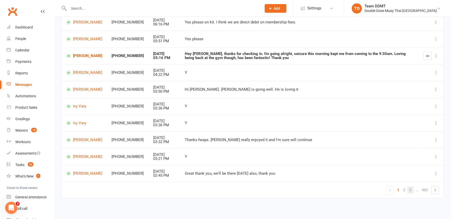
click at [409, 187] on link "3" at bounding box center [410, 190] width 6 height 7
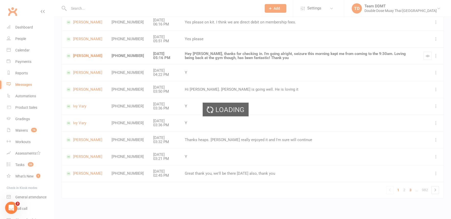
scroll to position [66, 0]
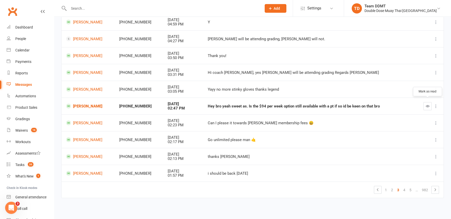
click at [428, 105] on button "button" at bounding box center [427, 106] width 8 height 8
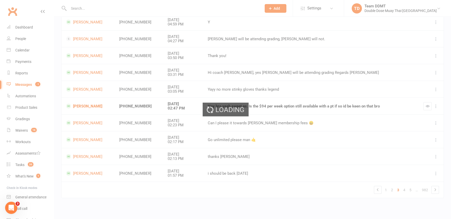
scroll to position [66, 0]
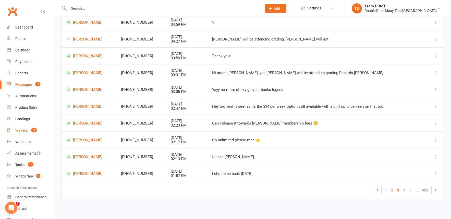
click at [20, 129] on div "Waivers" at bounding box center [21, 131] width 12 height 4
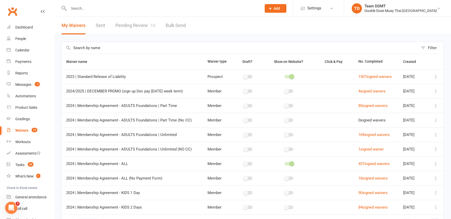
click at [131, 25] on link "Pending Review 16" at bounding box center [135, 26] width 40 height 18
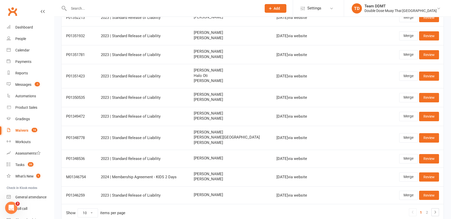
scroll to position [61, 0]
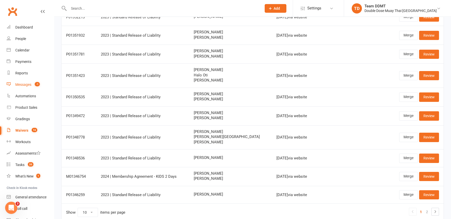
click at [26, 83] on div "Messages" at bounding box center [23, 85] width 16 height 4
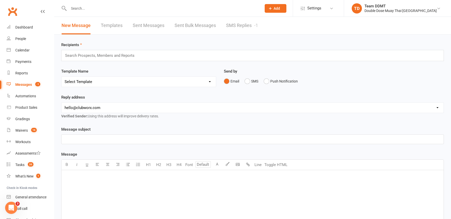
click at [242, 24] on link "SMS Replies -1" at bounding box center [242, 26] width 32 height 18
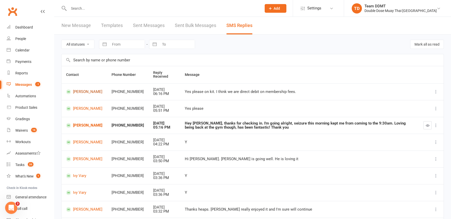
click at [83, 93] on link "[PERSON_NAME]" at bounding box center [84, 92] width 36 height 5
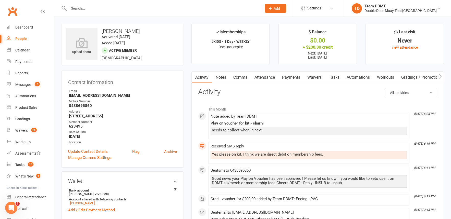
drag, startPoint x: 240, startPoint y: 79, endPoint x: 246, endPoint y: 83, distance: 7.7
click at [240, 79] on link "Comms" at bounding box center [240, 78] width 21 height 12
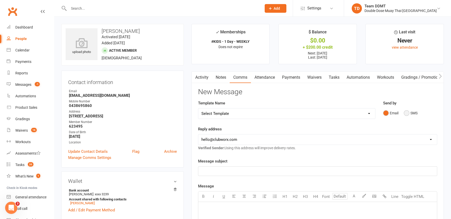
click at [406, 112] on button "SMS" at bounding box center [410, 113] width 14 height 10
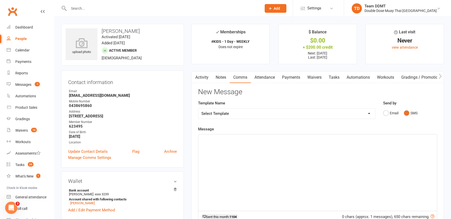
click at [345, 146] on div "﻿" at bounding box center [317, 173] width 238 height 77
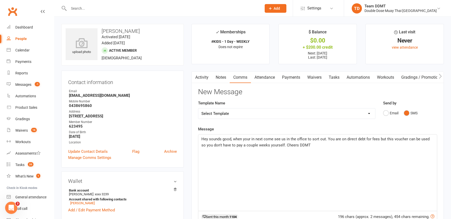
click at [278, 144] on span "Hey sounds good, when your in next come see us in the office to sort out. You a…" at bounding box center [315, 142] width 229 height 11
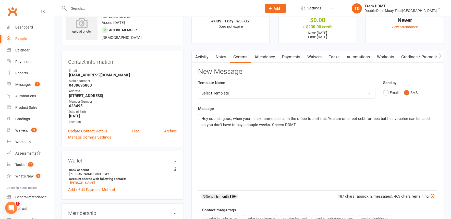
scroll to position [21, 0]
click at [277, 149] on div "Hey sounds good, when your in next come see us in the office to sort out. You a…" at bounding box center [317, 152] width 238 height 77
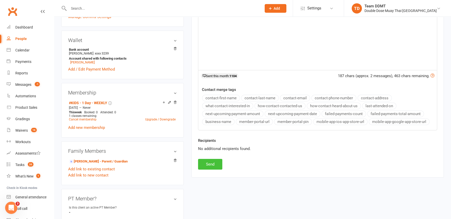
scroll to position [142, 0]
click at [207, 158] on button "Send" at bounding box center [210, 163] width 24 height 11
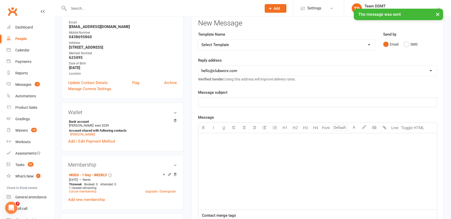
scroll to position [0, 0]
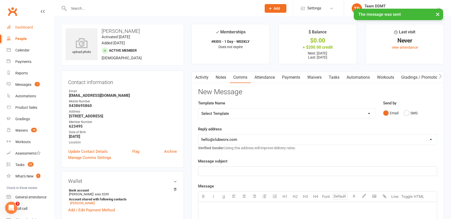
click at [19, 27] on div "Dashboard" at bounding box center [24, 27] width 18 height 4
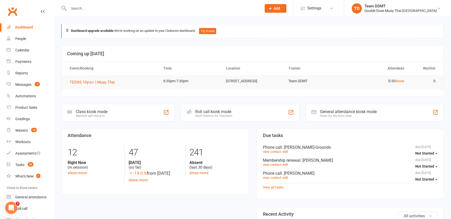
drag, startPoint x: 26, startPoint y: 85, endPoint x: 27, endPoint y: 90, distance: 5.2
click at [26, 85] on div "Messages" at bounding box center [23, 85] width 16 height 4
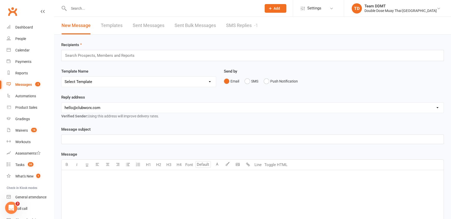
click at [227, 28] on link "SMS Replies -1" at bounding box center [242, 26] width 32 height 18
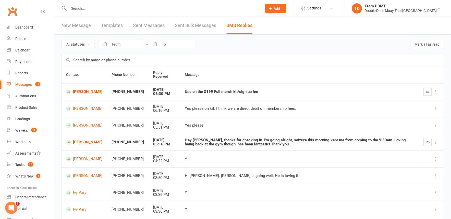
click at [80, 90] on link "[PERSON_NAME]" at bounding box center [84, 92] width 36 height 5
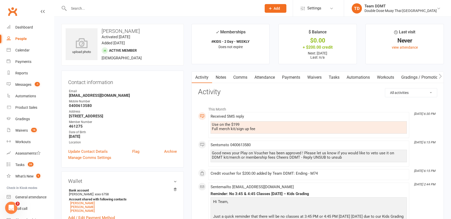
click at [217, 74] on link "Notes" at bounding box center [221, 78] width 18 height 12
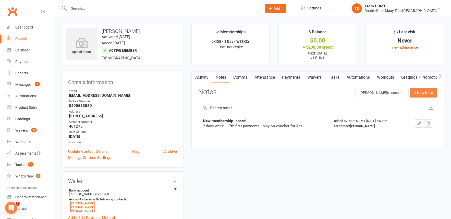
click at [423, 93] on button "+ New Note" at bounding box center [423, 92] width 27 height 9
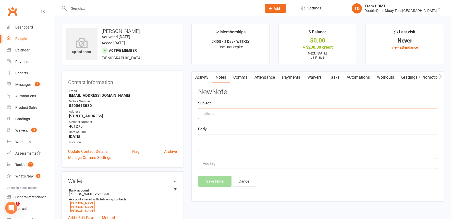
click at [374, 113] on input "text" at bounding box center [317, 113] width 239 height 11
type input "Play on - sharni"
type textarea "to use on kit when in next"
click at [213, 181] on button "Save Note" at bounding box center [214, 181] width 33 height 11
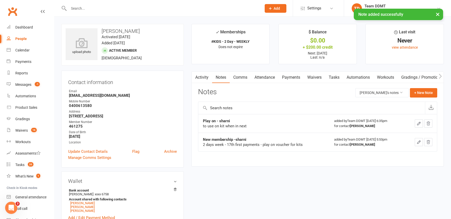
drag, startPoint x: 14, startPoint y: 82, endPoint x: 78, endPoint y: 72, distance: 65.2
click at [15, 82] on link "Messages -1" at bounding box center [30, 84] width 47 height 11
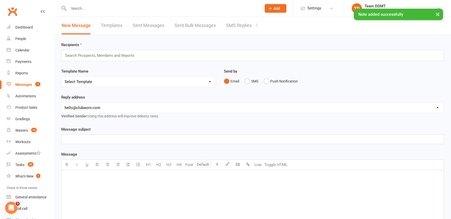
click at [243, 24] on link "SMS Replies -1" at bounding box center [242, 26] width 32 height 18
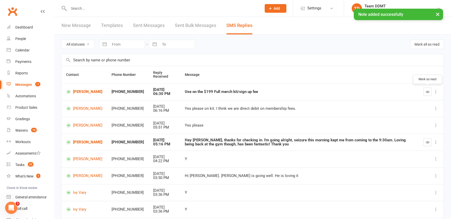
click at [430, 90] on button "button" at bounding box center [427, 92] width 8 height 8
